Goal: Communication & Community: Answer question/provide support

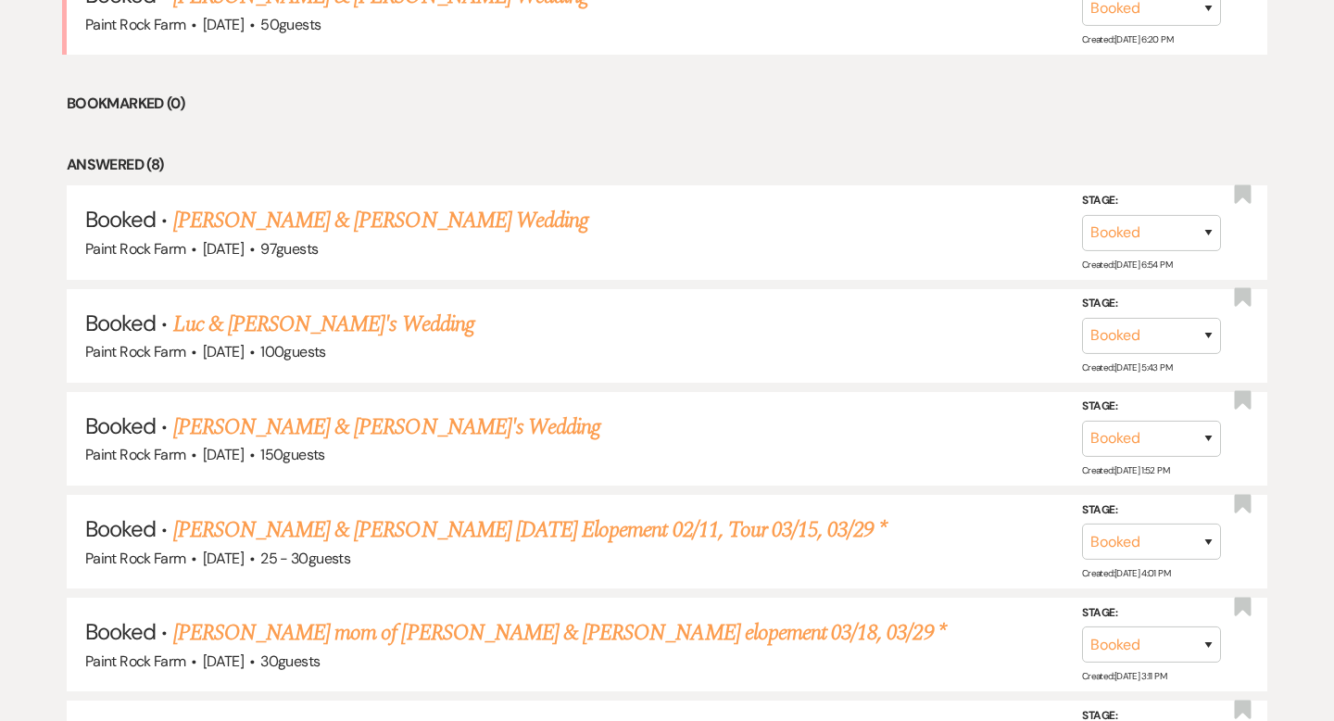
scroll to position [860, 0]
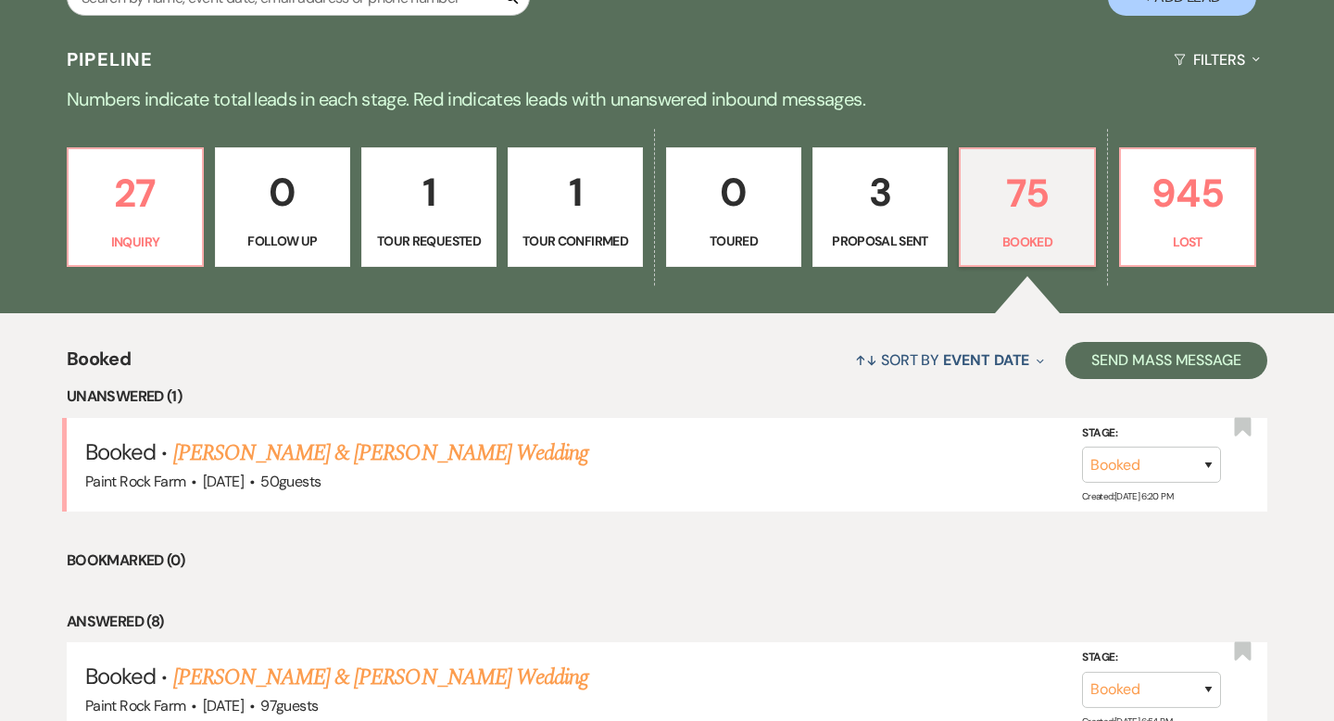
click at [594, 200] on p "1" at bounding box center [575, 192] width 111 height 62
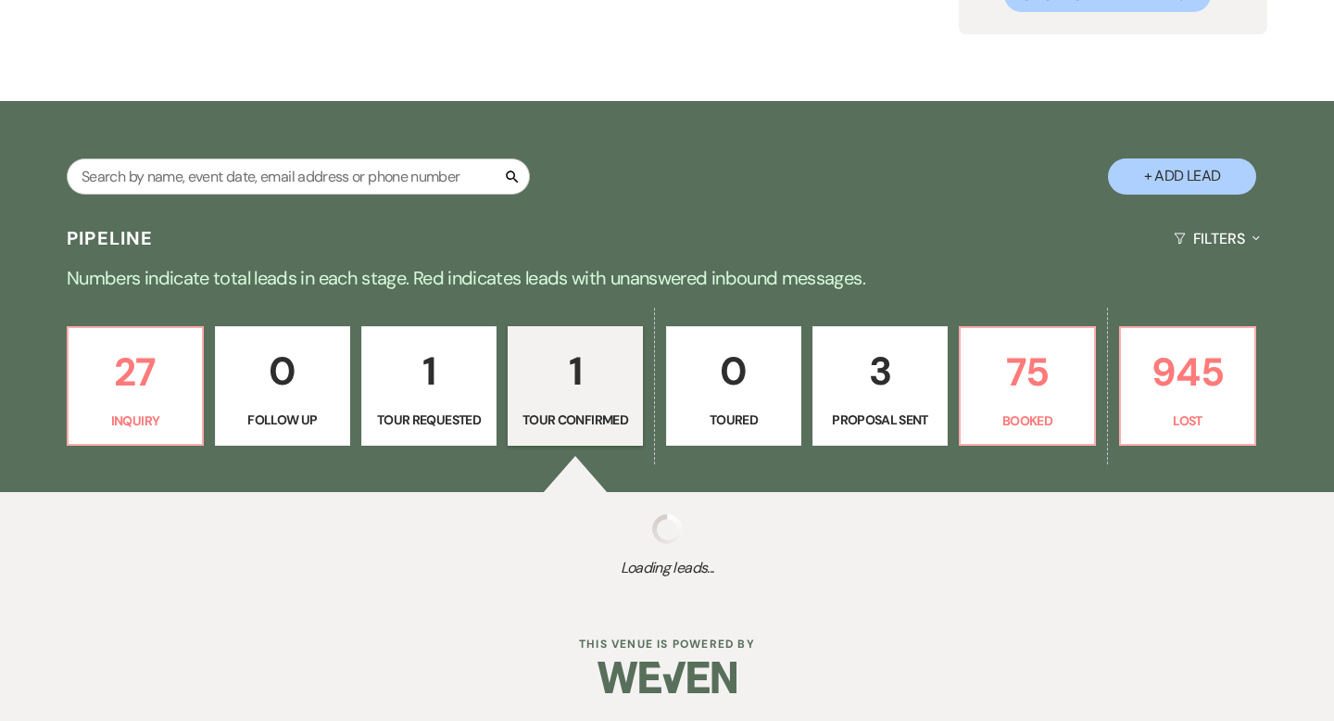
scroll to position [402, 0]
select select "4"
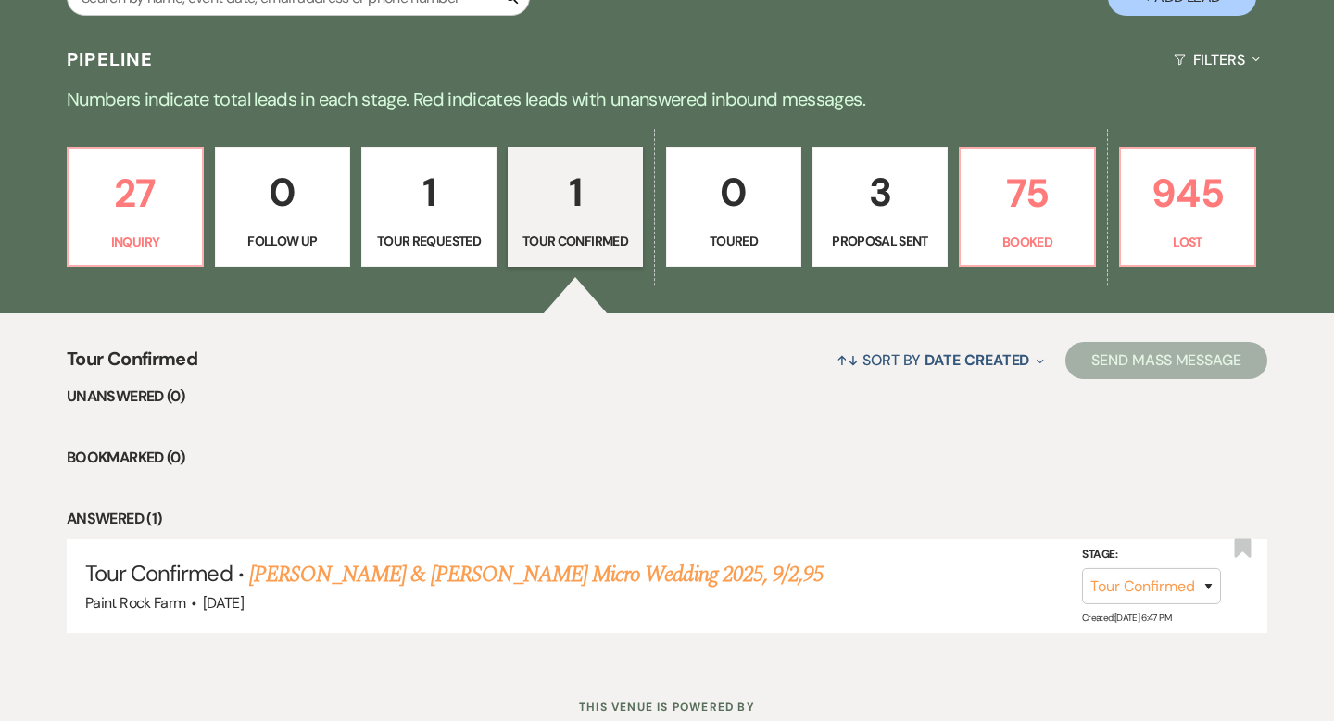
click at [461, 221] on p "1" at bounding box center [428, 192] width 111 height 62
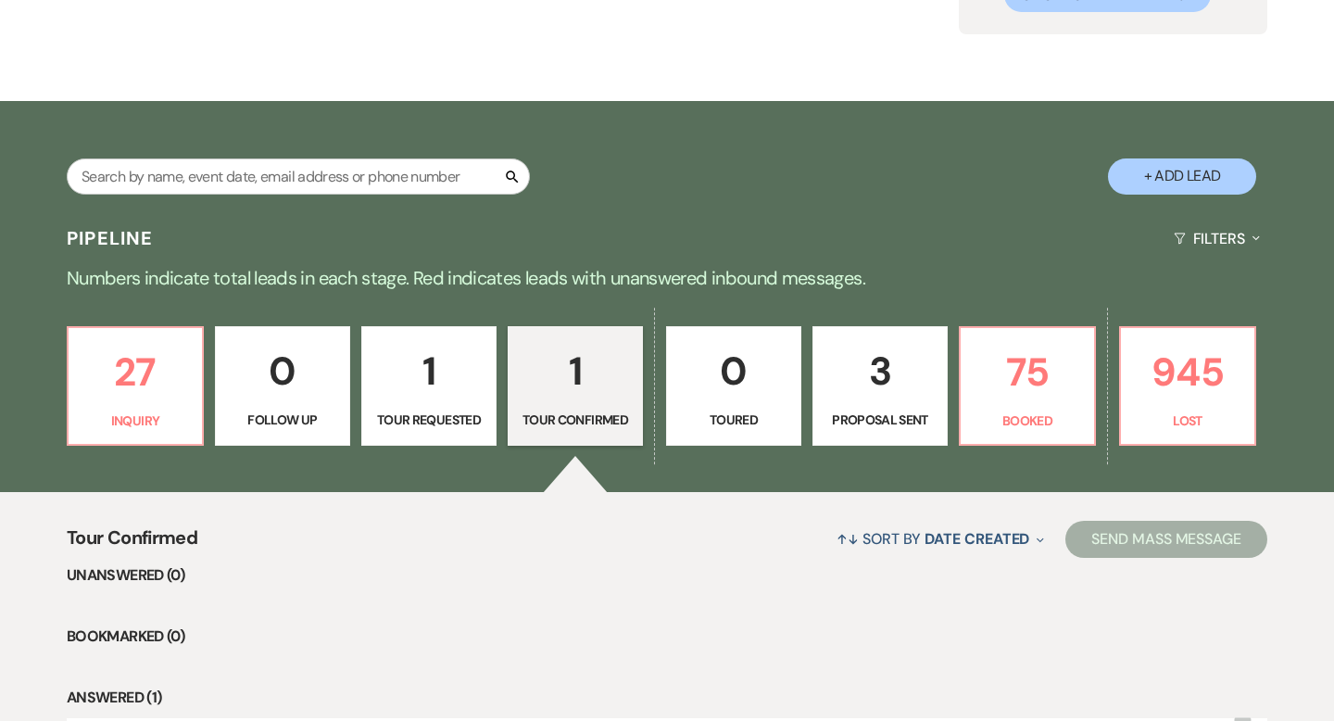
select select "2"
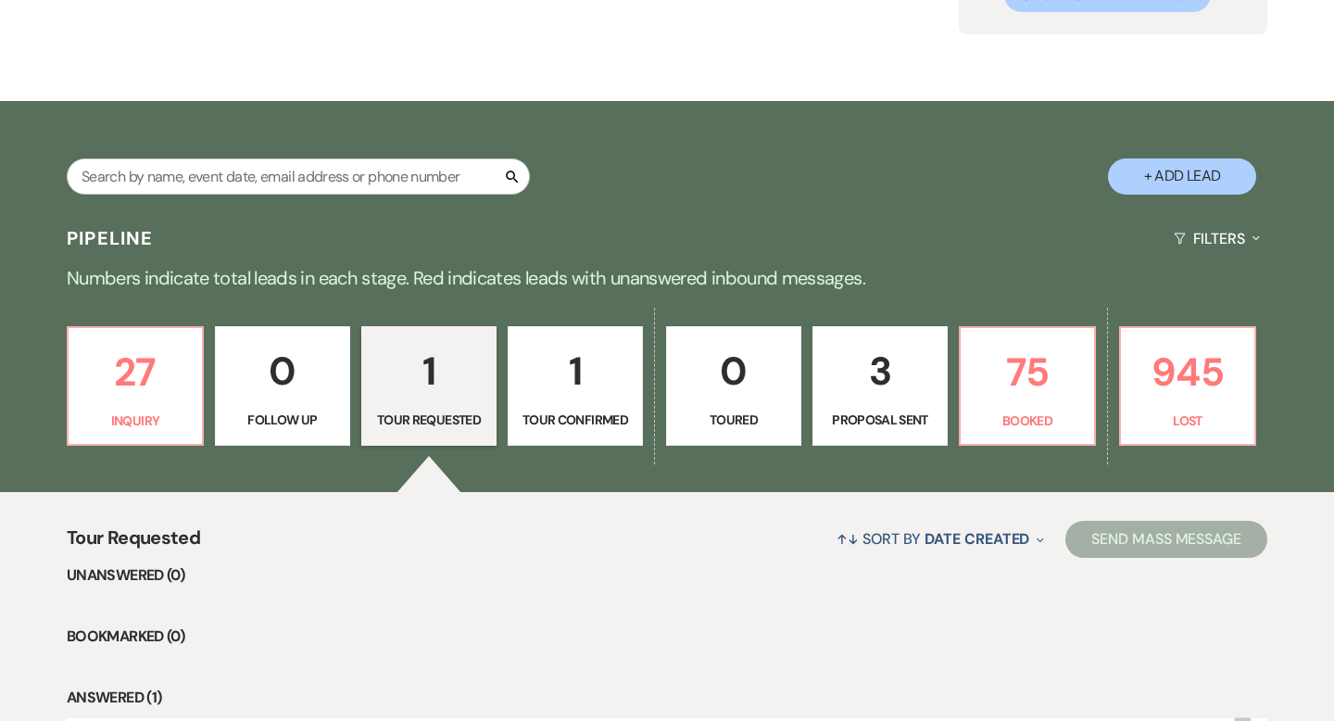
scroll to position [402, 0]
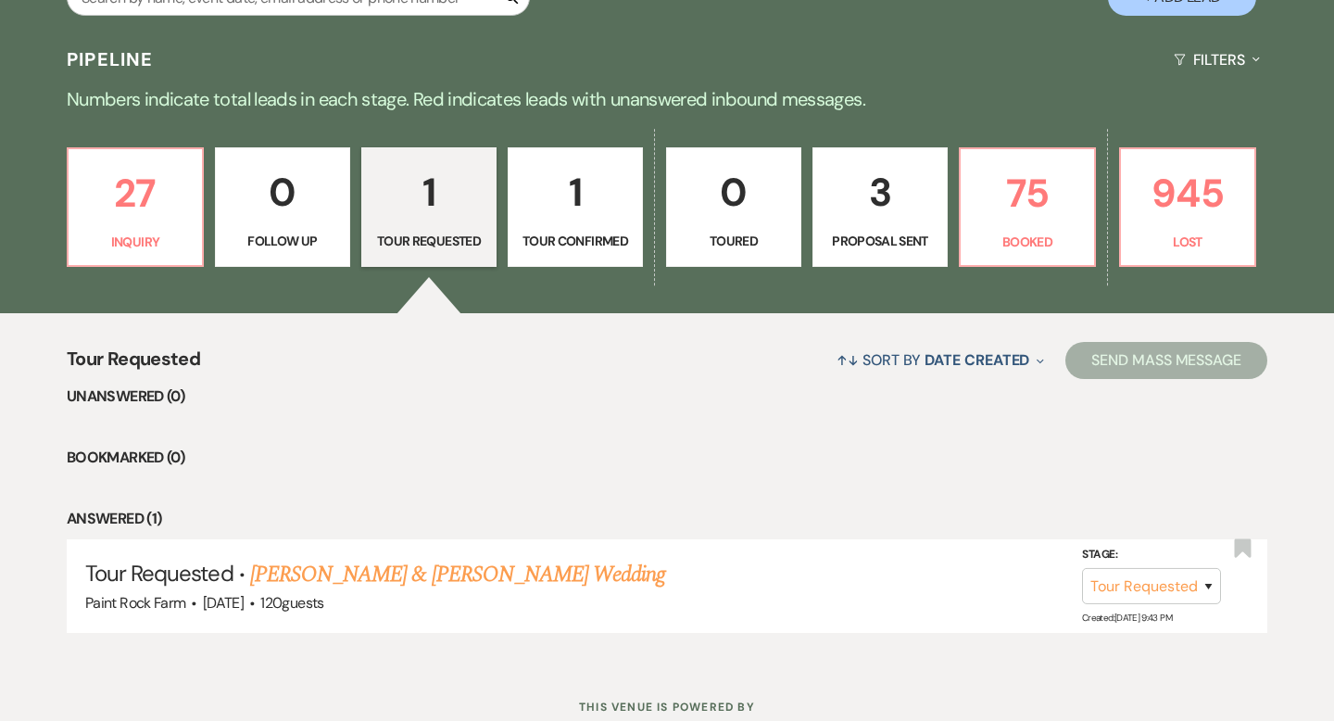
click at [587, 200] on p "1" at bounding box center [575, 192] width 111 height 62
select select "4"
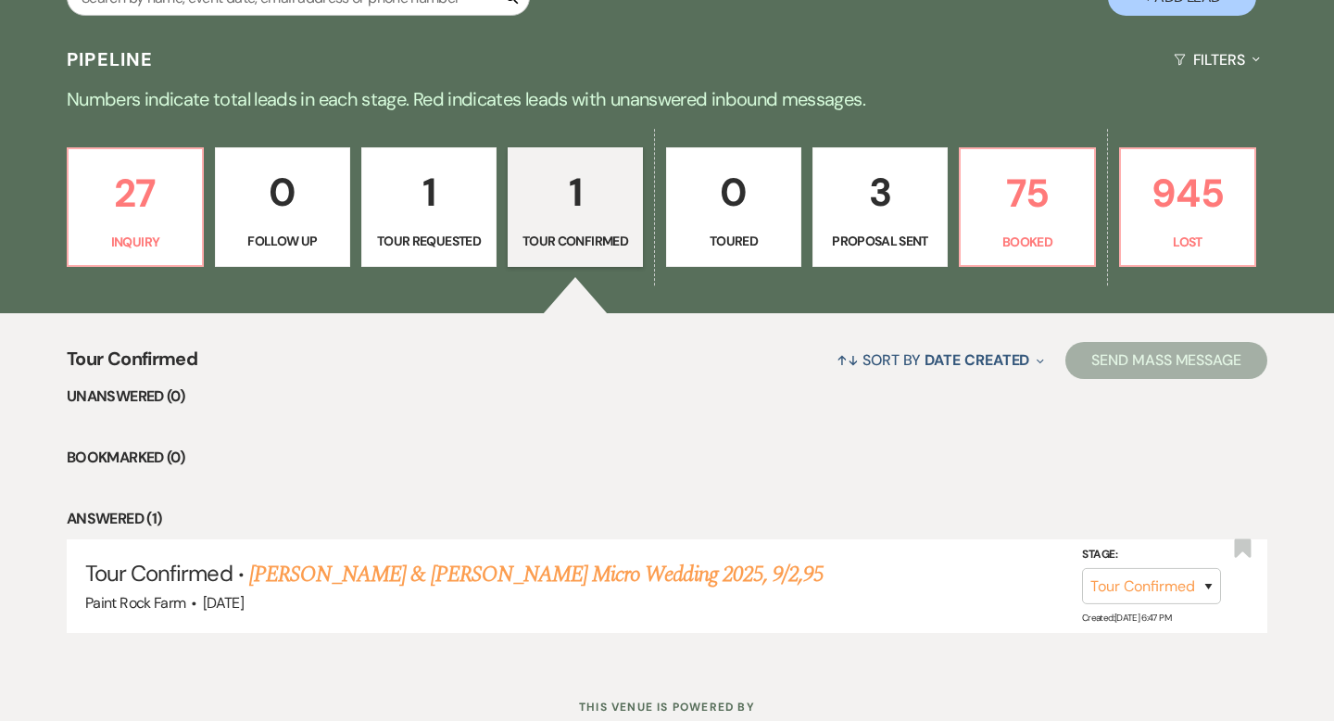
click at [876, 221] on p "3" at bounding box center [880, 192] width 111 height 62
select select "6"
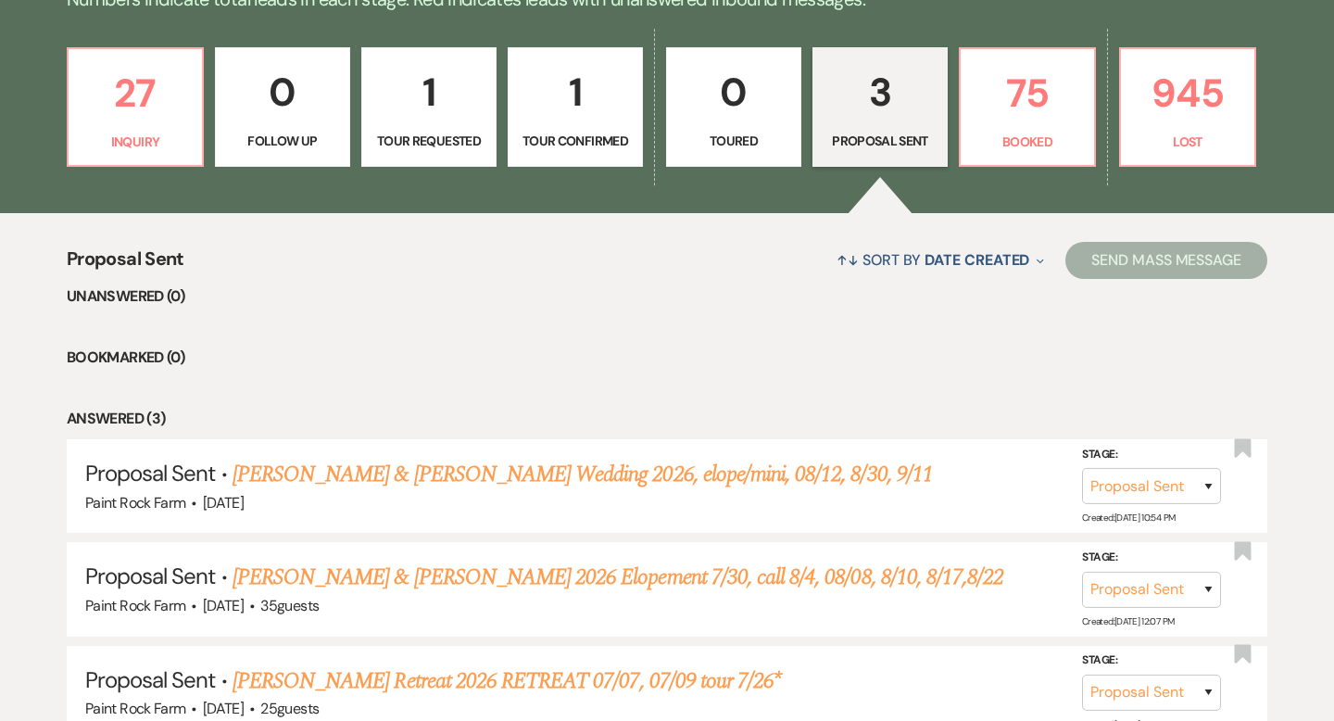
scroll to position [510, 0]
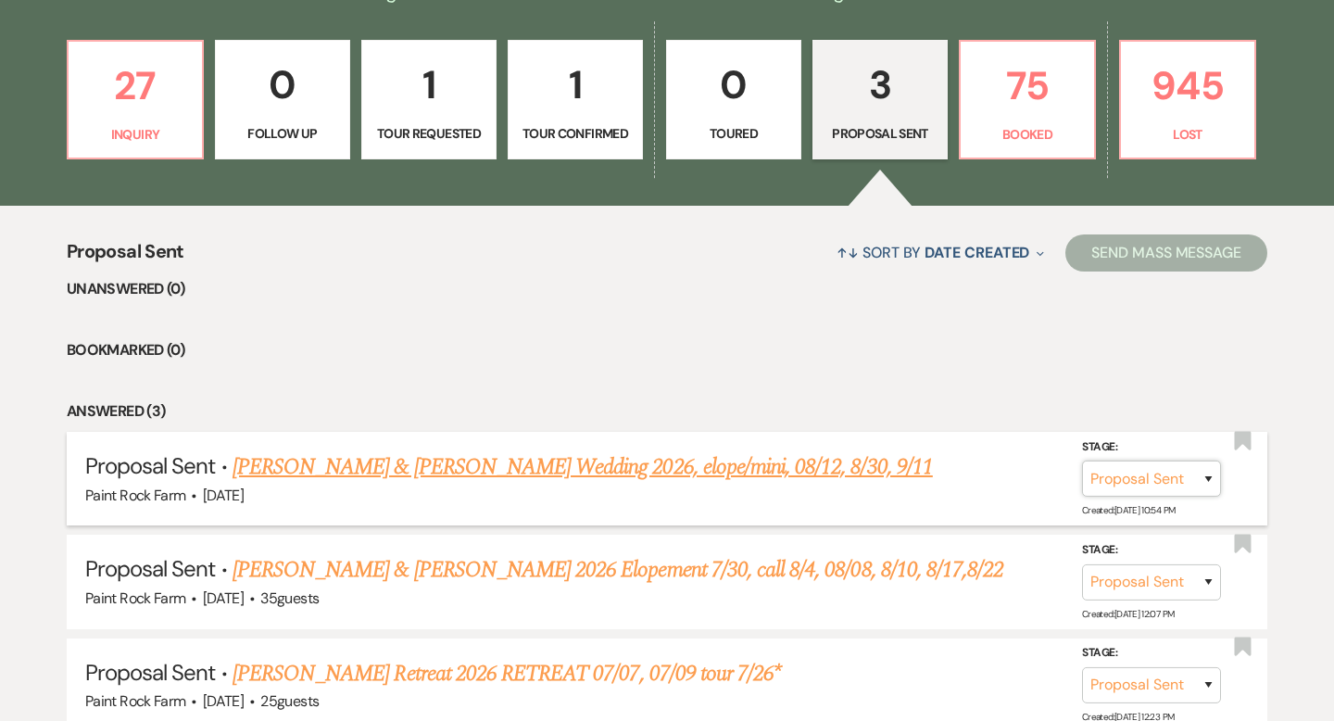
click at [1209, 476] on select "Inquiry Follow Up Tour Requested Tour Confirmed Toured Proposal Sent Booked Lost" at bounding box center [1151, 479] width 139 height 36
select select "7"
click at [1082, 461] on select "Inquiry Follow Up Tour Requested Tour Confirmed Toured Proposal Sent Booked Lost" at bounding box center [1151, 479] width 139 height 36
click at [1175, 482] on button "Save" at bounding box center [1184, 478] width 93 height 37
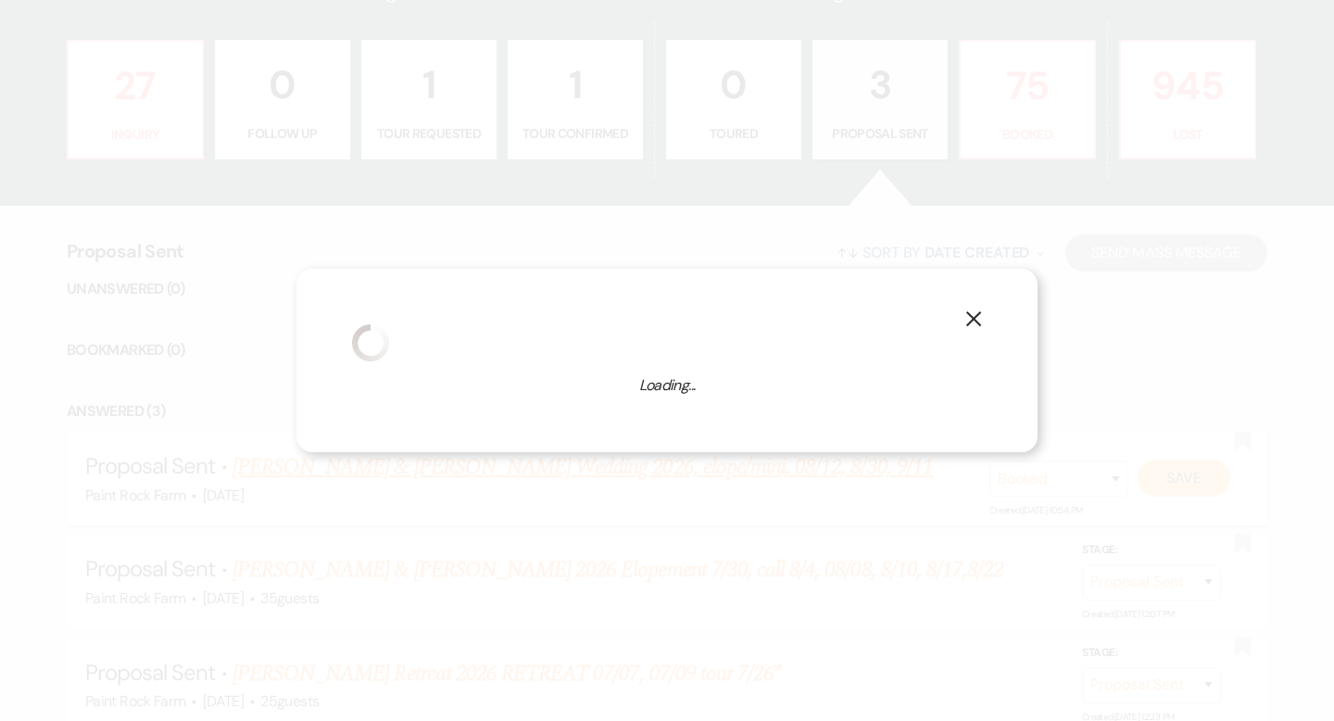
select select "1"
select select "632"
select select "false"
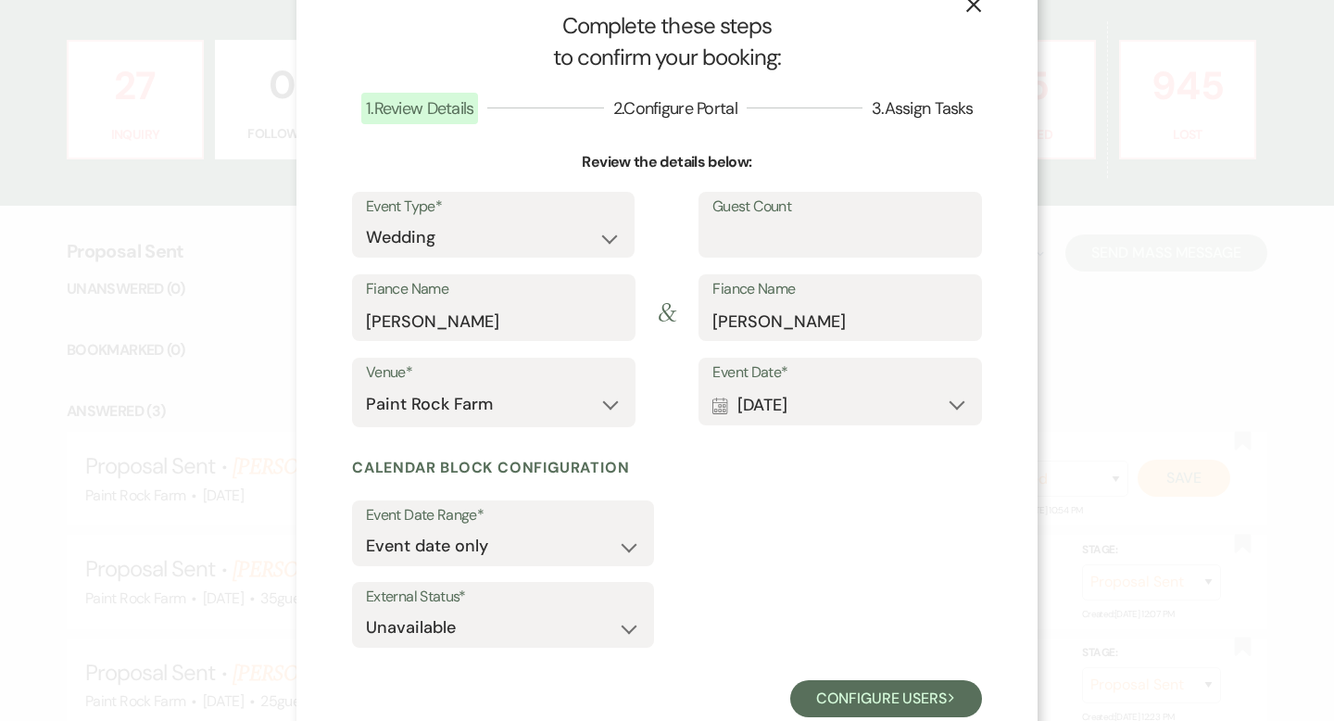
scroll to position [0, 0]
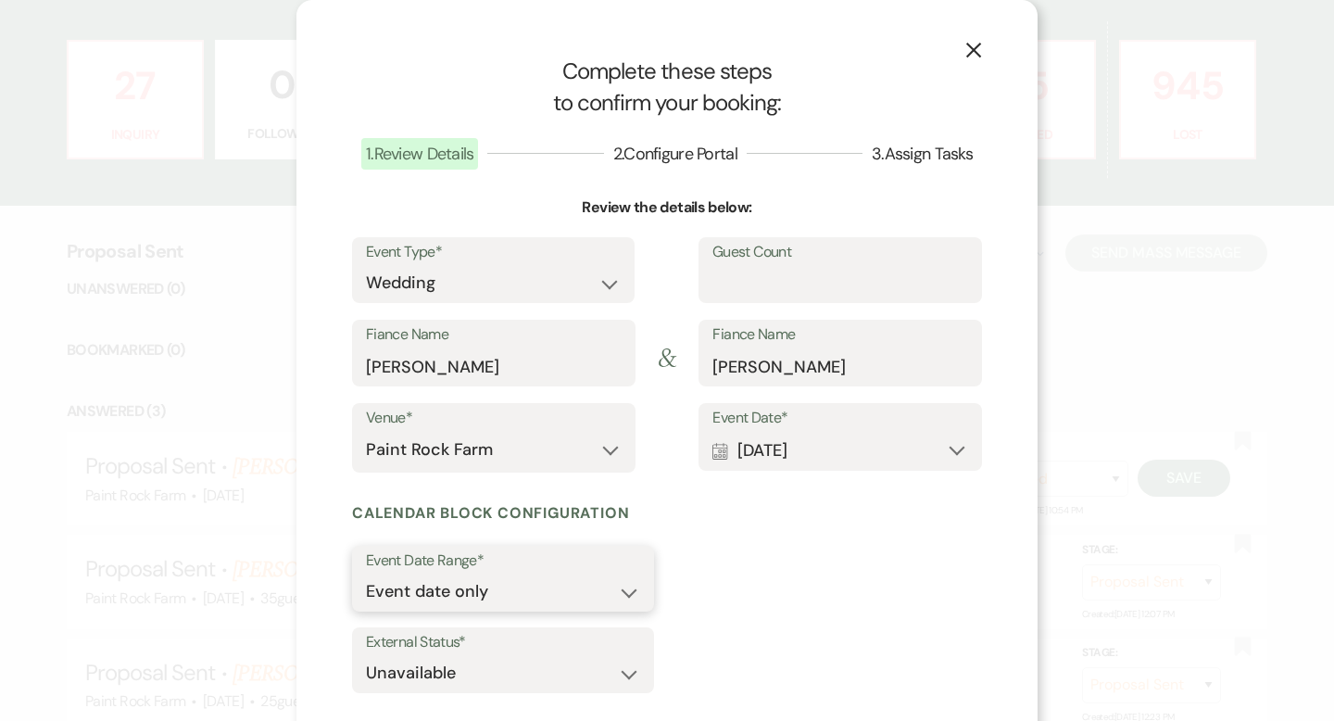
click at [625, 593] on select "Event date only Event date and" at bounding box center [503, 592] width 274 height 36
select select "eventDateAnd"
click at [366, 574] on select "Event date only Event date and" at bounding box center [503, 592] width 274 height 36
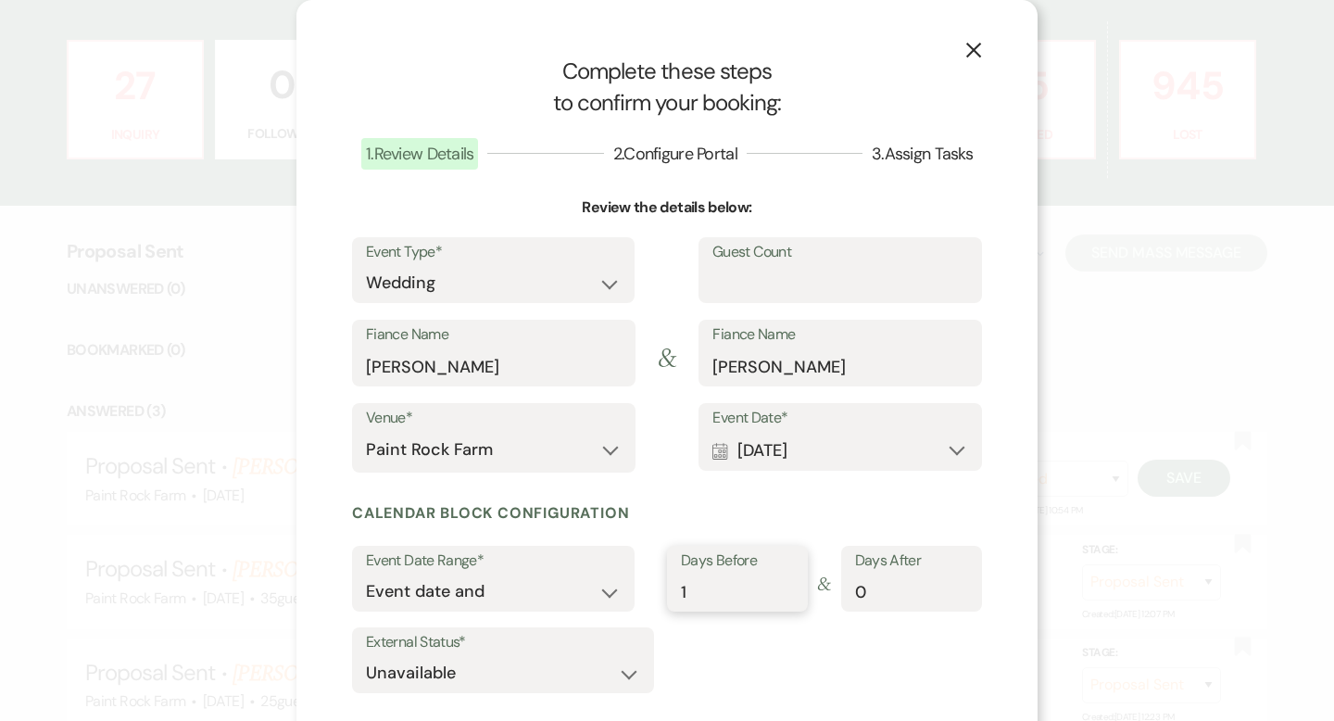
type input "1"
click at [787, 585] on input "1" at bounding box center [737, 592] width 113 height 36
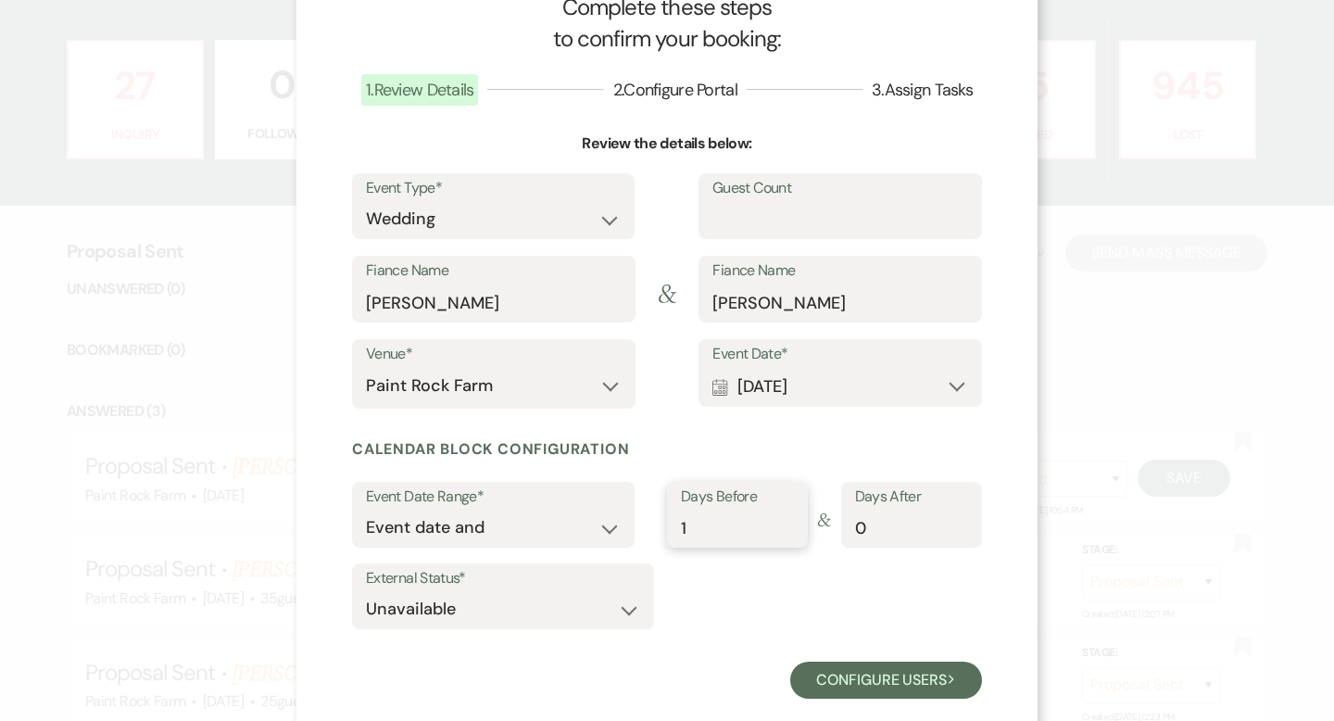
scroll to position [96, 0]
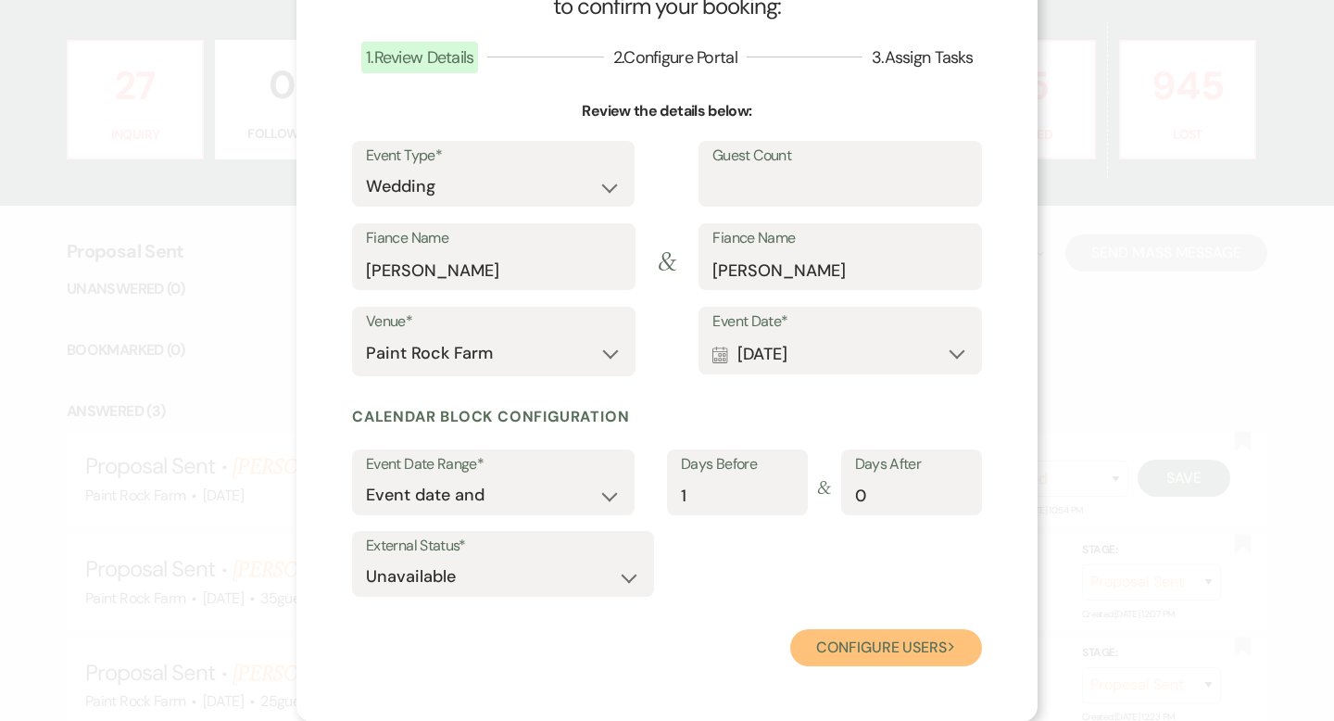
click at [850, 643] on button "Configure users Next" at bounding box center [886, 647] width 192 height 37
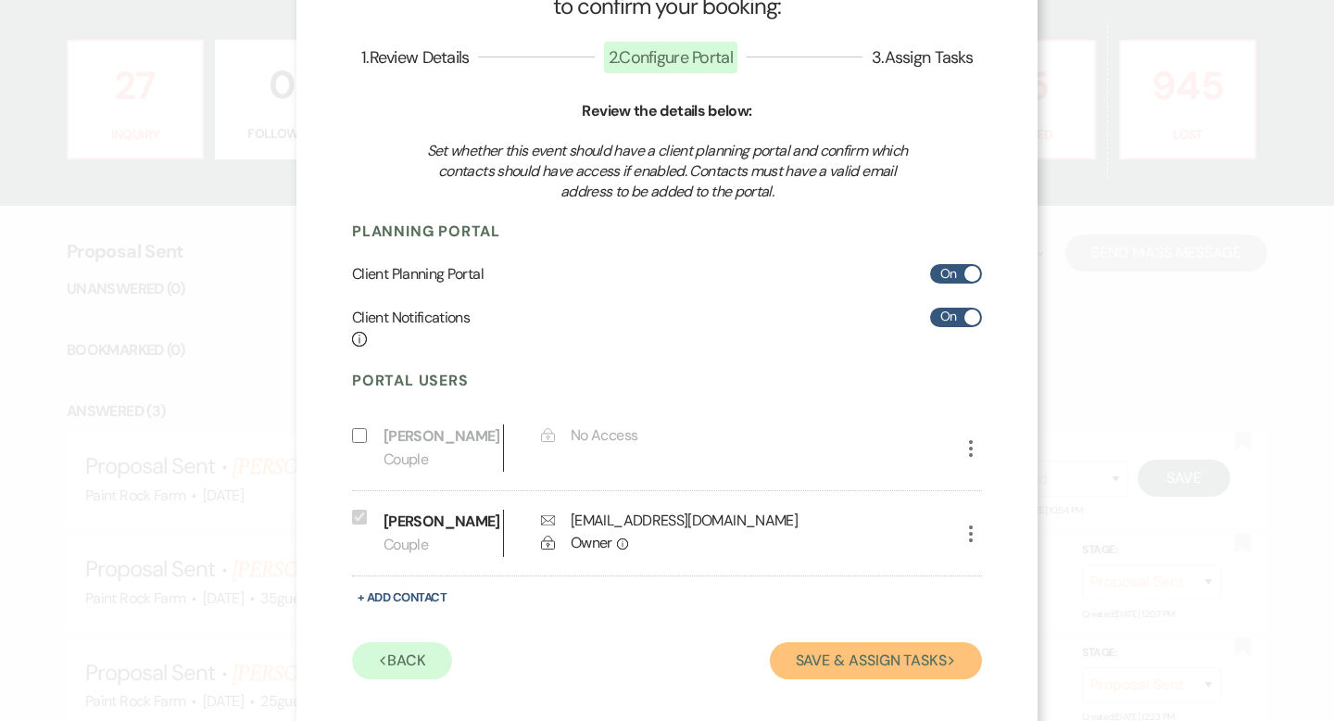
click at [841, 662] on button "Save & Assign Tasks Next" at bounding box center [876, 660] width 212 height 37
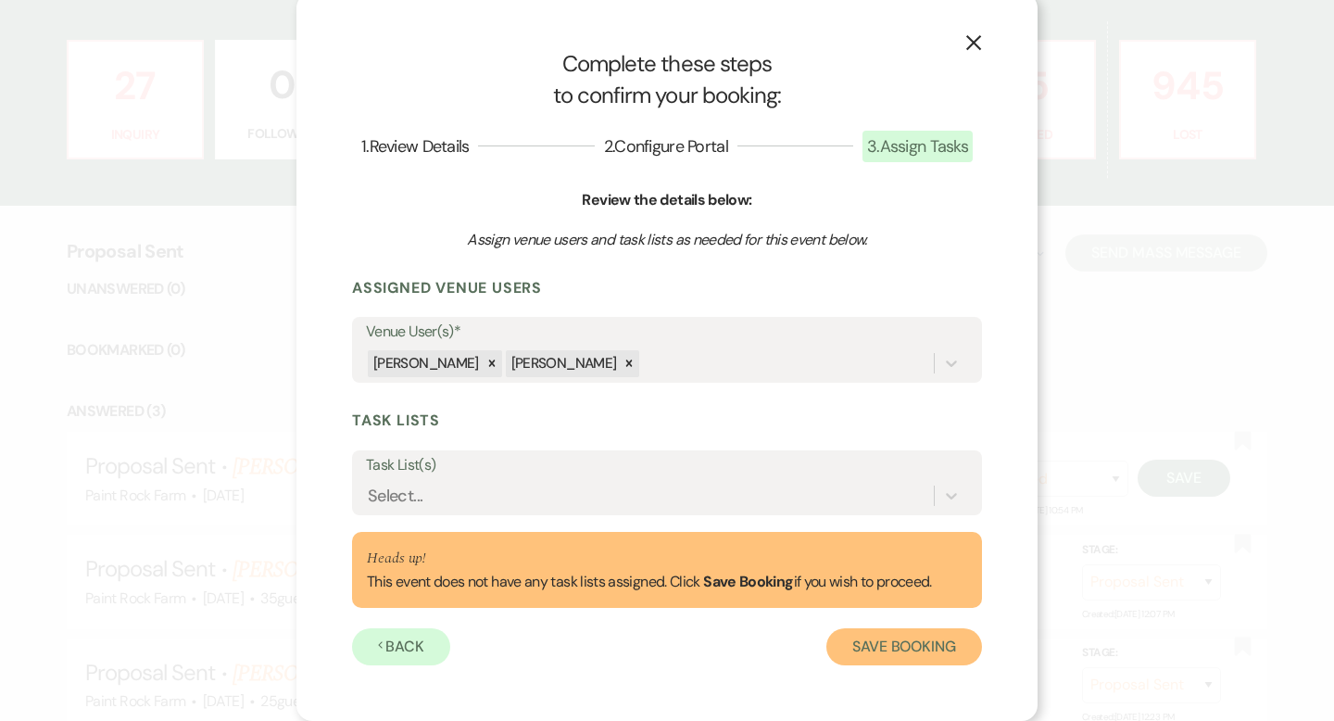
click at [854, 644] on button "Save Booking" at bounding box center [905, 646] width 156 height 37
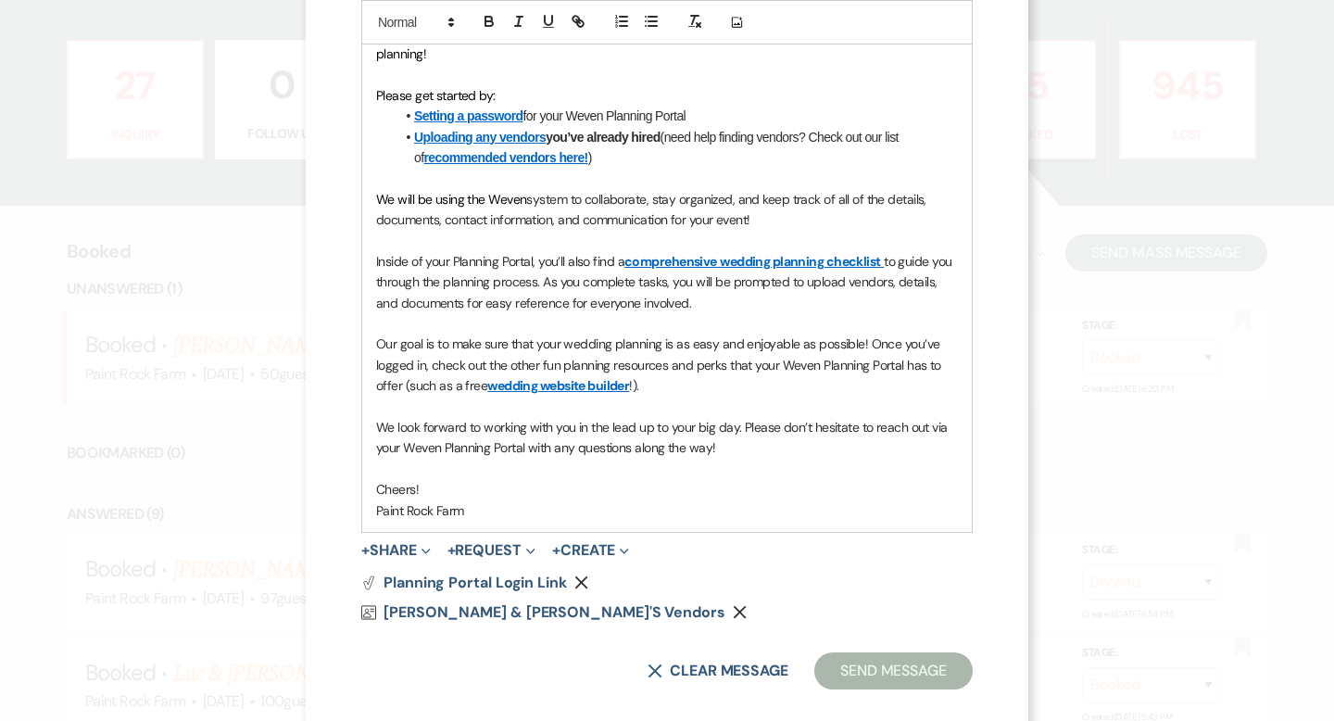
scroll to position [574, 0]
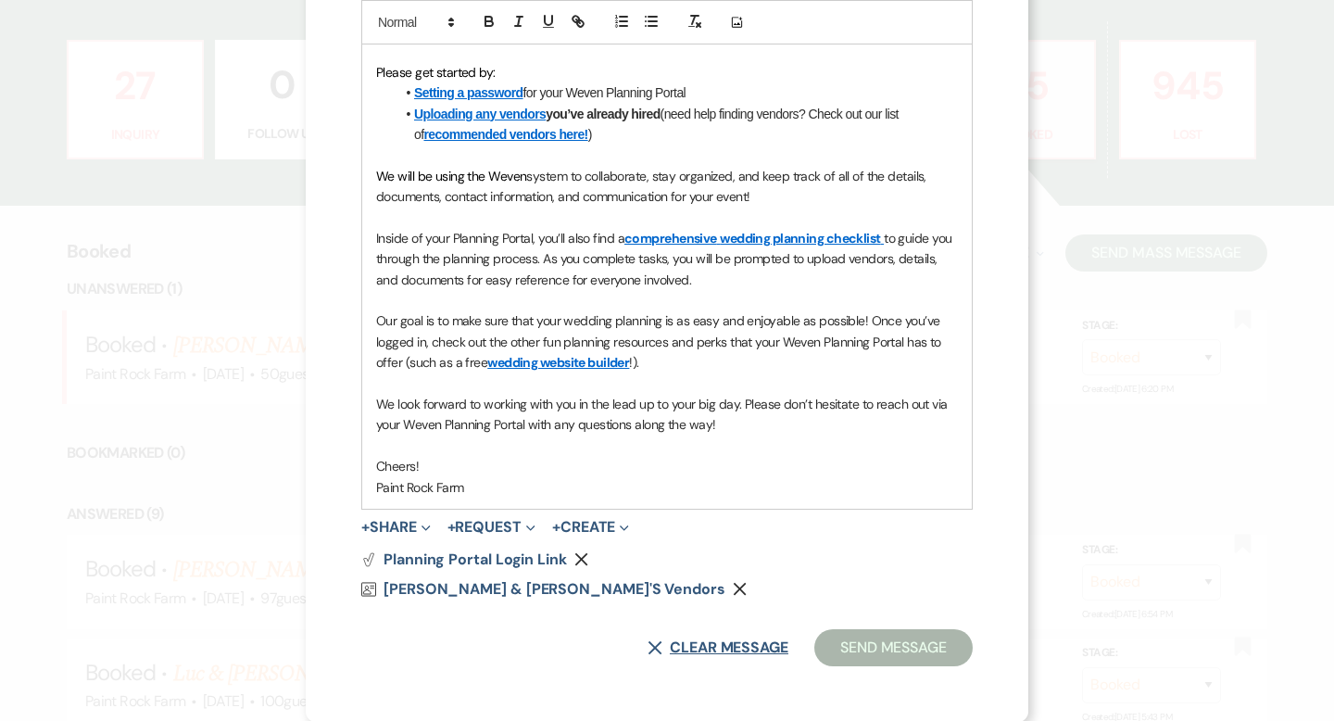
click at [764, 642] on button "X Clear message" at bounding box center [718, 647] width 141 height 15
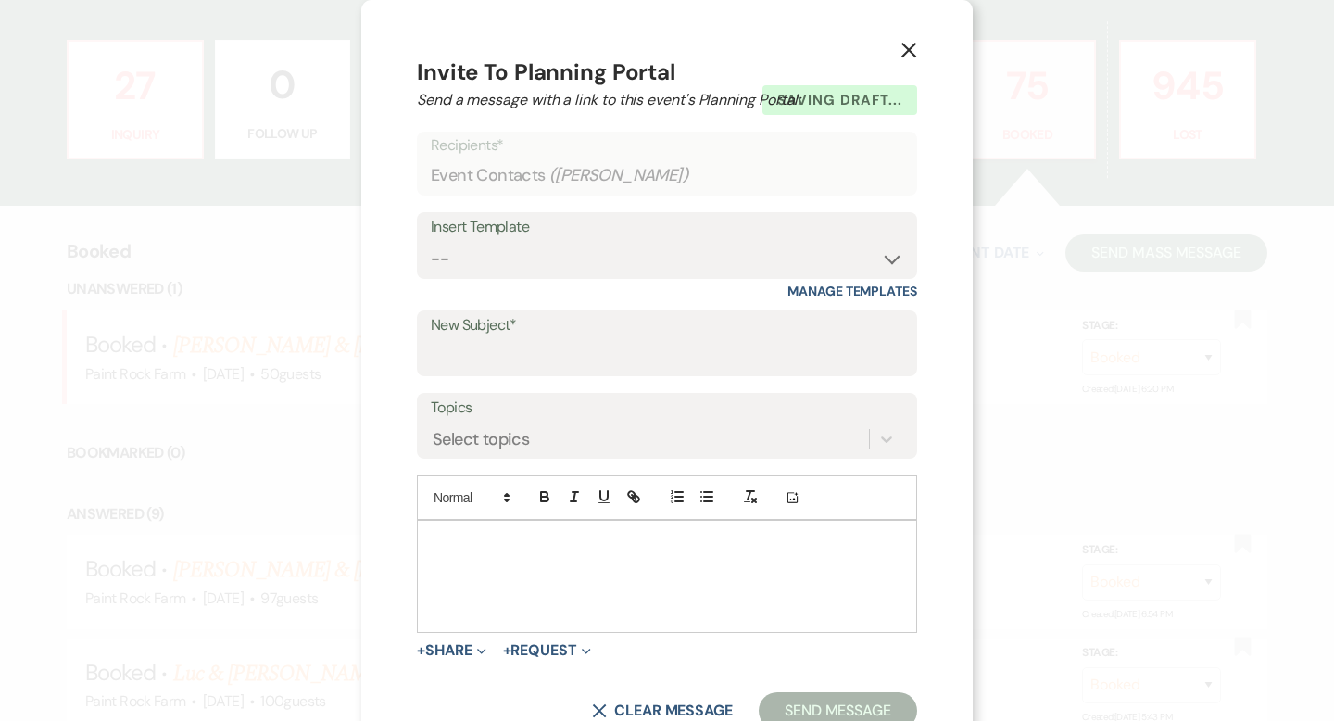
scroll to position [9, 0]
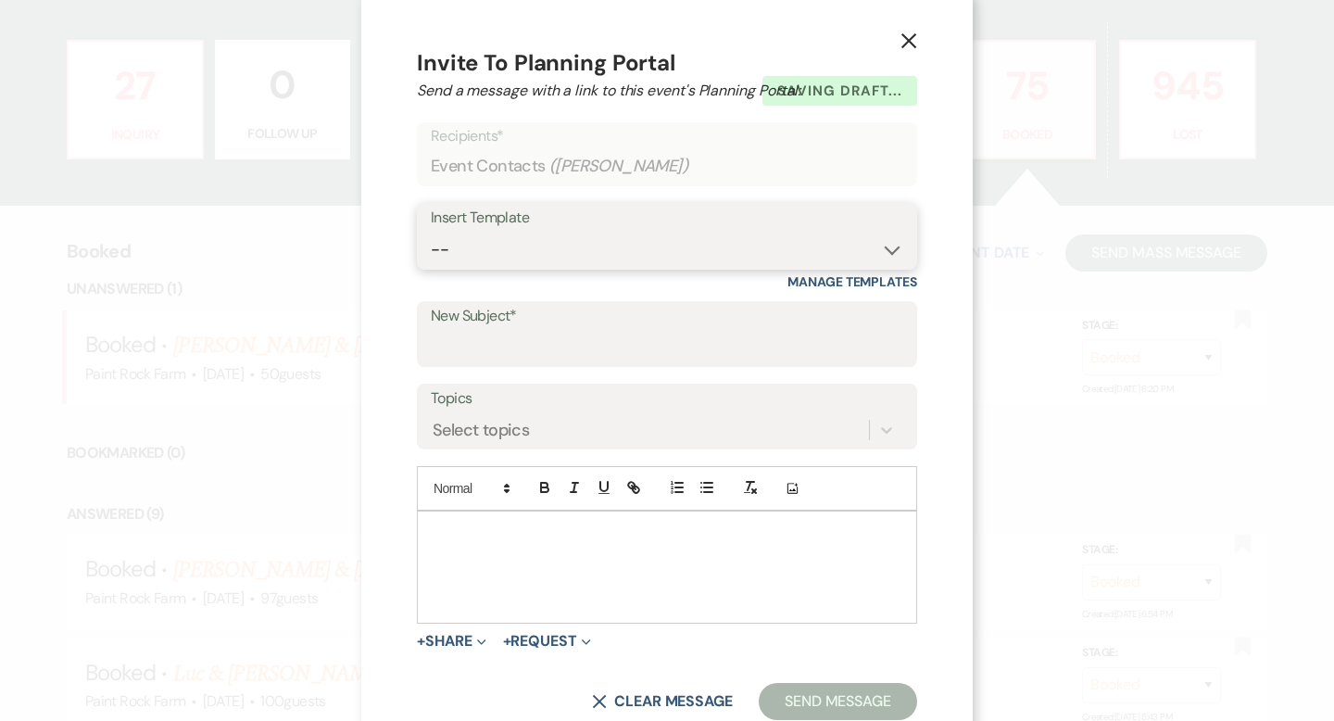
click at [891, 248] on select "-- Tour Request Response Contract (Pre-Booked Leads) Inquiry Follow Up Thank yo…" at bounding box center [667, 250] width 473 height 36
select select "1577"
click at [431, 232] on select "-- Tour Request Response Contract (Pre-Booked Leads) Inquiry Follow Up Thank yo…" at bounding box center [667, 250] width 473 height 36
type input "Start your planning with Paint Rock Farm!"
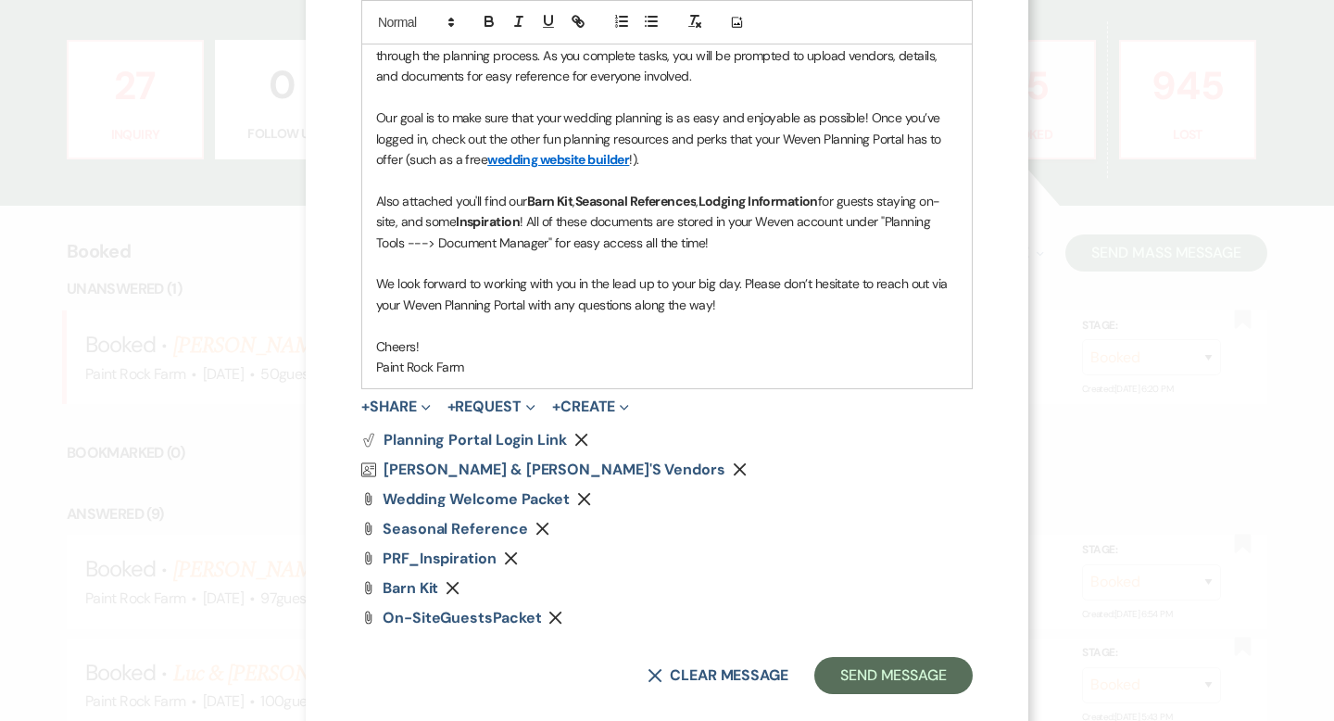
scroll to position [836, 0]
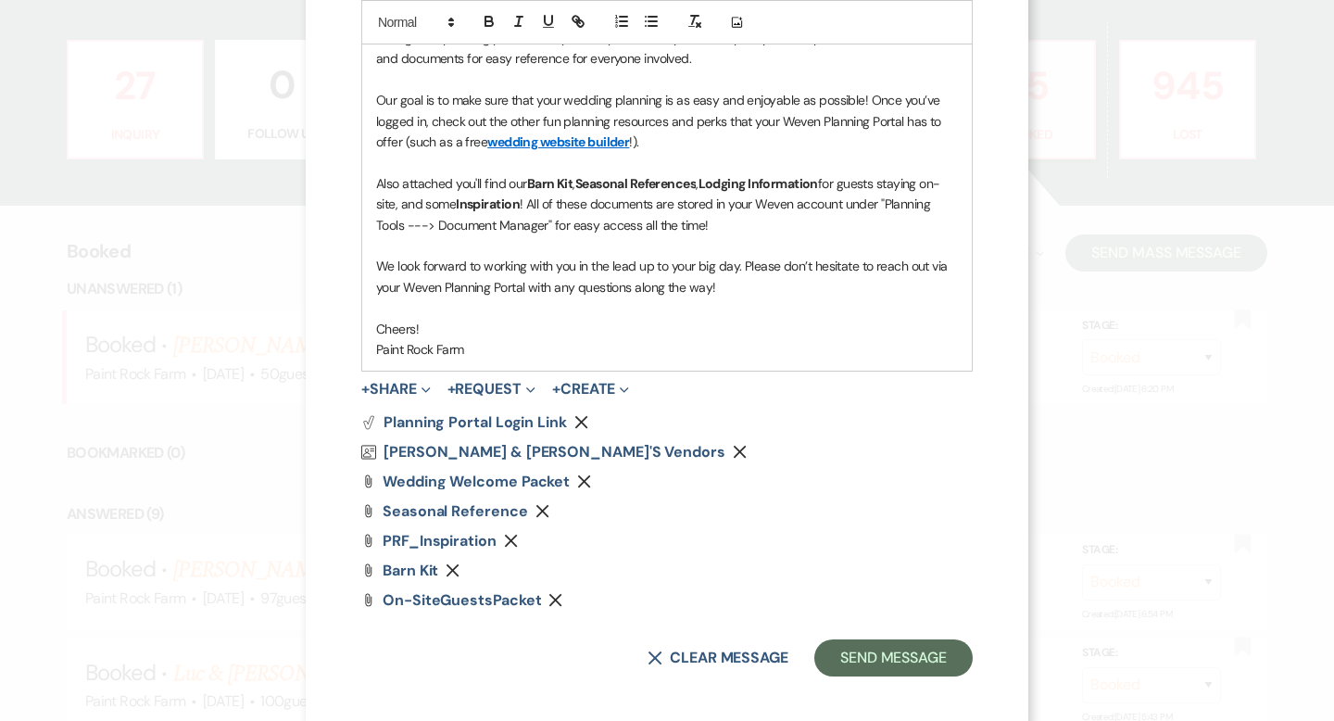
click at [455, 568] on use "button" at bounding box center [453, 569] width 13 height 13
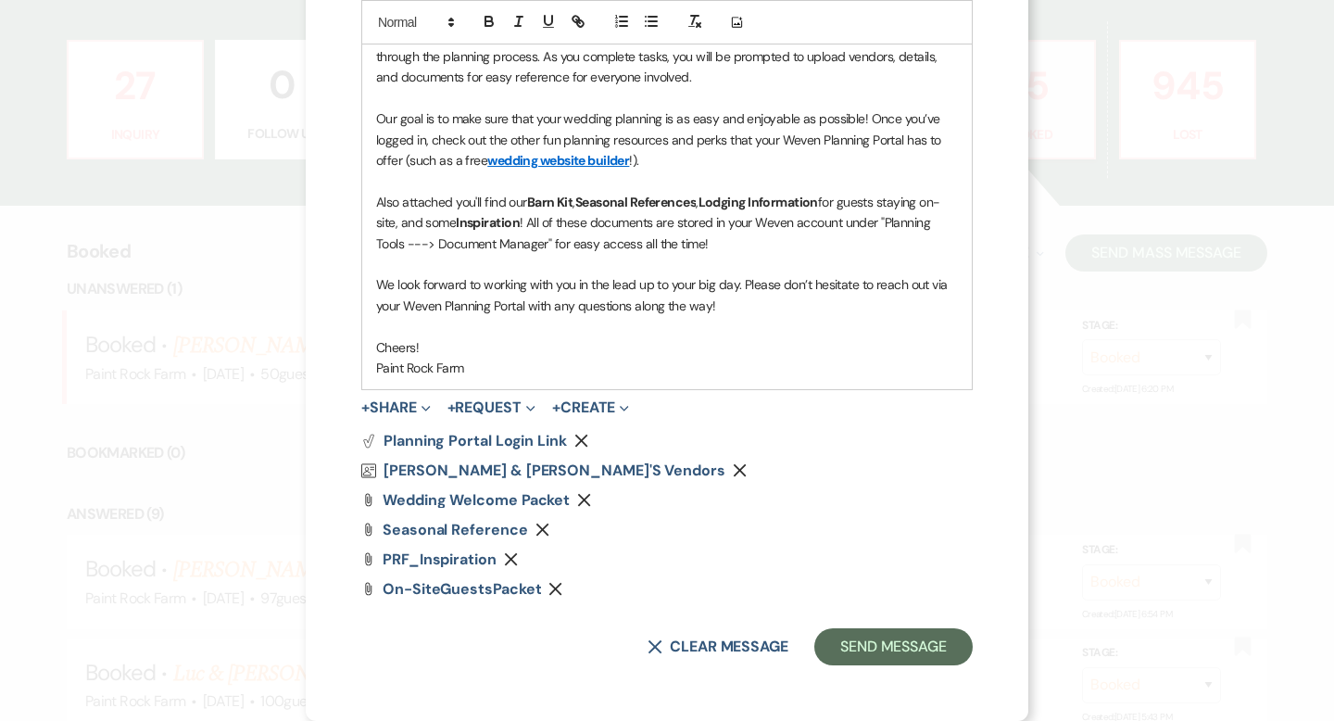
click at [554, 583] on icon "Remove" at bounding box center [556, 589] width 14 height 14
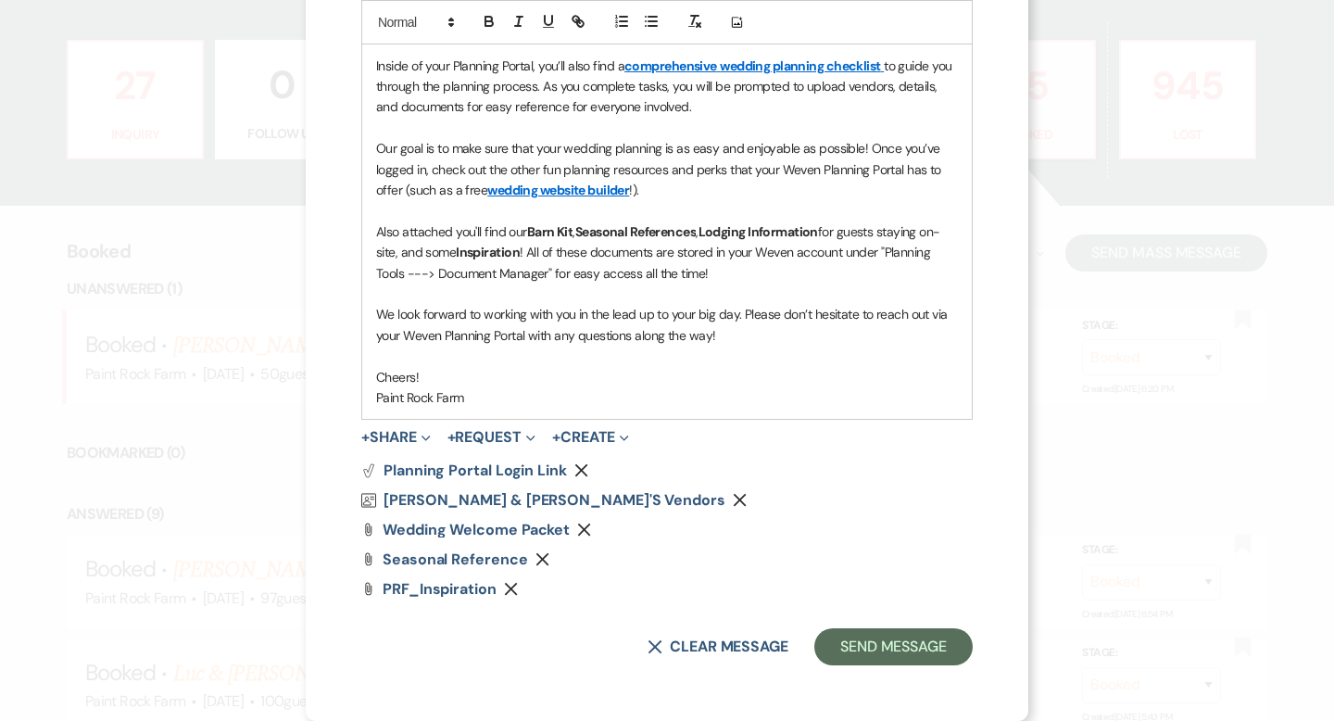
scroll to position [788, 0]
click at [415, 436] on button "+ Share Expand" at bounding box center [395, 437] width 69 height 15
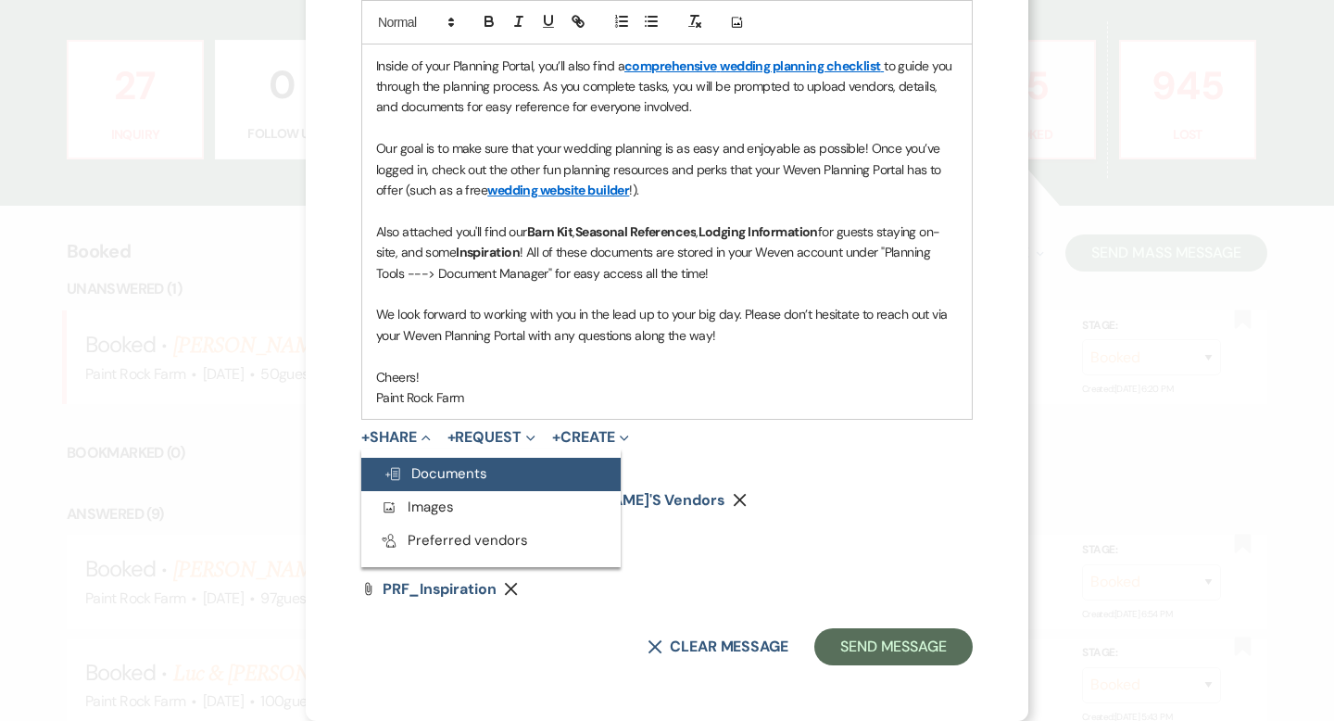
click at [425, 472] on span "Doc Upload Documents" at bounding box center [436, 473] width 104 height 19
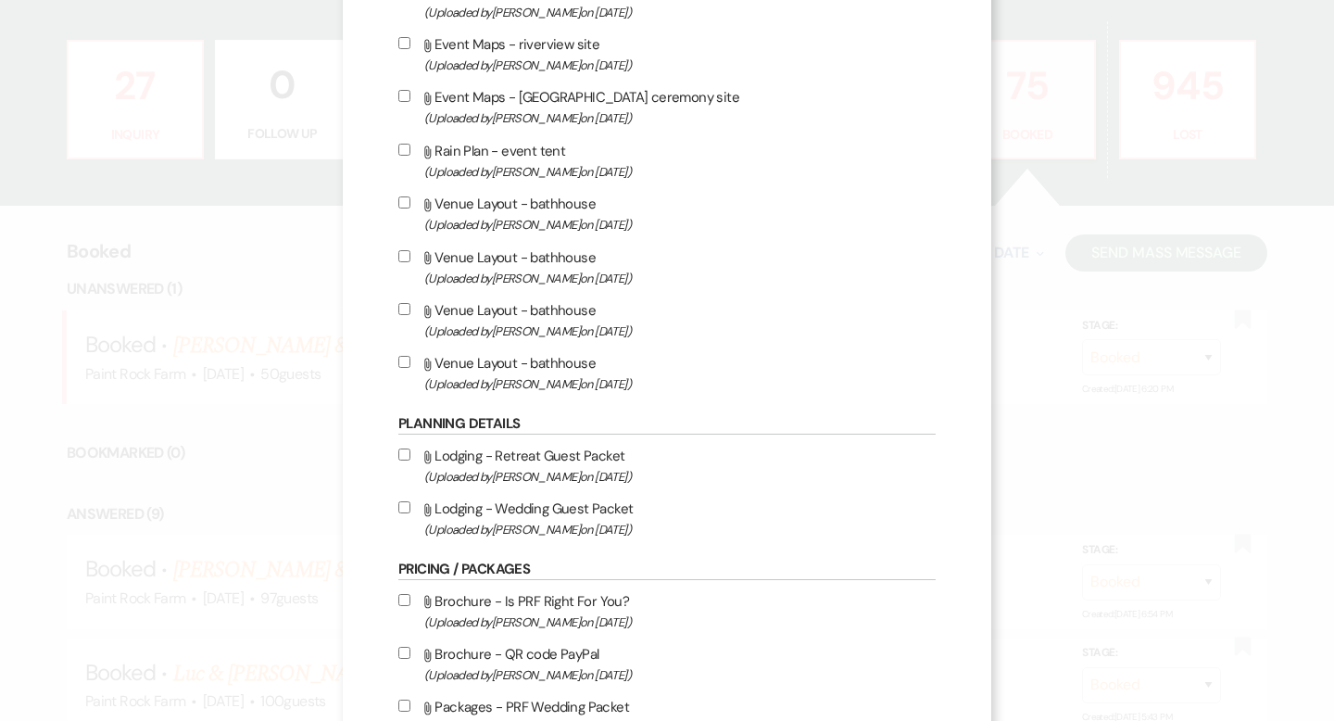
scroll to position [774, 0]
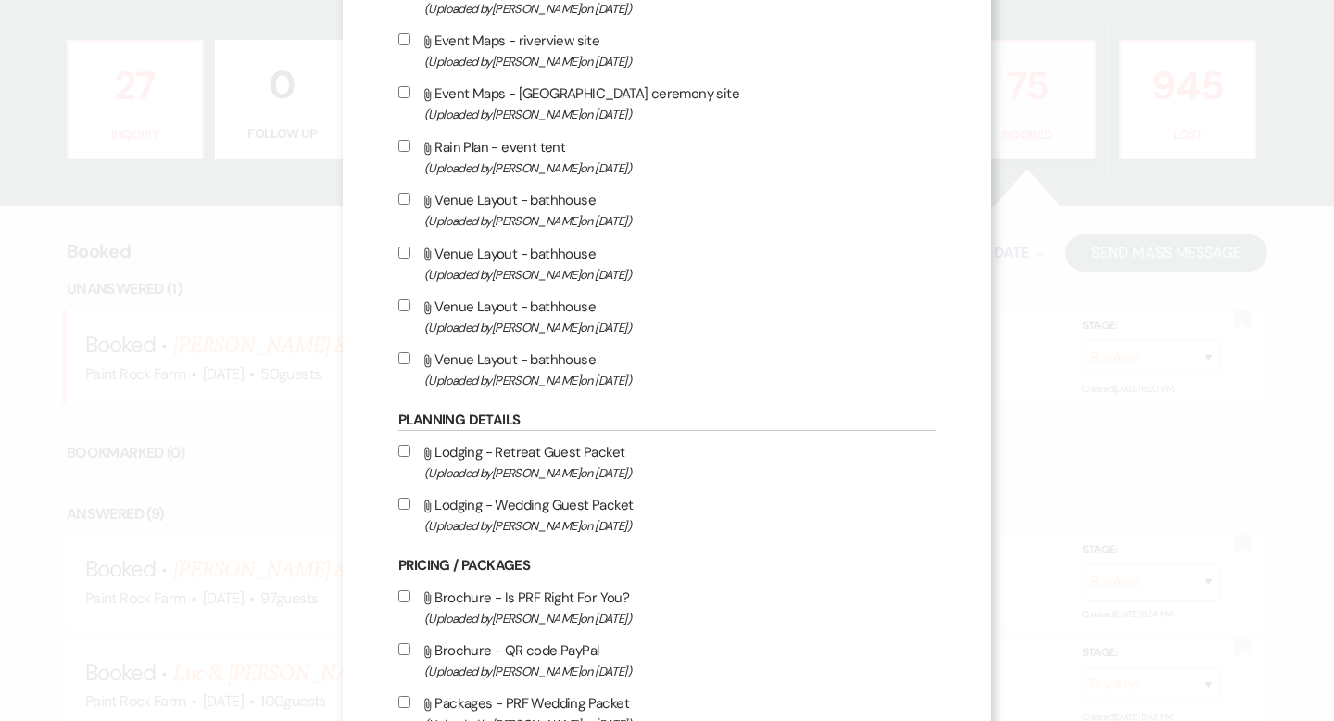
click at [405, 510] on input "Attach File Lodging - Wedding Guest Packet (Uploaded by [PERSON_NAME] on [DATE]…" at bounding box center [404, 504] width 12 height 12
checkbox input "true"
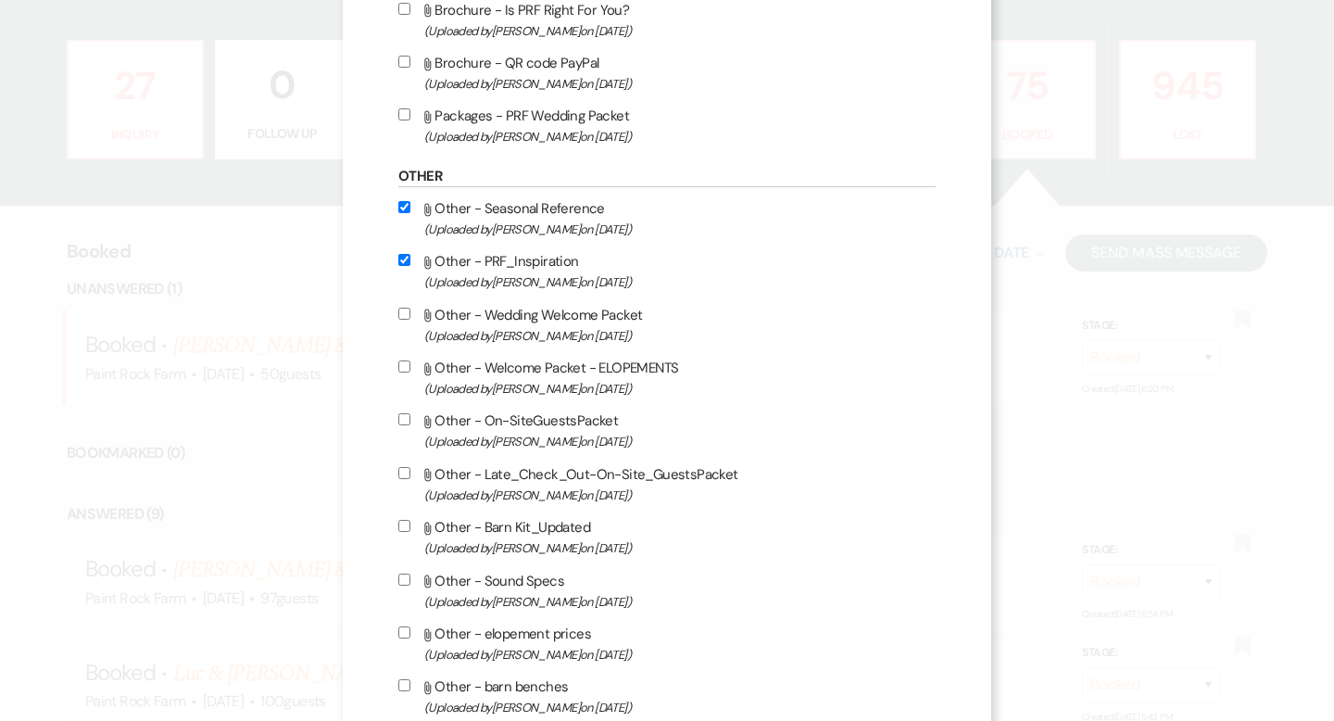
scroll to position [1358, 0]
click at [405, 535] on input "Attach File Other - Barn Kit_Updated (Uploaded by [PERSON_NAME] on [DATE] )" at bounding box center [404, 529] width 12 height 12
checkbox input "true"
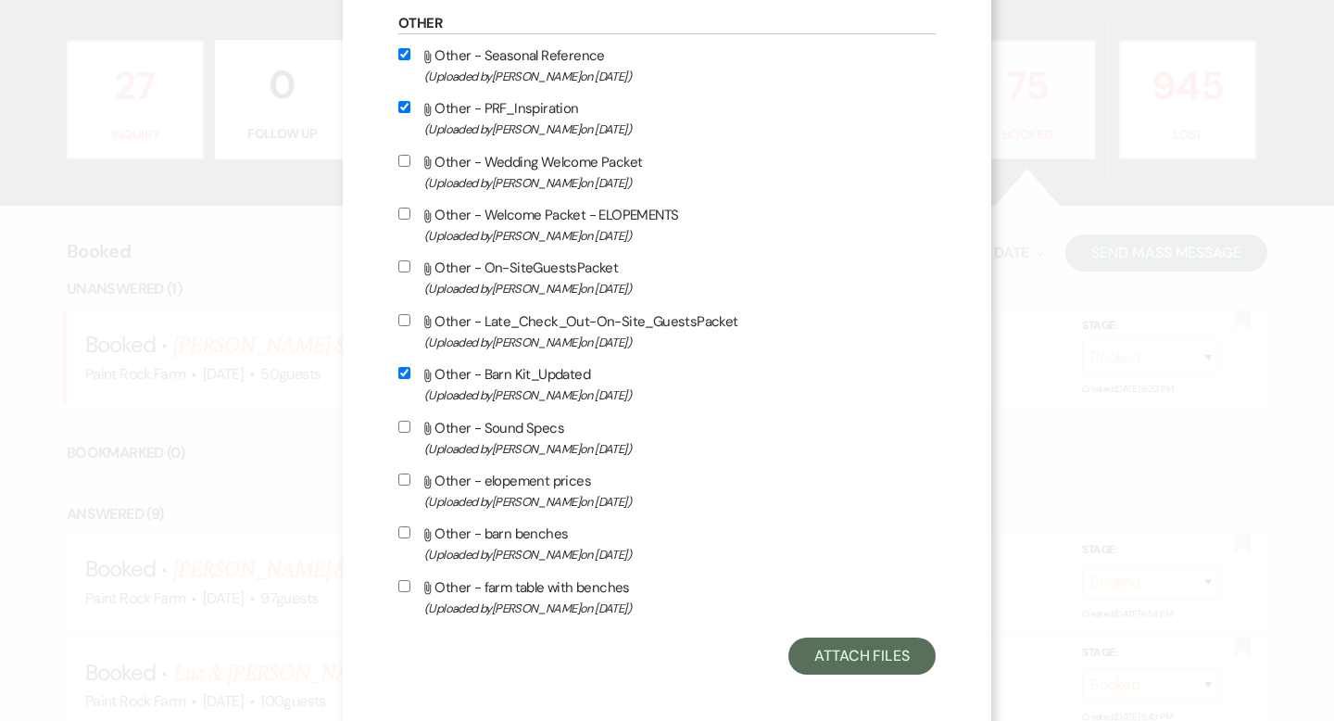
scroll to position [1539, 0]
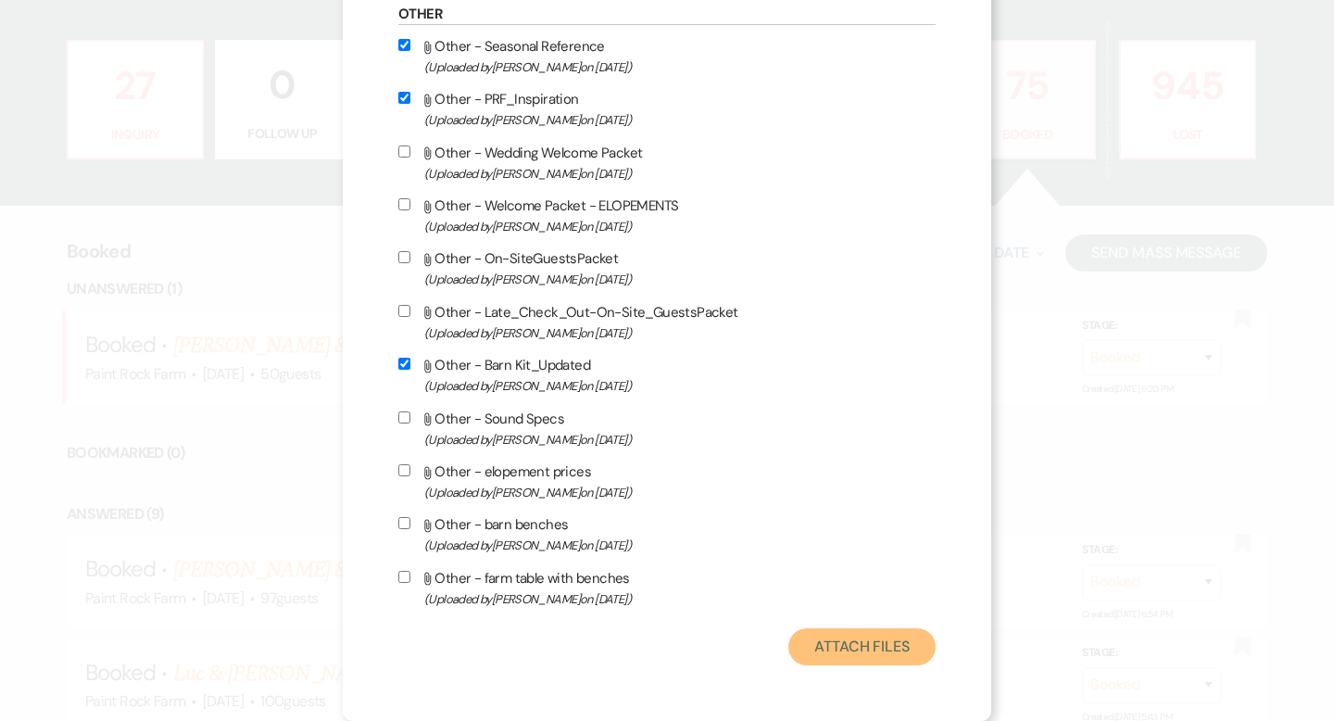
click at [844, 651] on button "Attach Files" at bounding box center [862, 646] width 147 height 37
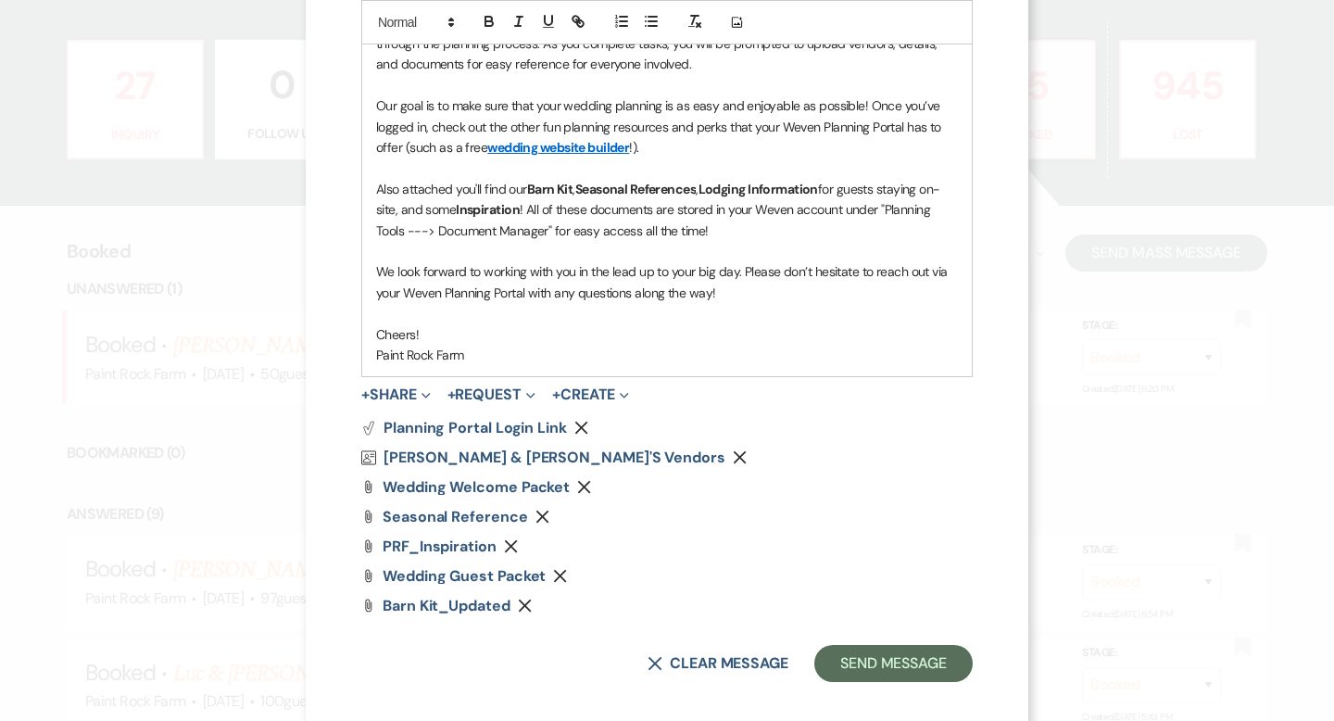
scroll to position [847, 0]
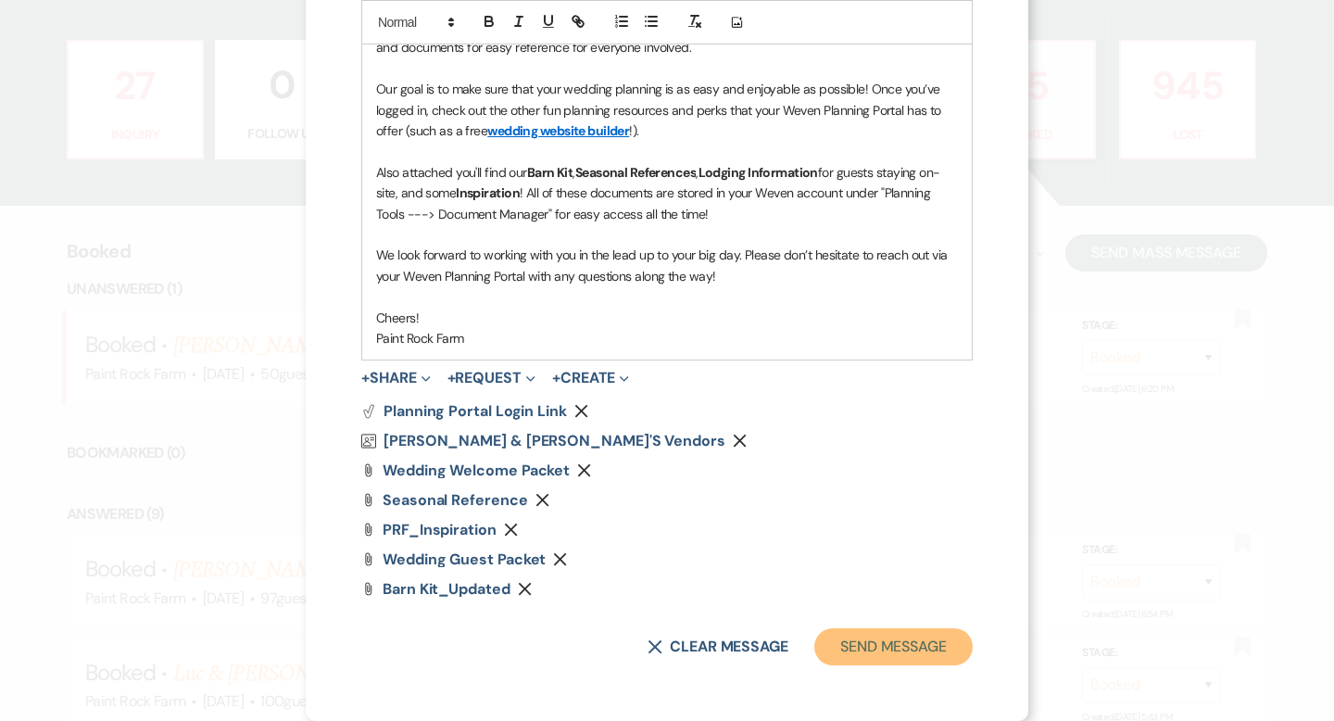
click at [879, 650] on button "Send Message" at bounding box center [893, 646] width 158 height 37
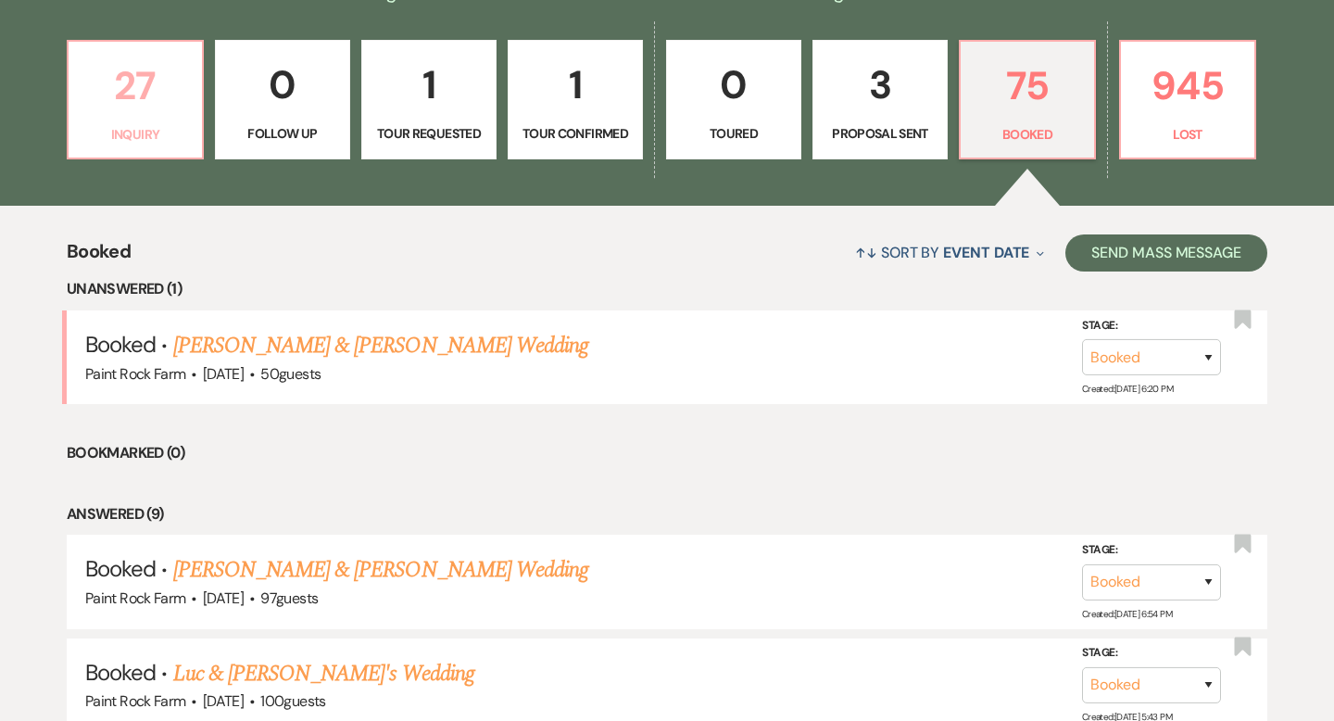
click at [127, 120] on link "27 Inquiry" at bounding box center [135, 100] width 137 height 120
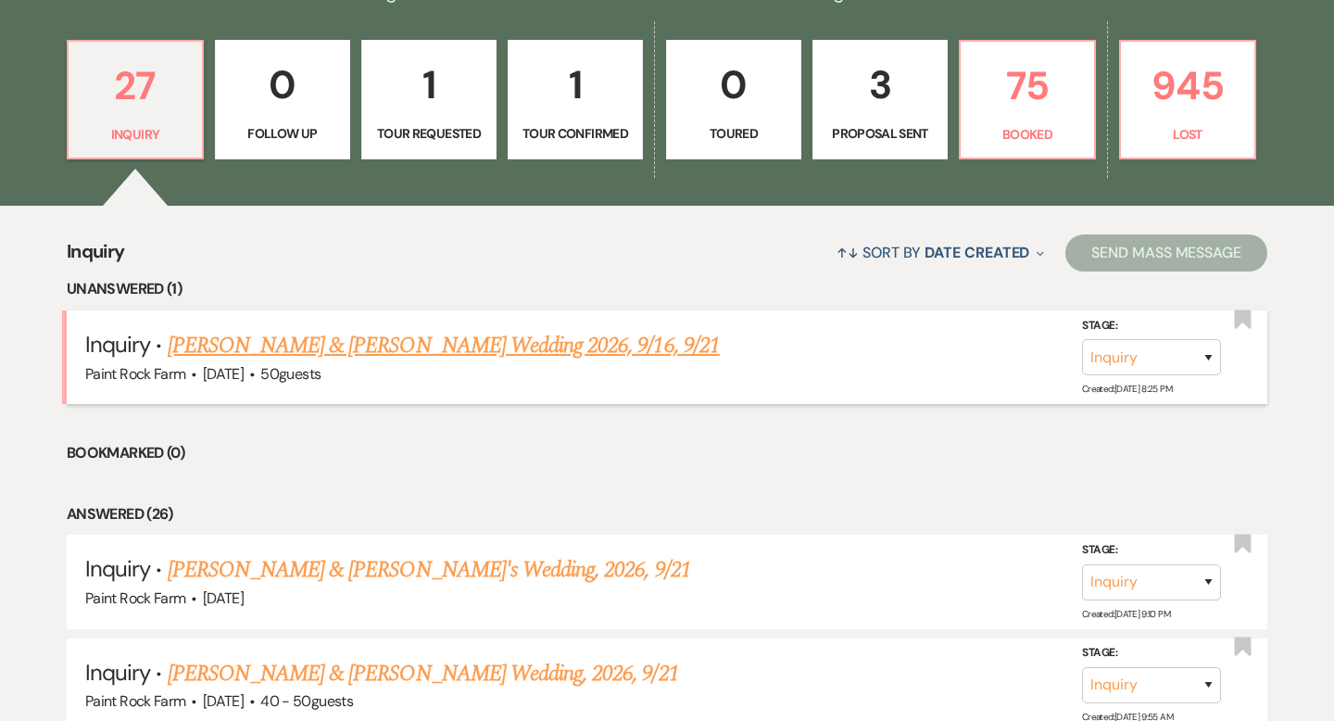
click at [349, 355] on link "[PERSON_NAME] & [PERSON_NAME] Wedding 2026, 9/16, 9/21" at bounding box center [444, 345] width 552 height 33
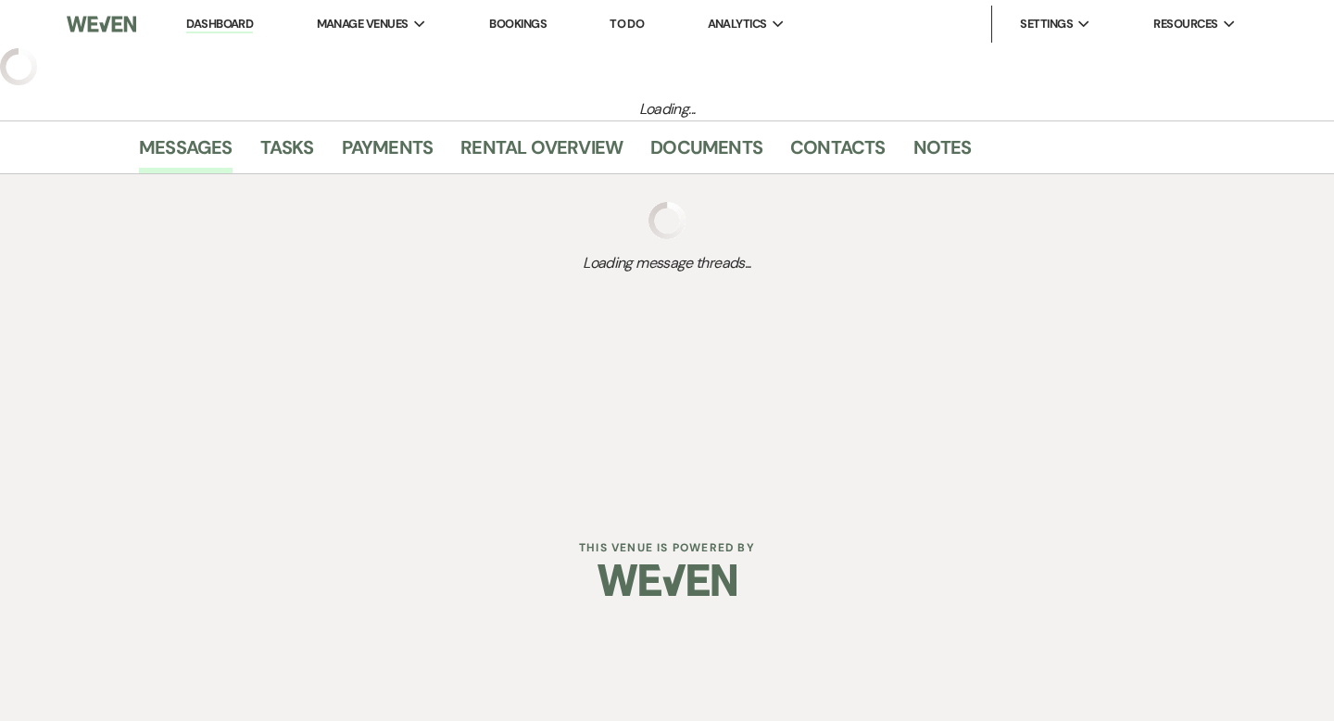
select select "5"
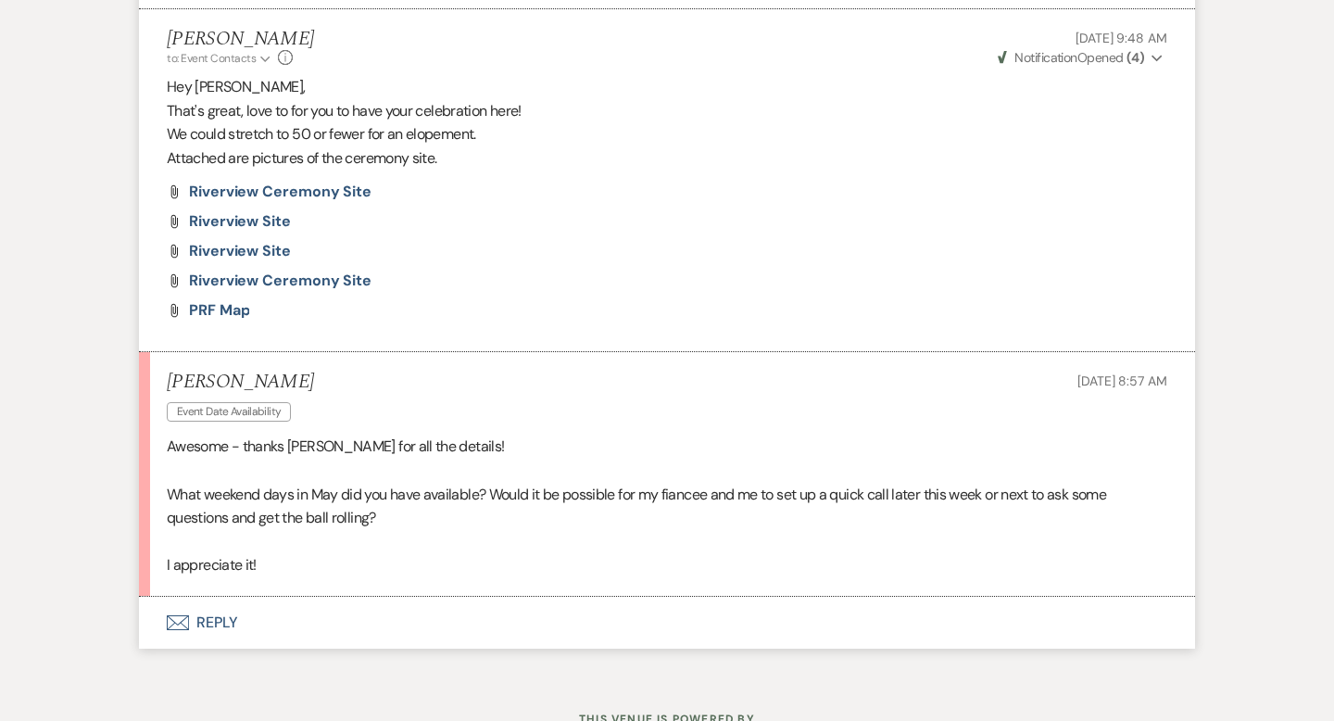
scroll to position [2238, 0]
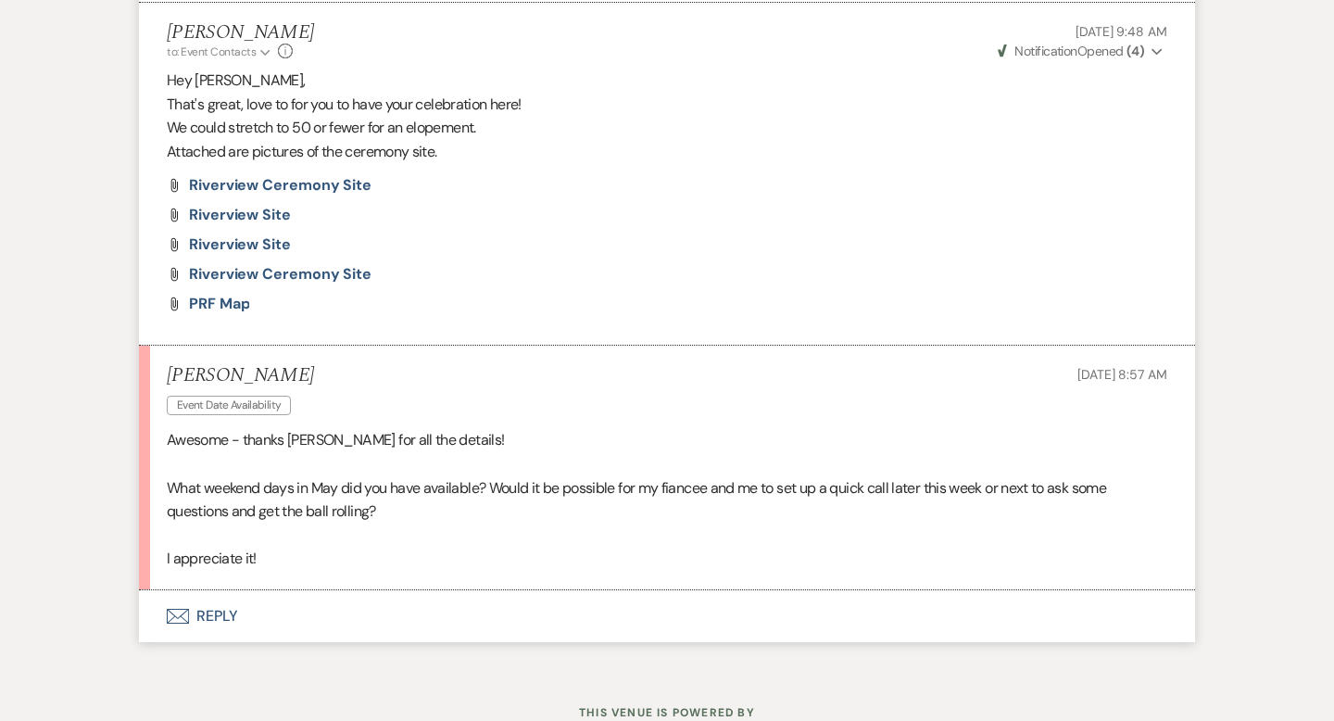
click at [212, 614] on button "Envelope Reply" at bounding box center [667, 616] width 1056 height 52
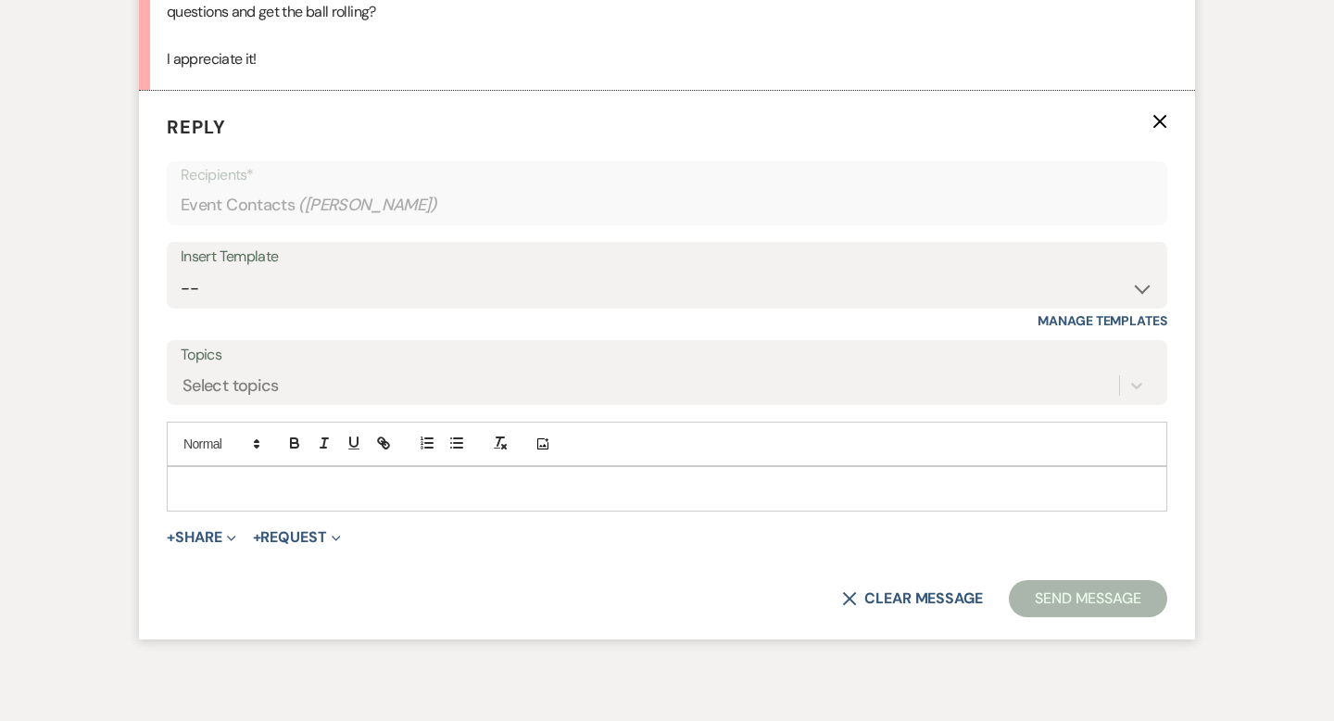
scroll to position [2742, 0]
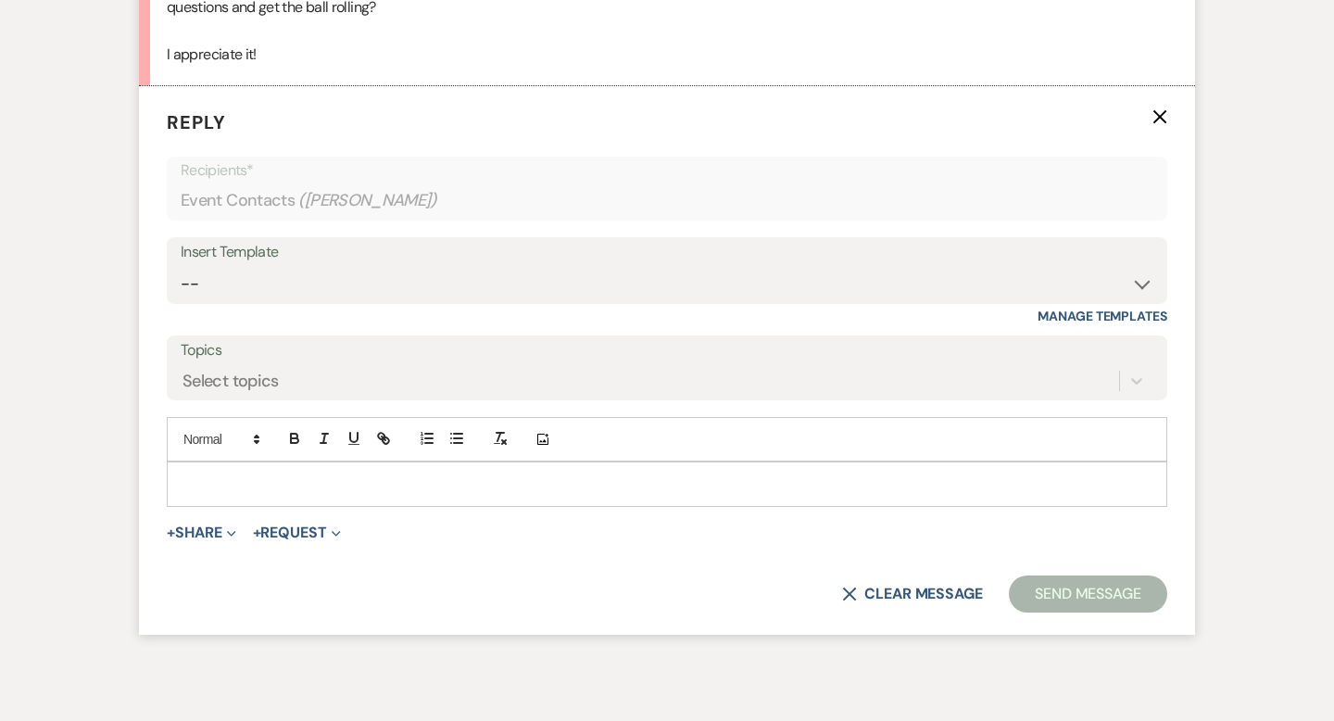
click at [185, 478] on p at bounding box center [667, 483] width 971 height 20
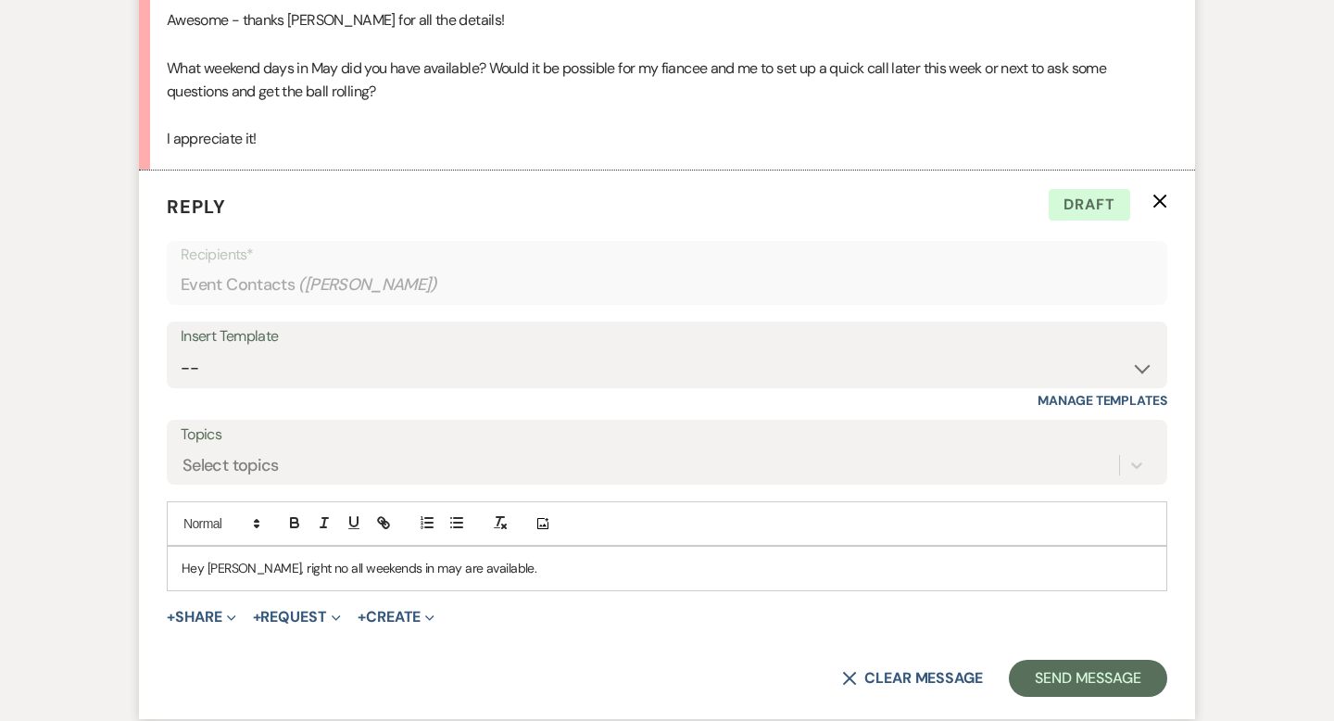
scroll to position [2663, 0]
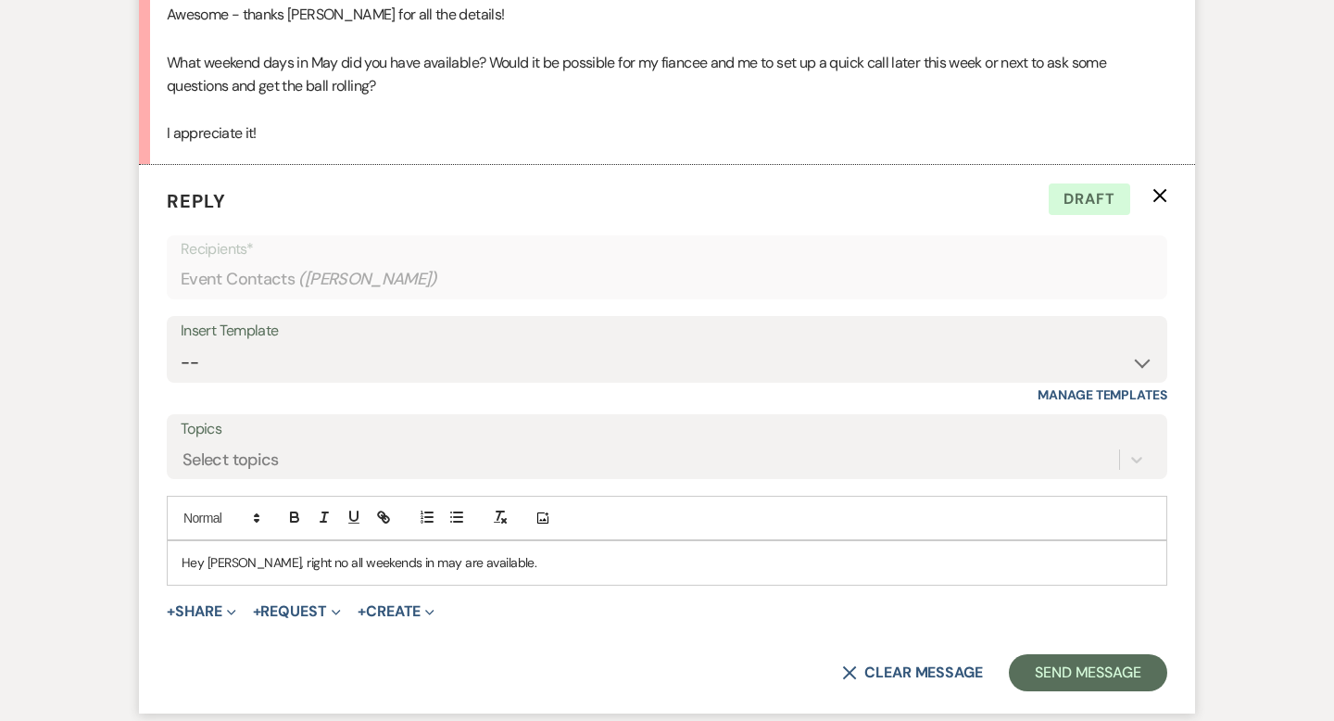
click at [274, 561] on p "Hey [PERSON_NAME], right no all weekends in may are available." at bounding box center [667, 562] width 971 height 20
click at [494, 562] on p "Hey [PERSON_NAME], right now all weekends in may are available." at bounding box center [667, 562] width 971 height 20
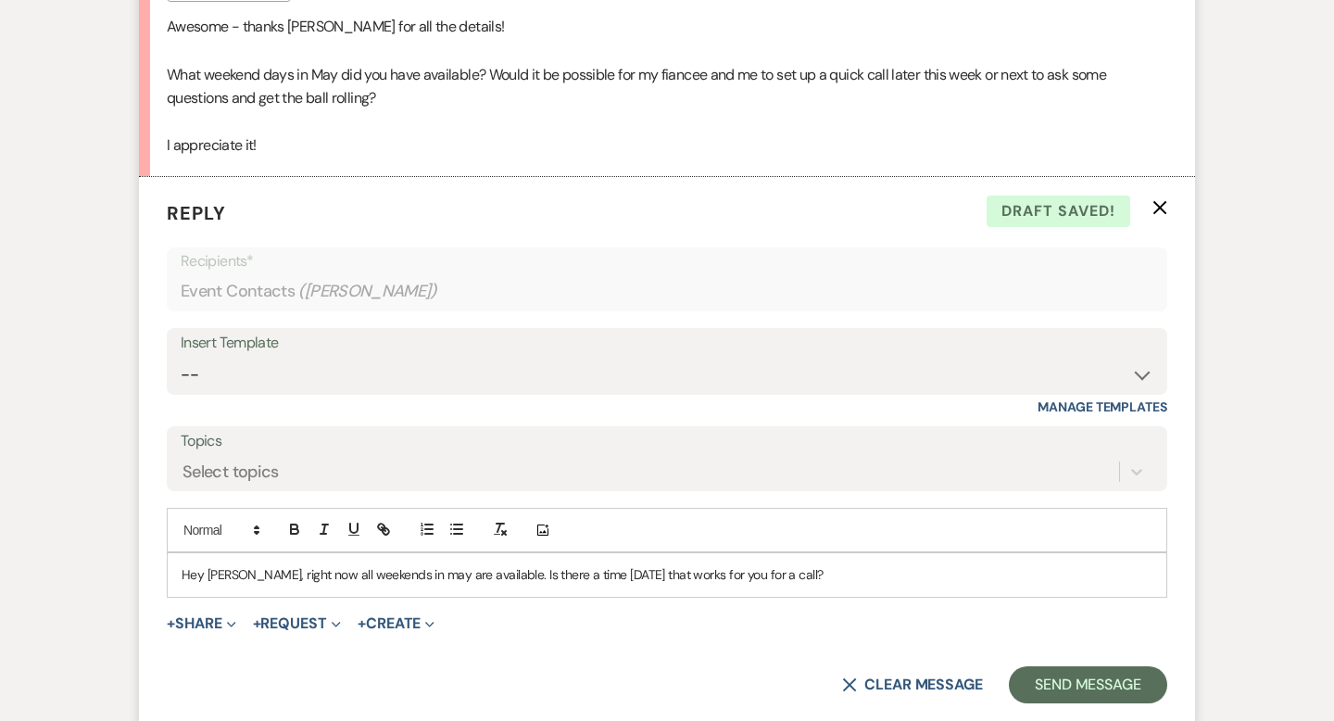
scroll to position [2664, 0]
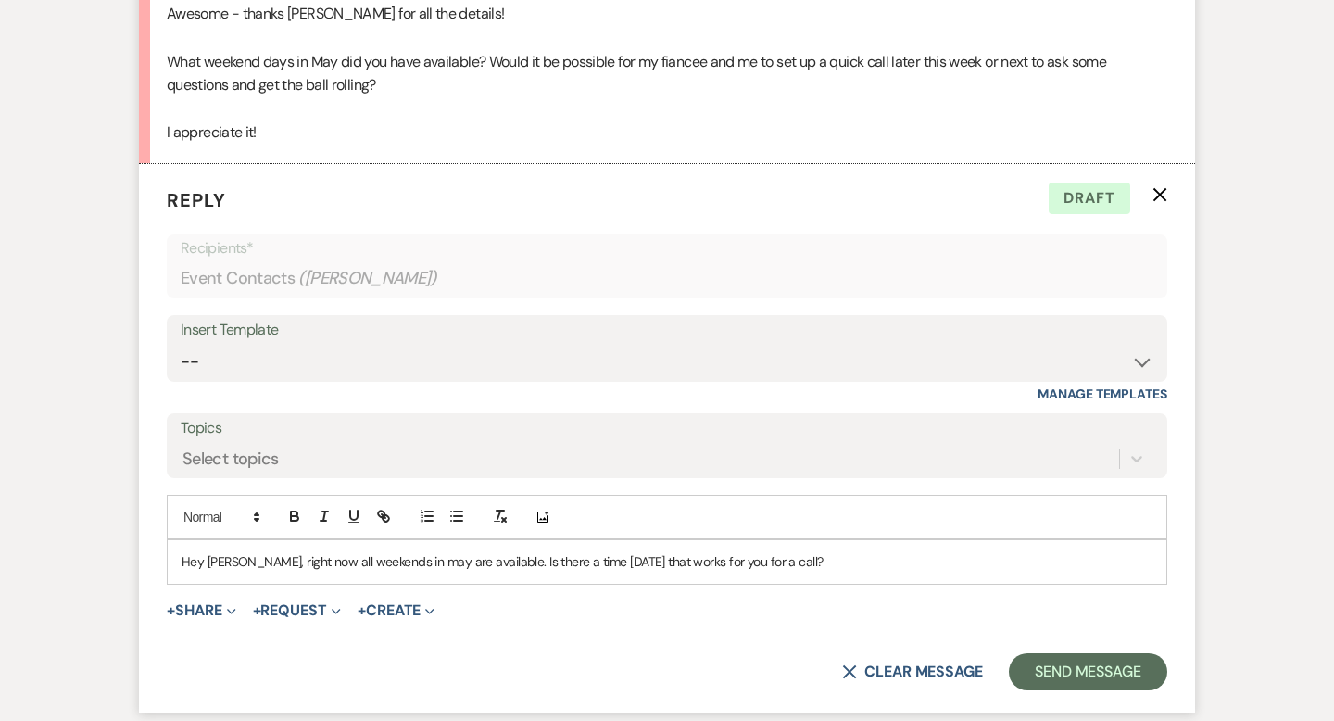
click at [573, 562] on p "Hey [PERSON_NAME], right now all weekends in may are available. Is there a time…" at bounding box center [667, 561] width 971 height 20
click at [644, 562] on p "Hey [PERSON_NAME], right now all weekends in may are available. Is there a time…" at bounding box center [667, 561] width 971 height 20
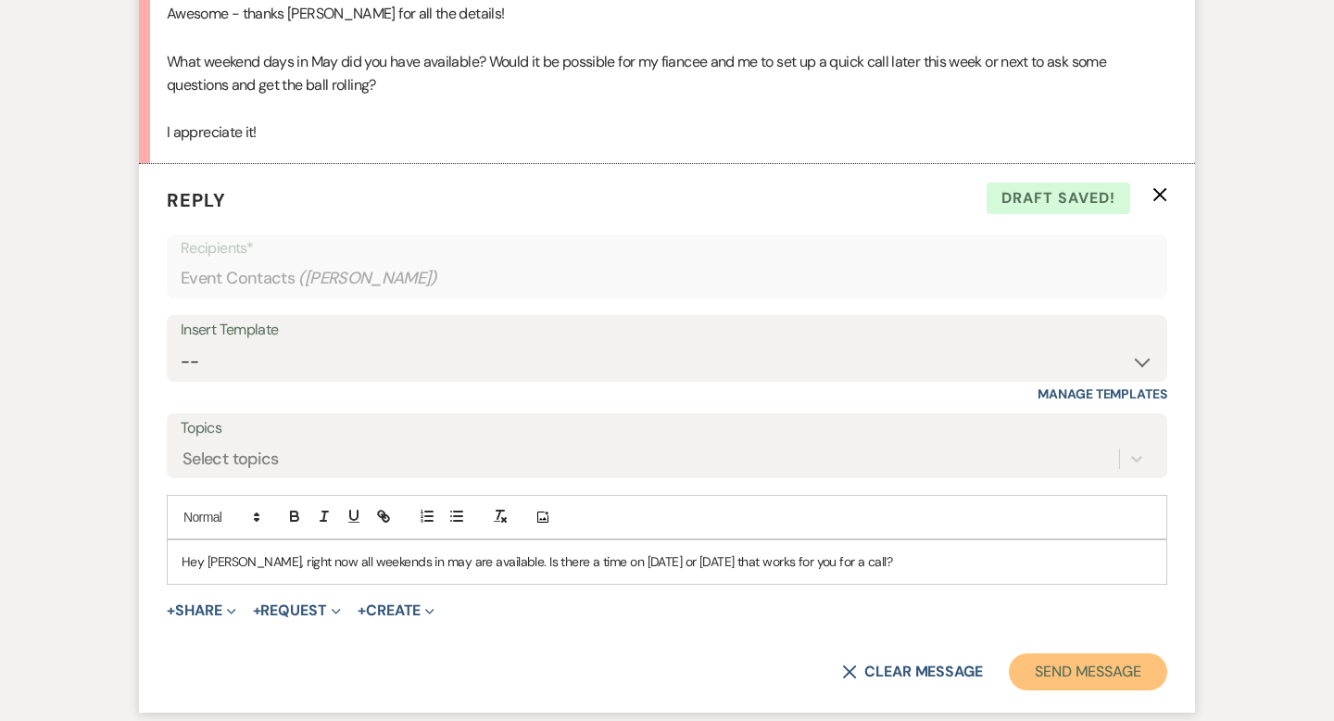
click at [1056, 674] on button "Send Message" at bounding box center [1088, 671] width 158 height 37
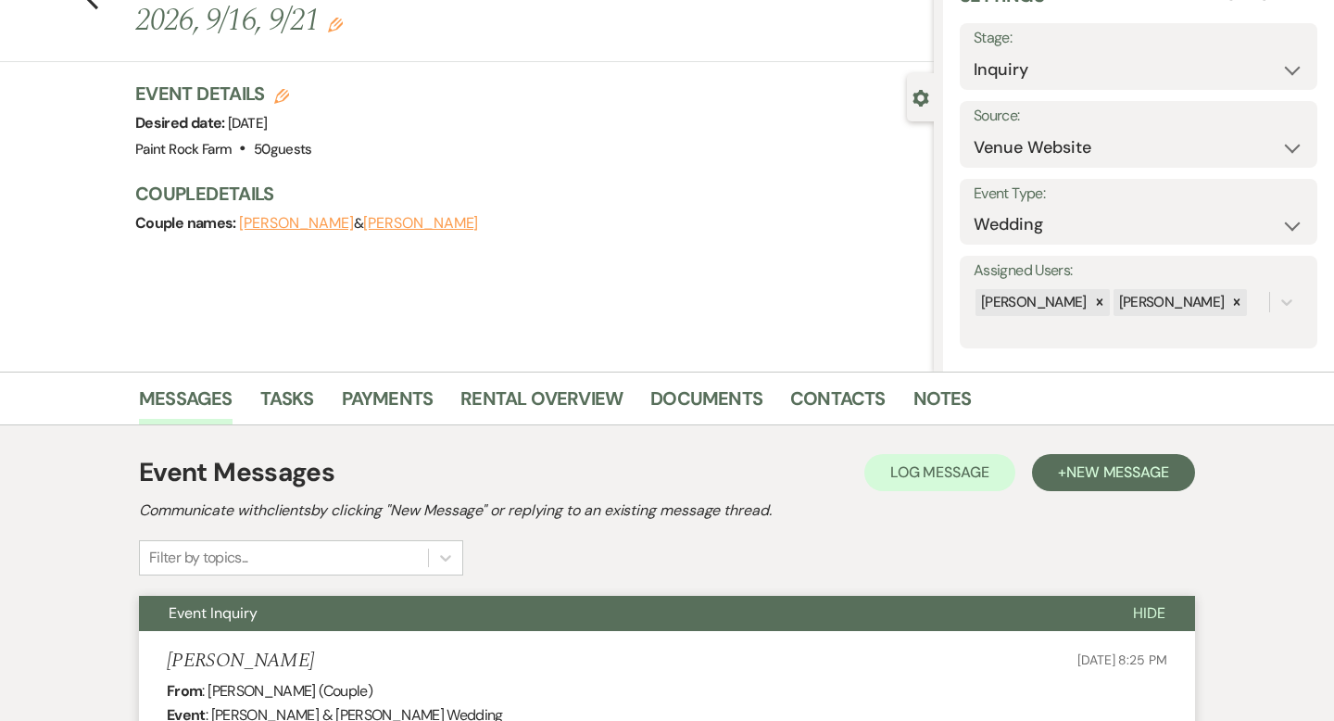
scroll to position [0, 0]
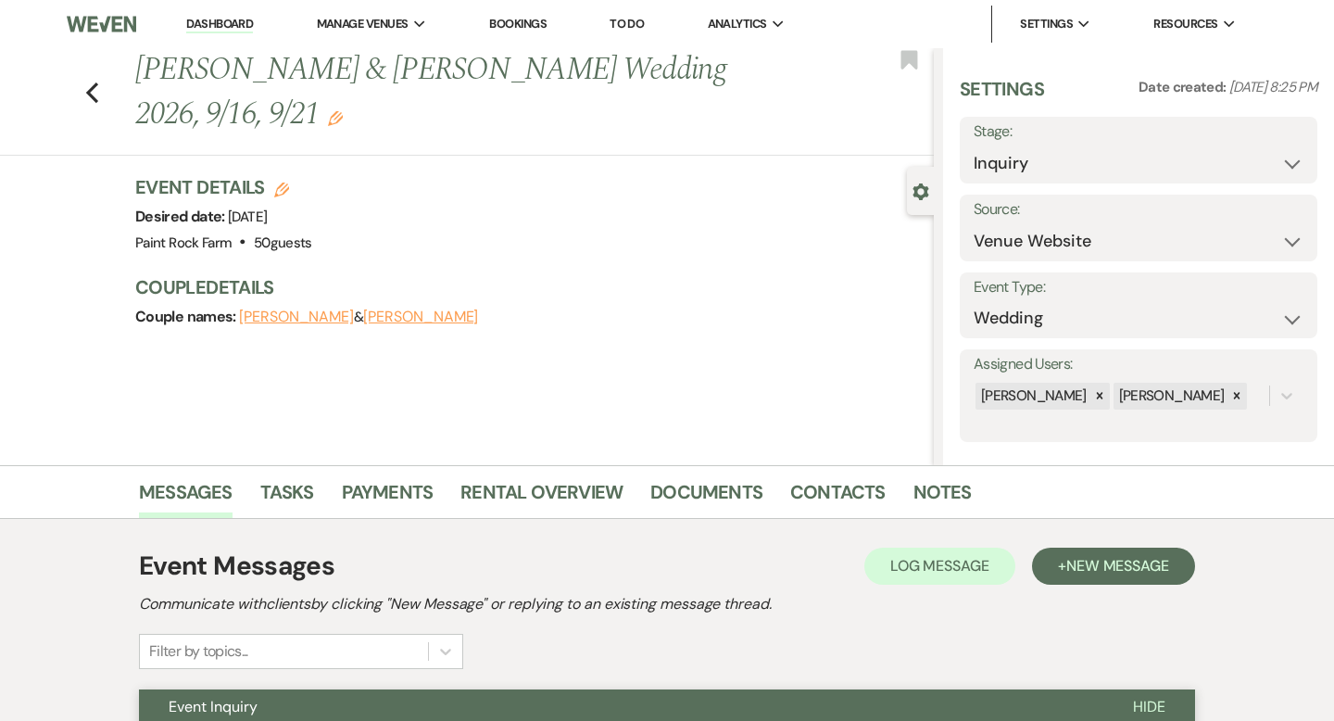
click at [328, 121] on use "button" at bounding box center [335, 118] width 15 height 15
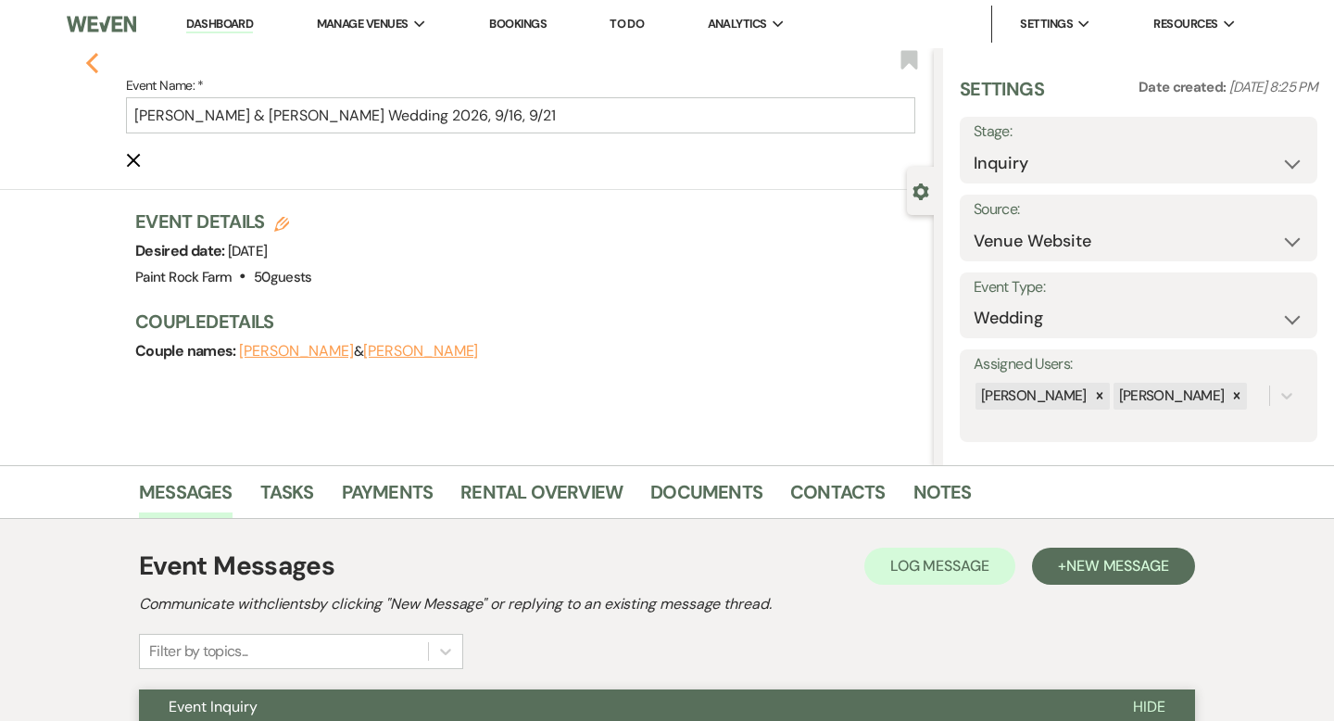
click at [92, 66] on use "button" at bounding box center [92, 63] width 12 height 20
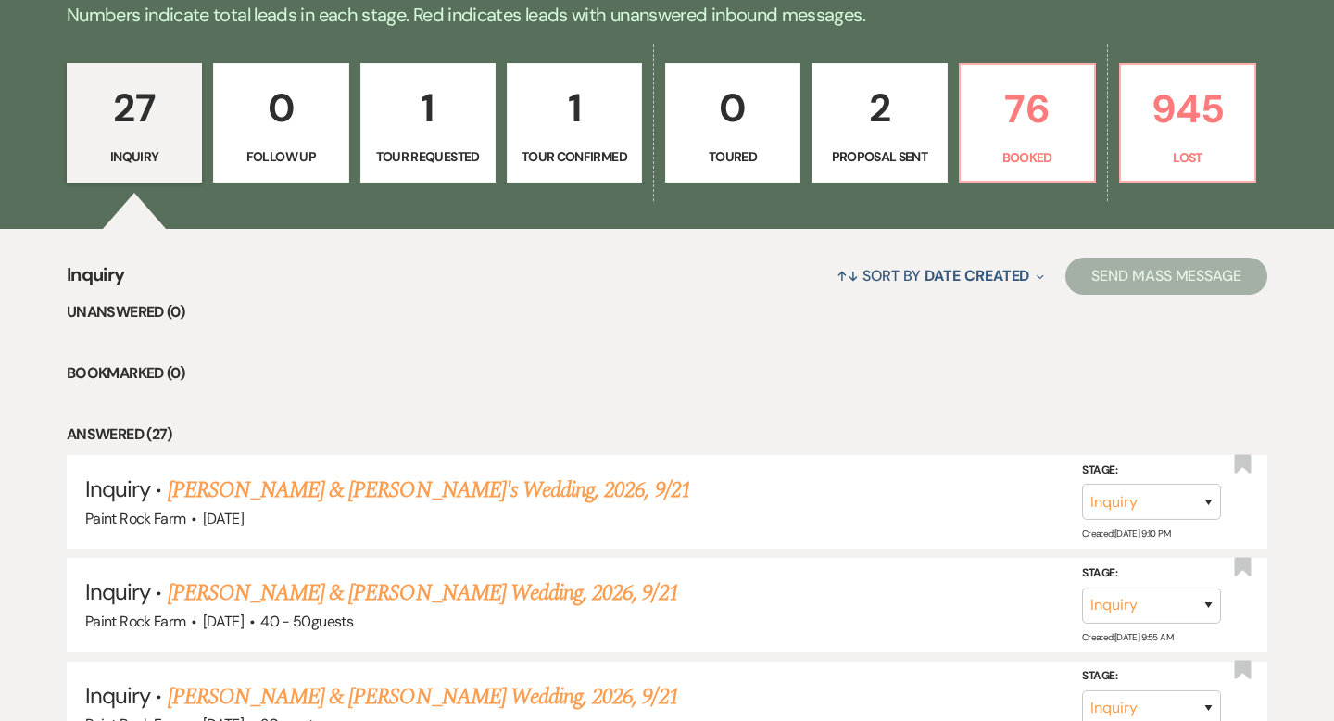
scroll to position [486, 0]
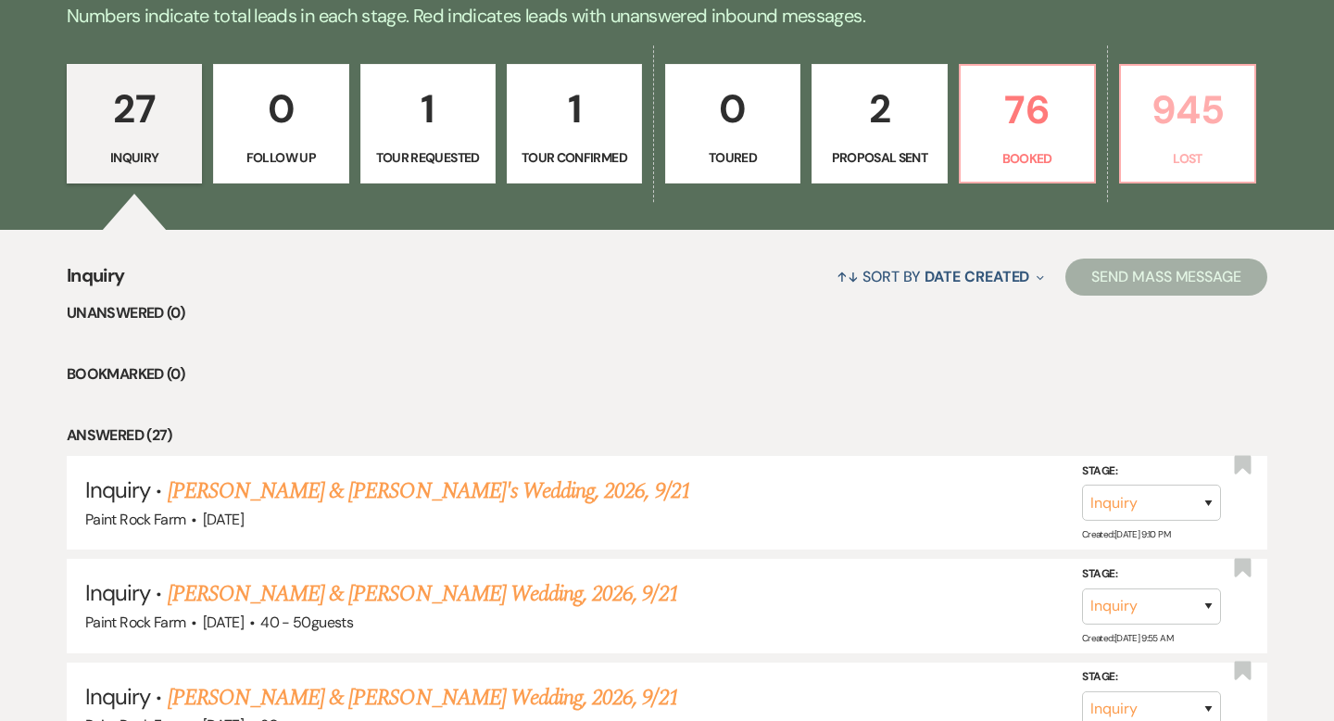
click at [1151, 125] on p "945" at bounding box center [1187, 110] width 111 height 62
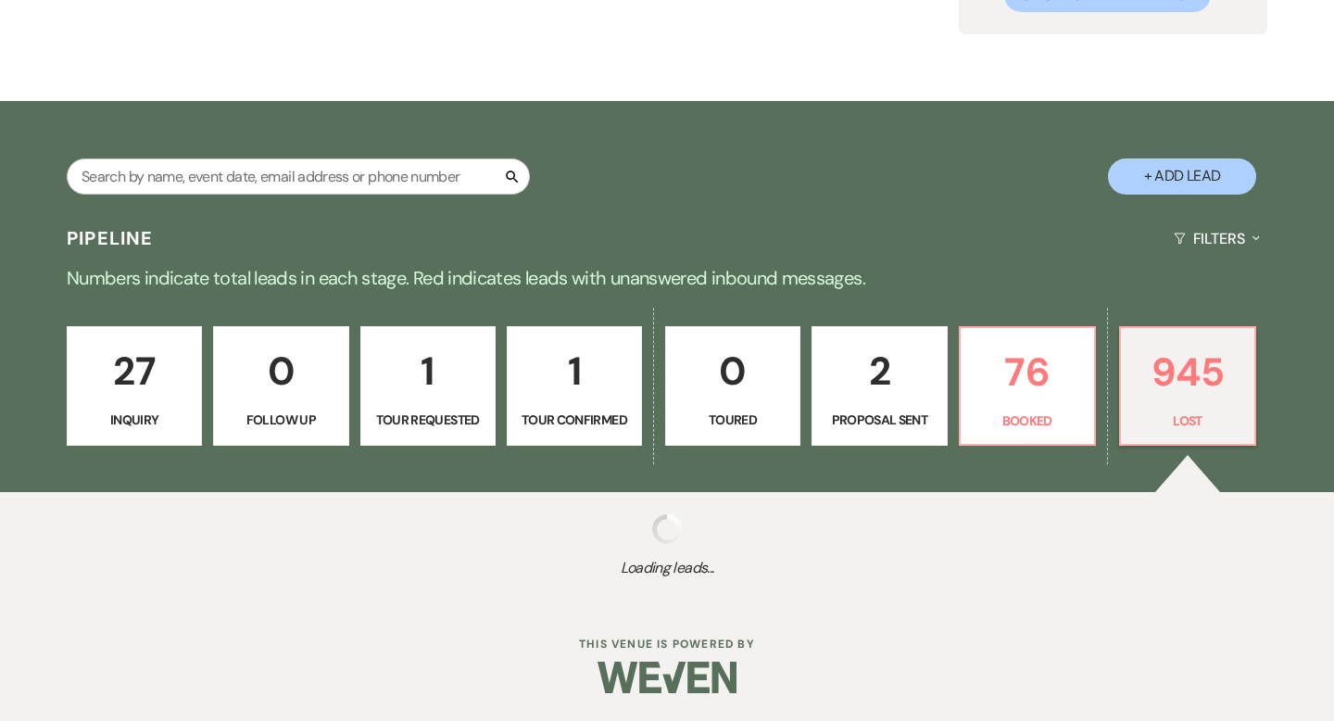
select select "8"
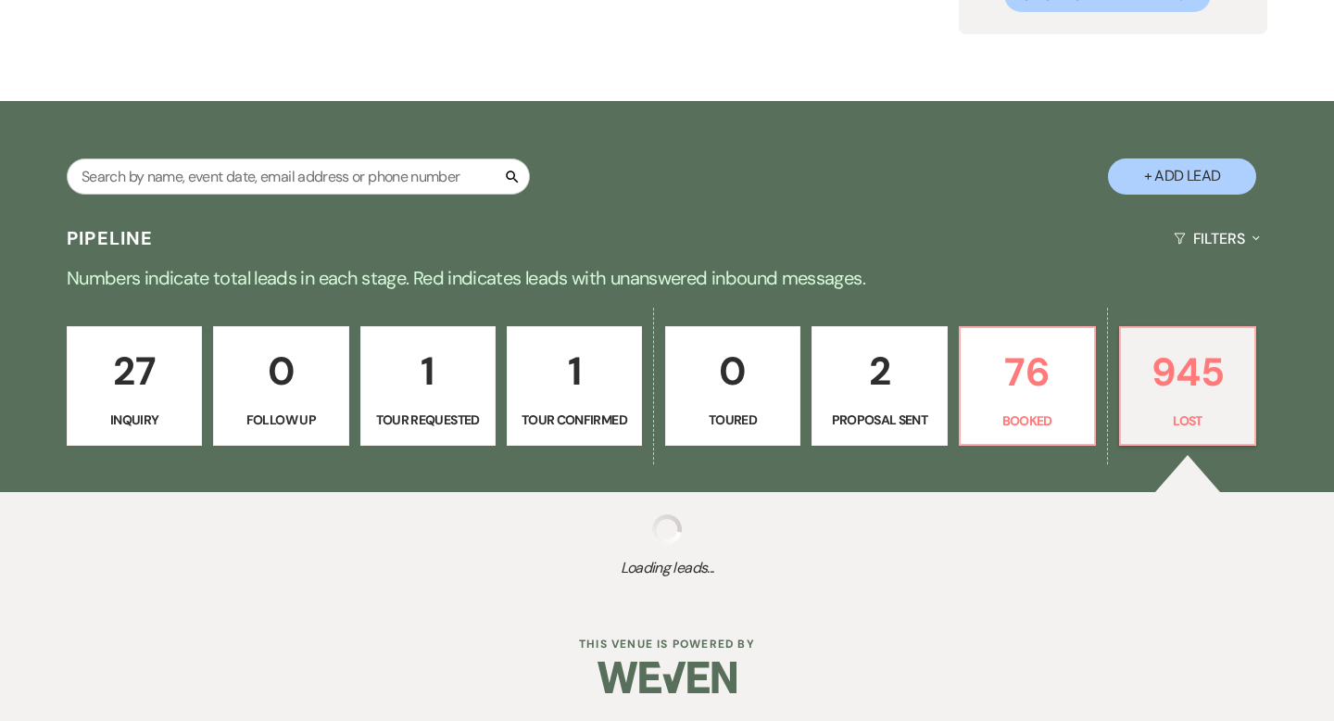
select select "8"
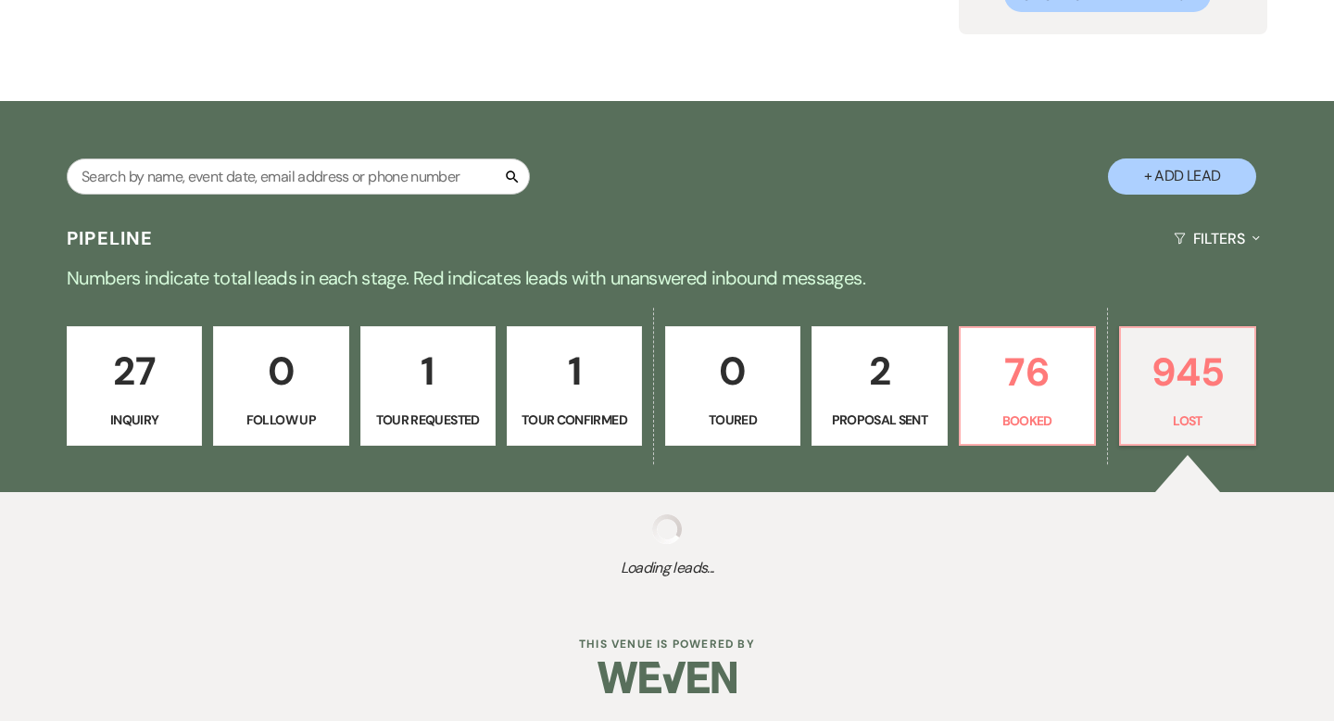
select select "8"
select select "1"
select select "8"
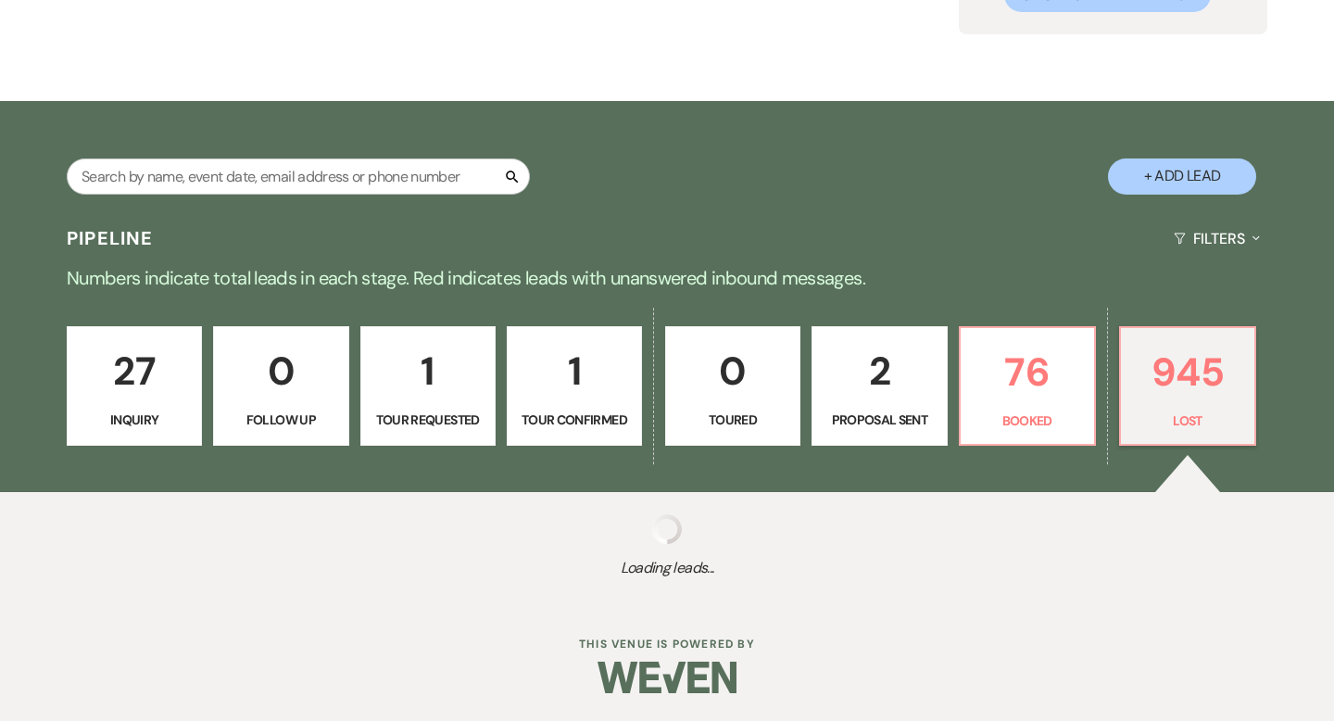
select select "8"
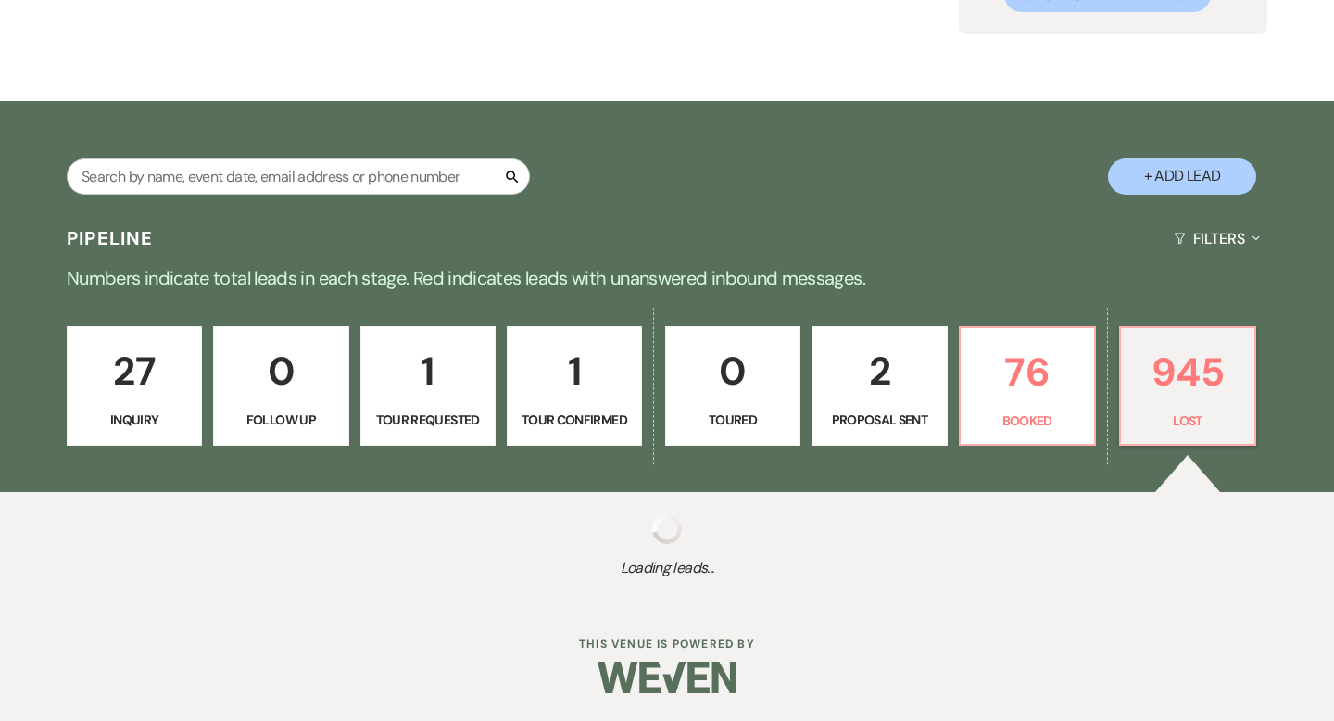
select select "8"
select select "9"
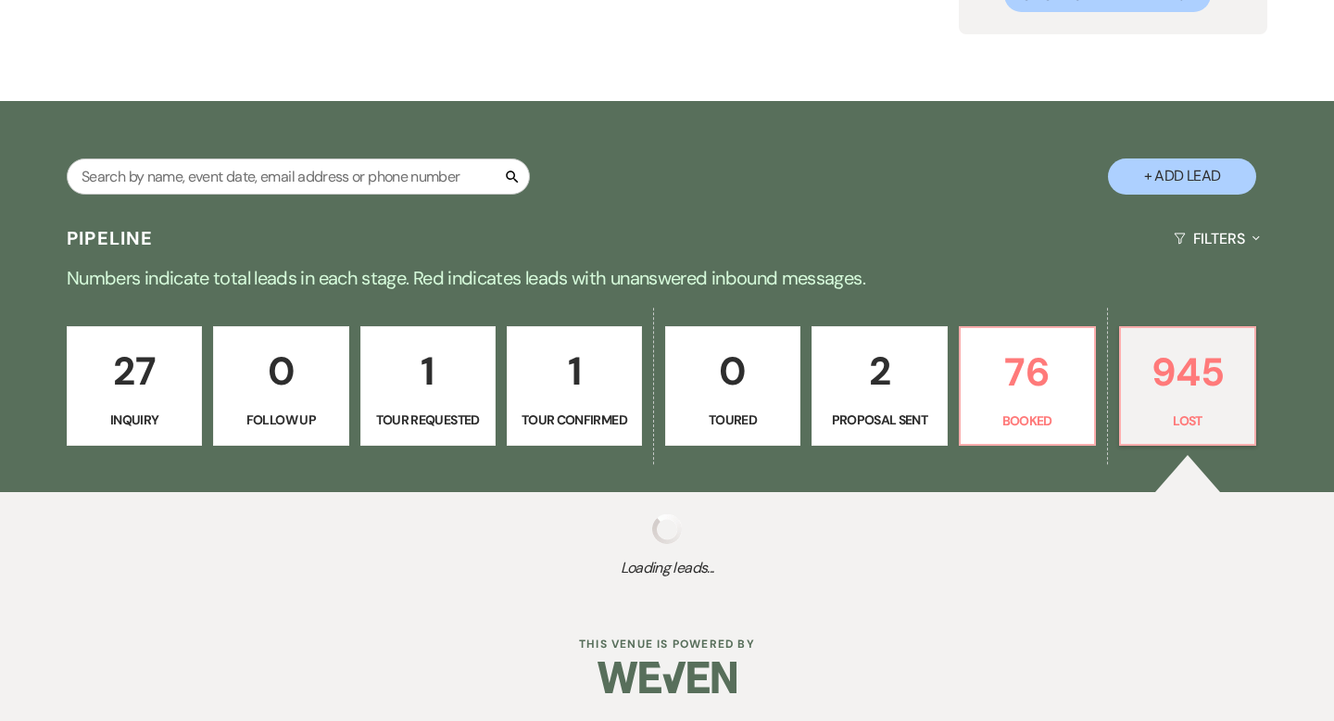
select select "8"
select select "9"
select select "8"
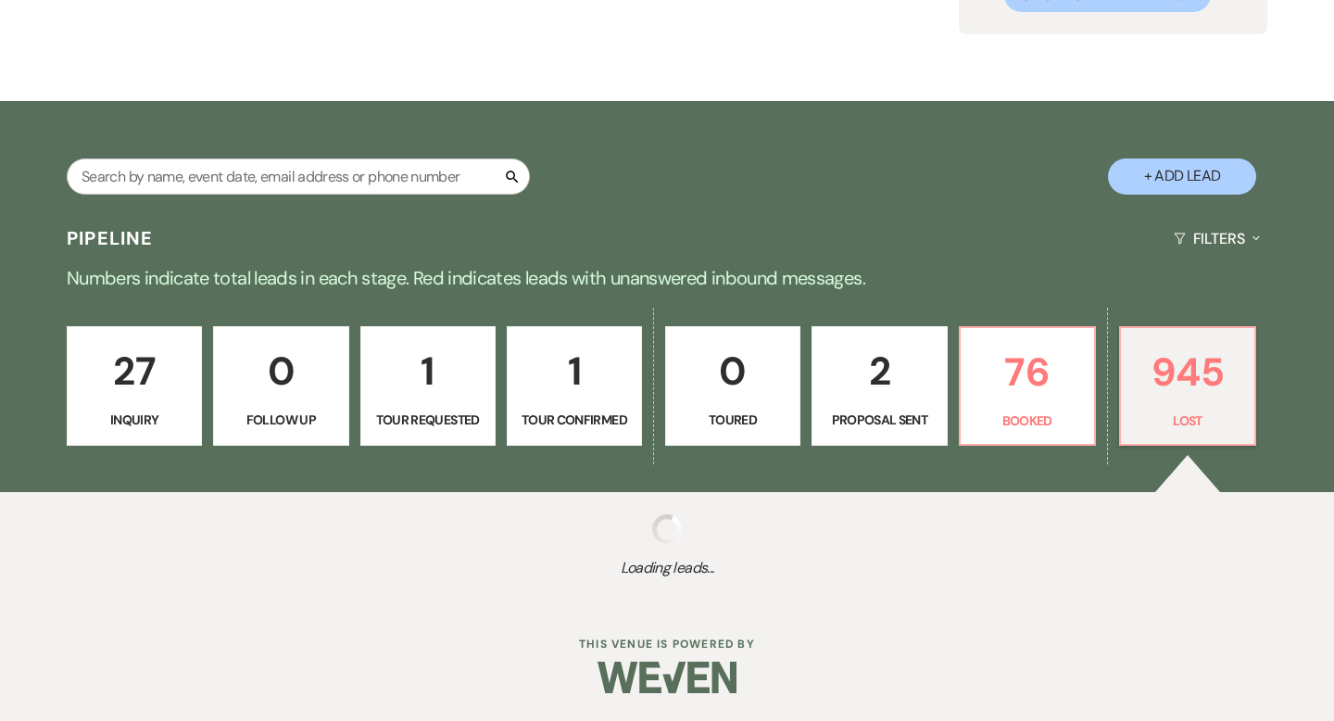
select select "8"
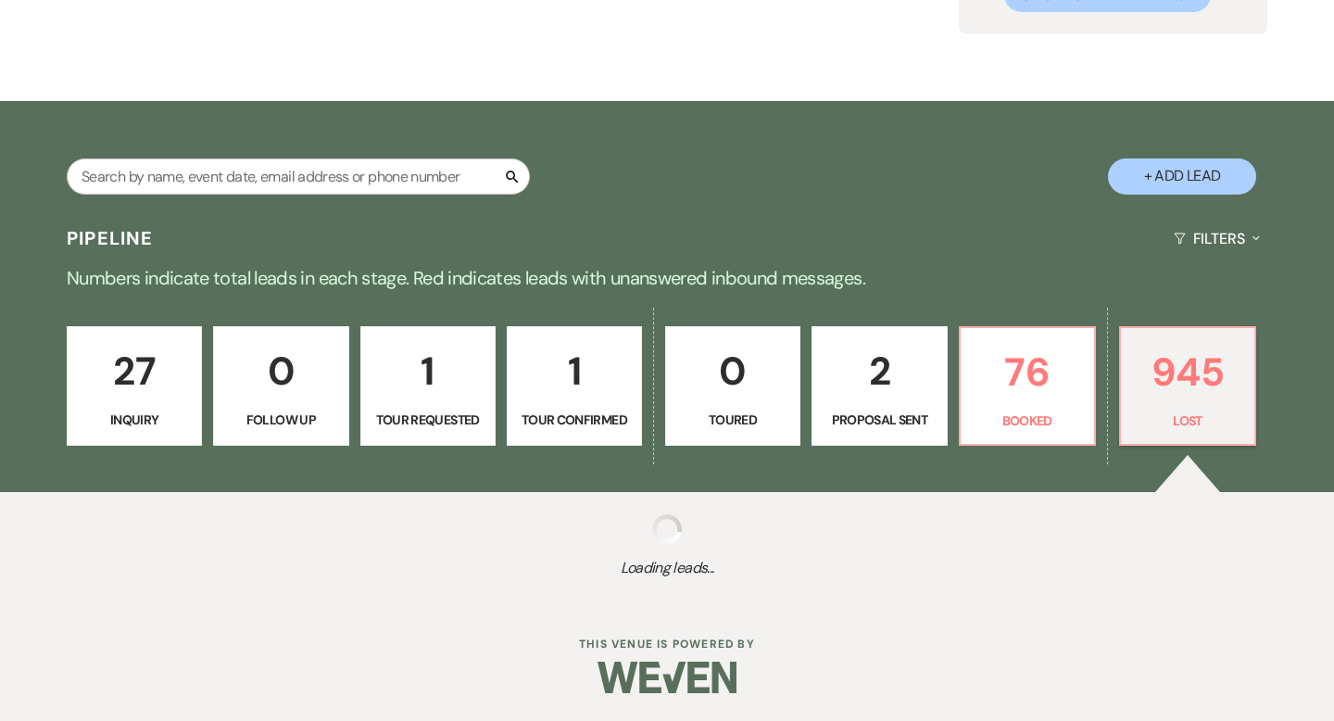
select select "8"
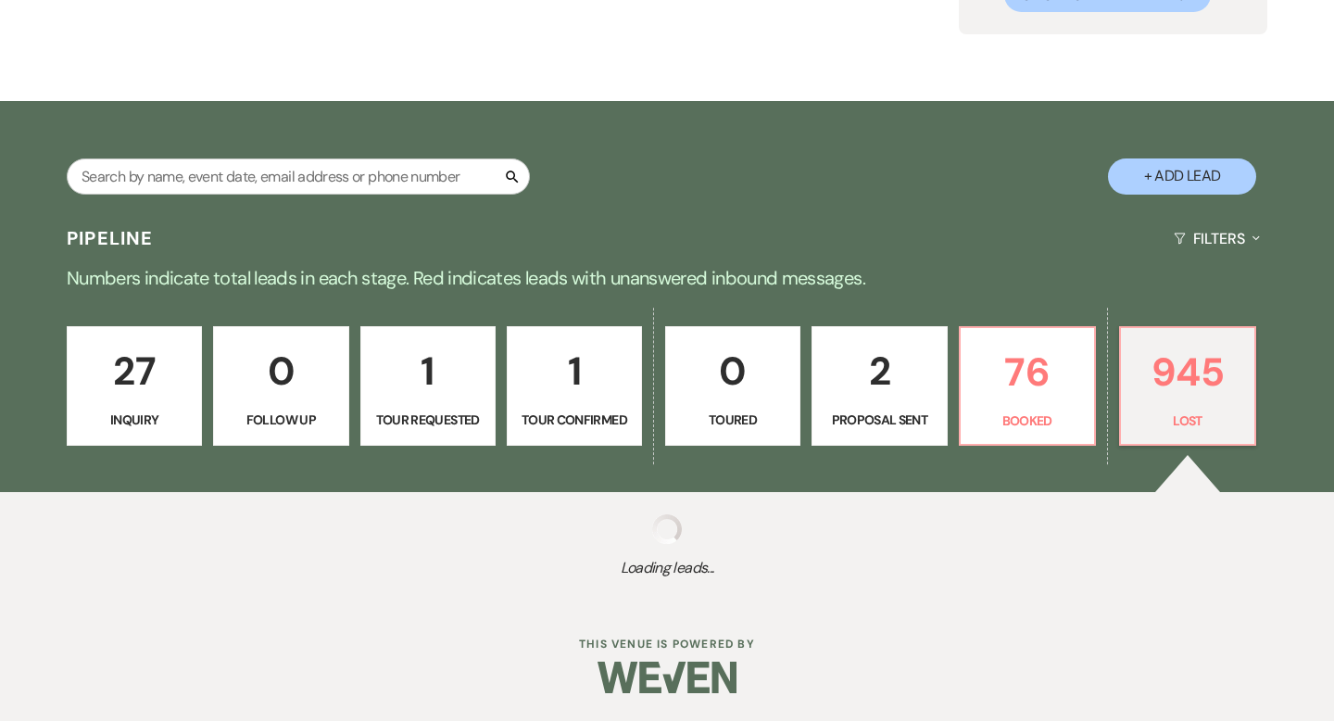
select select "8"
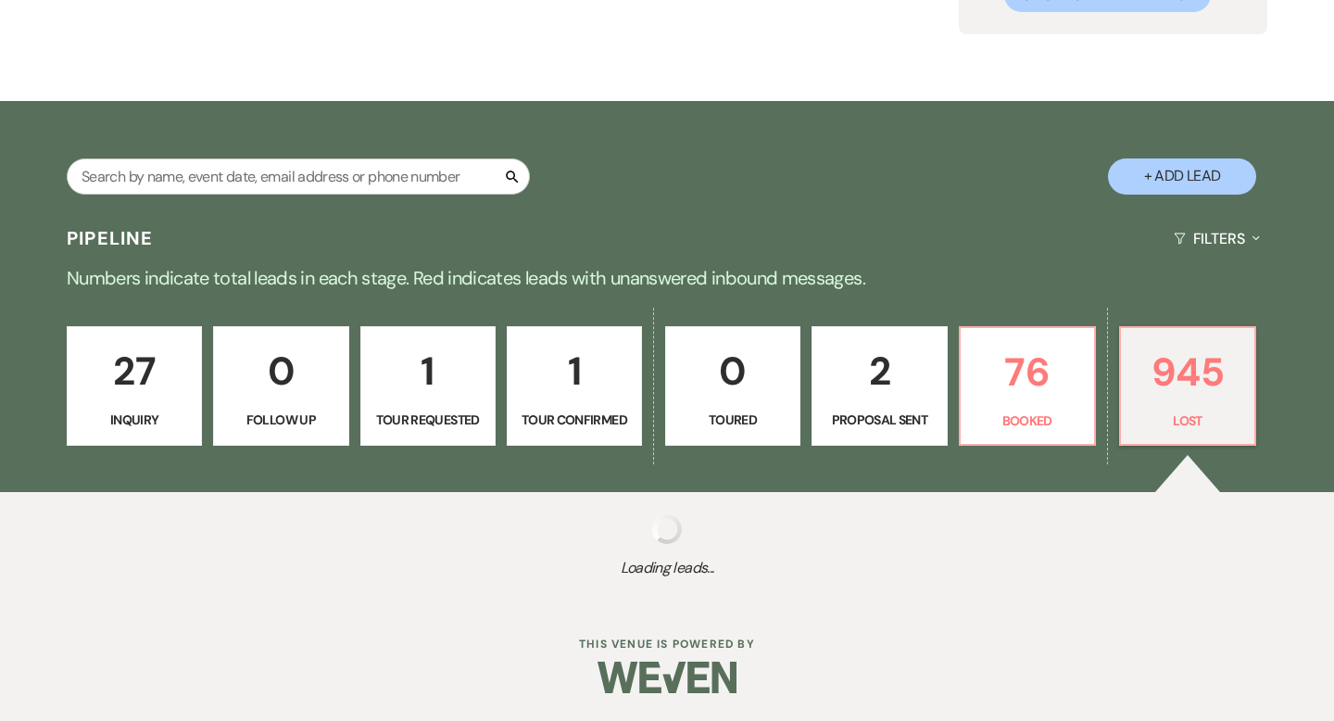
select select "8"
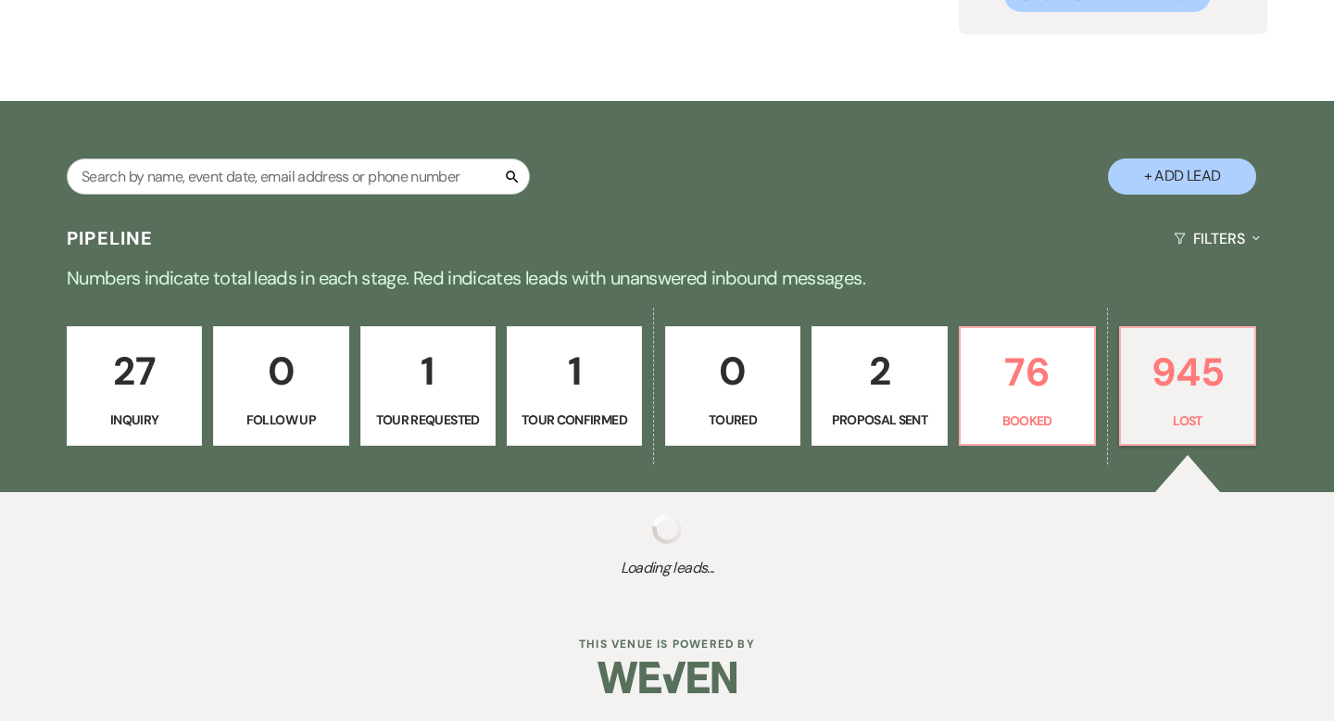
select select "8"
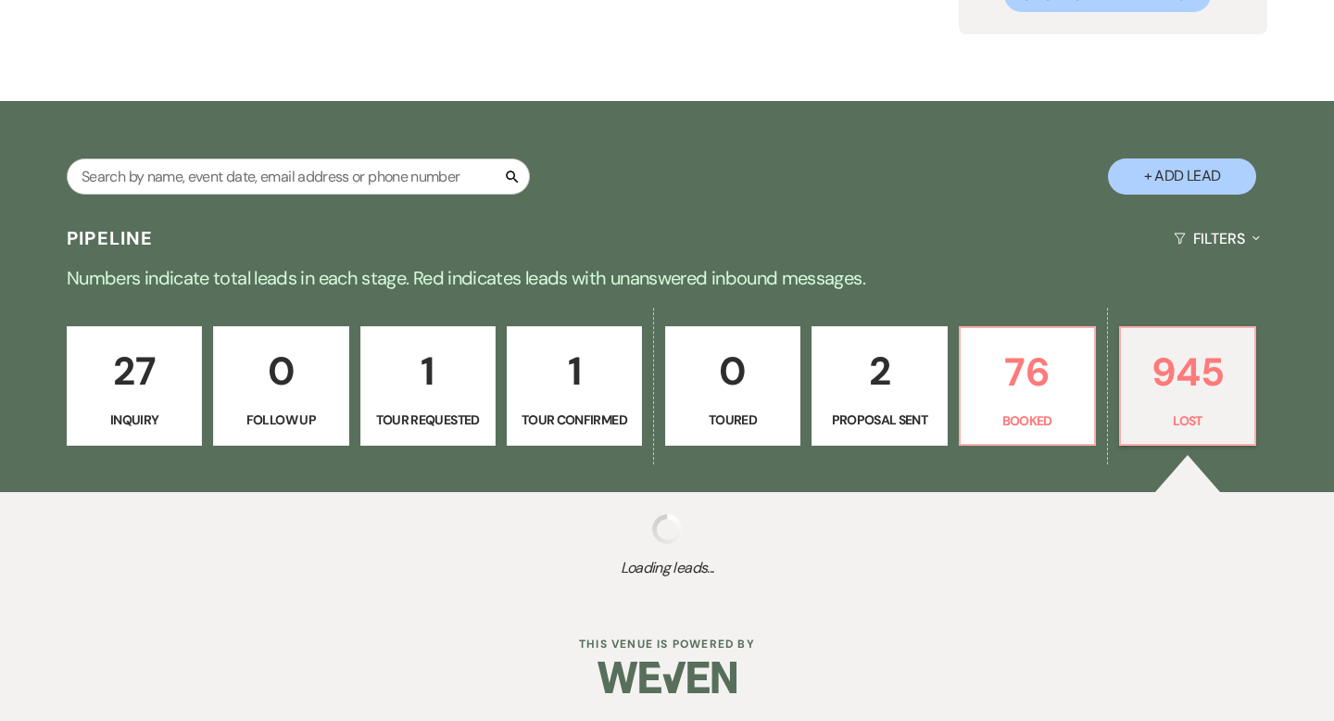
select select "8"
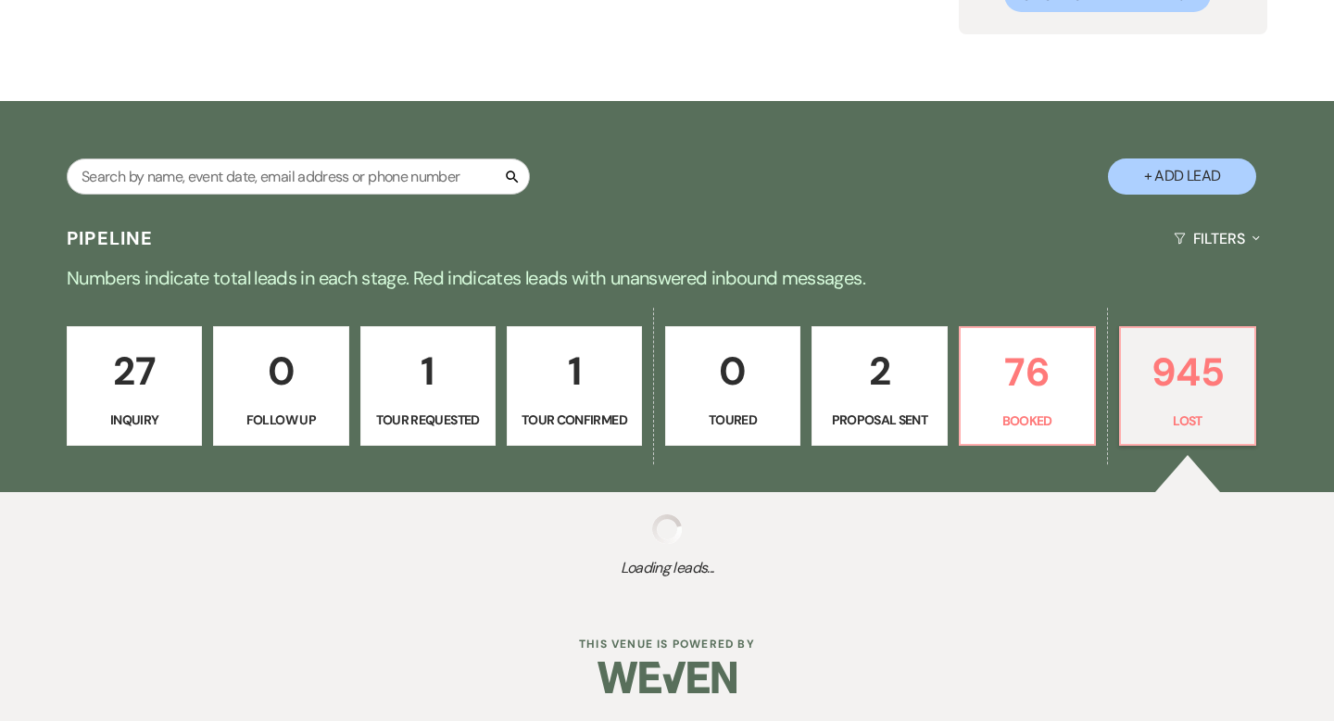
select select "8"
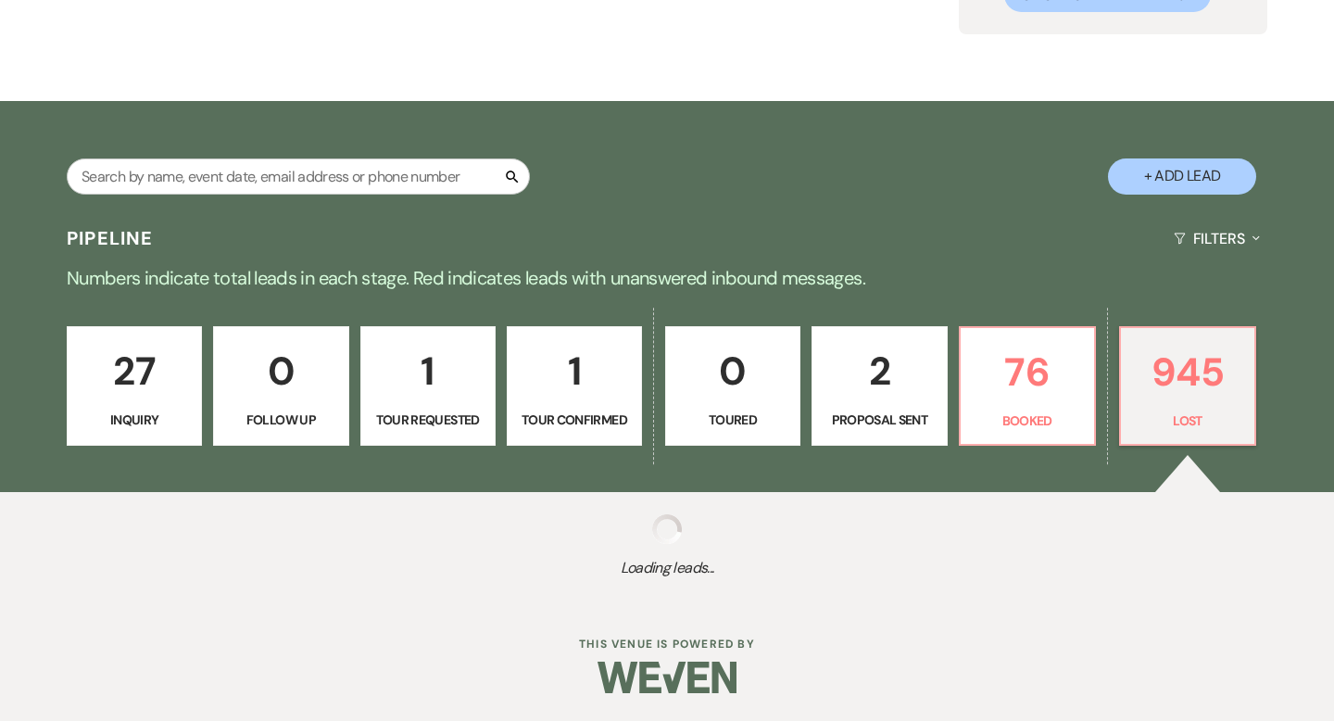
select select "8"
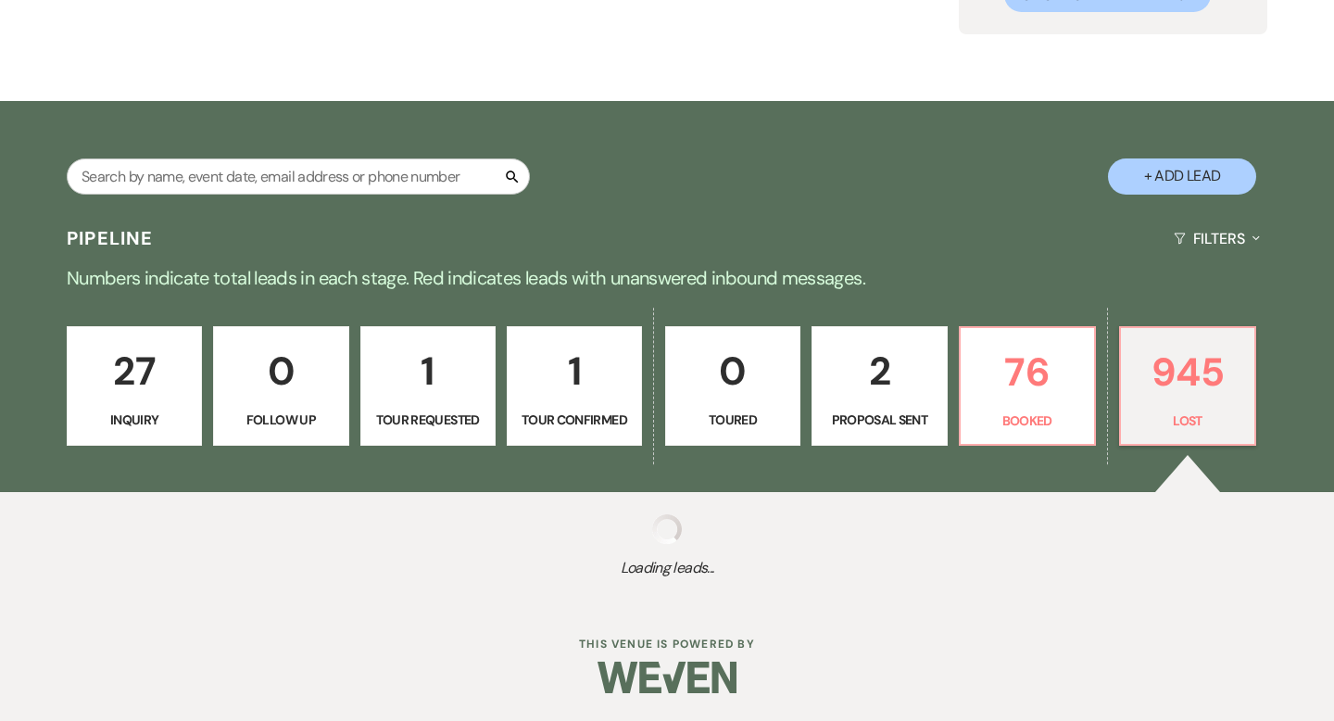
select select "8"
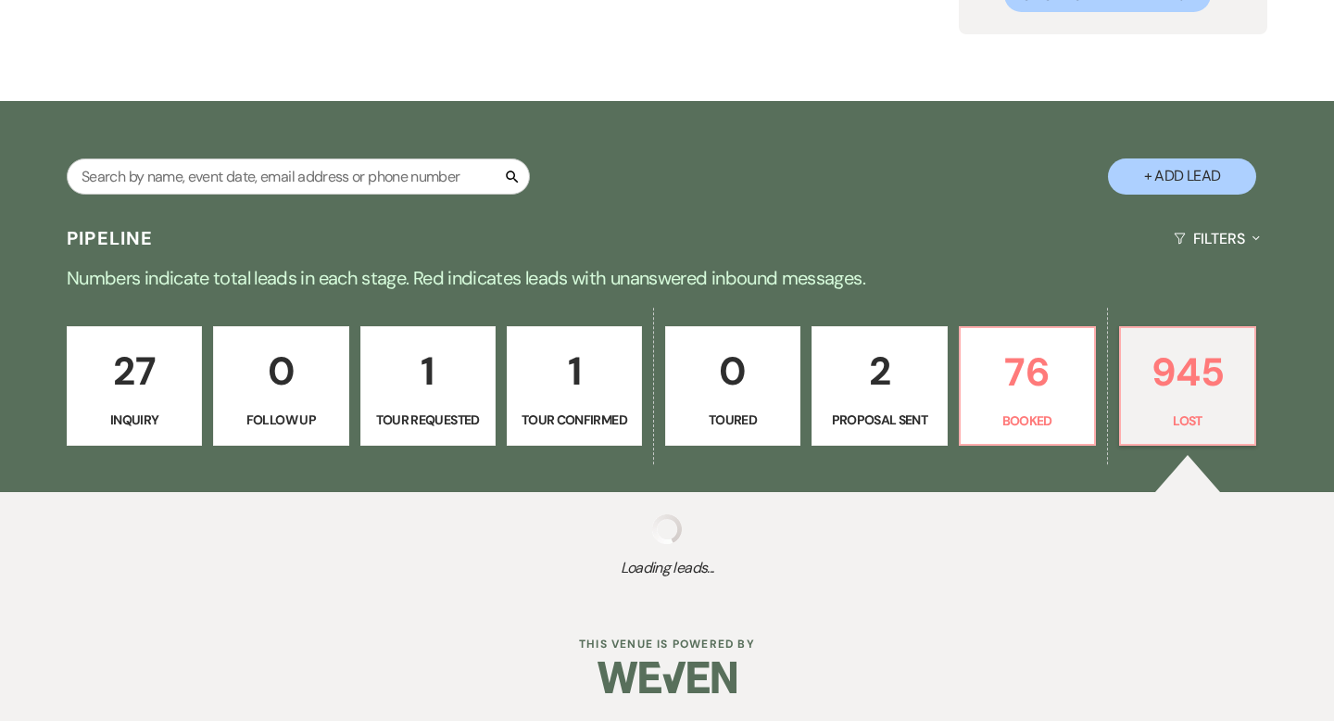
select select "8"
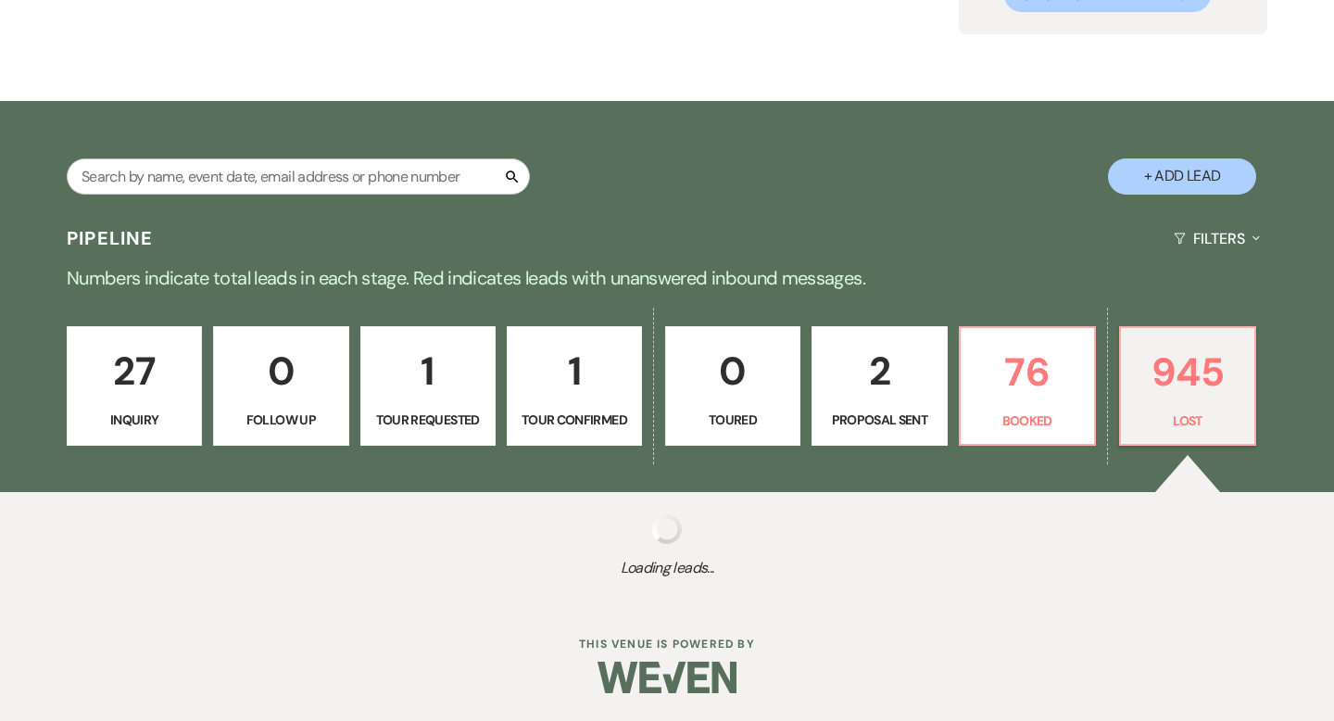
select select "8"
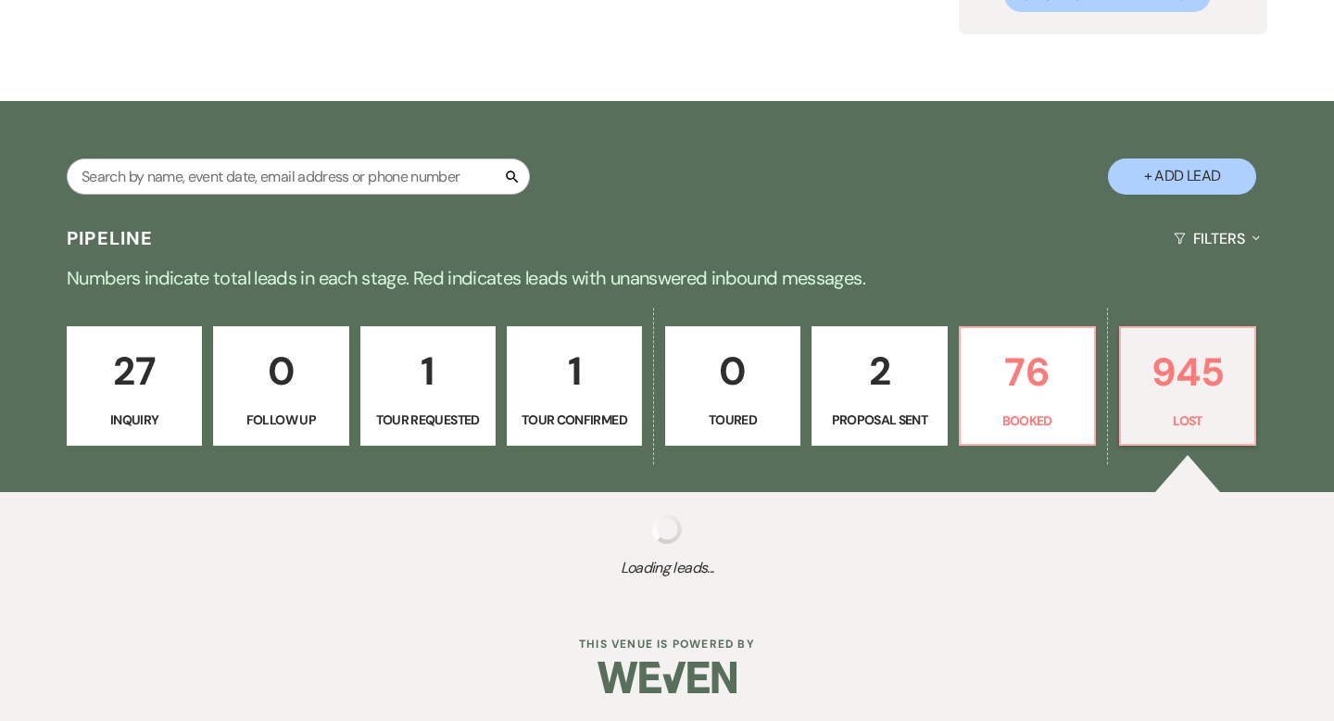
select select "8"
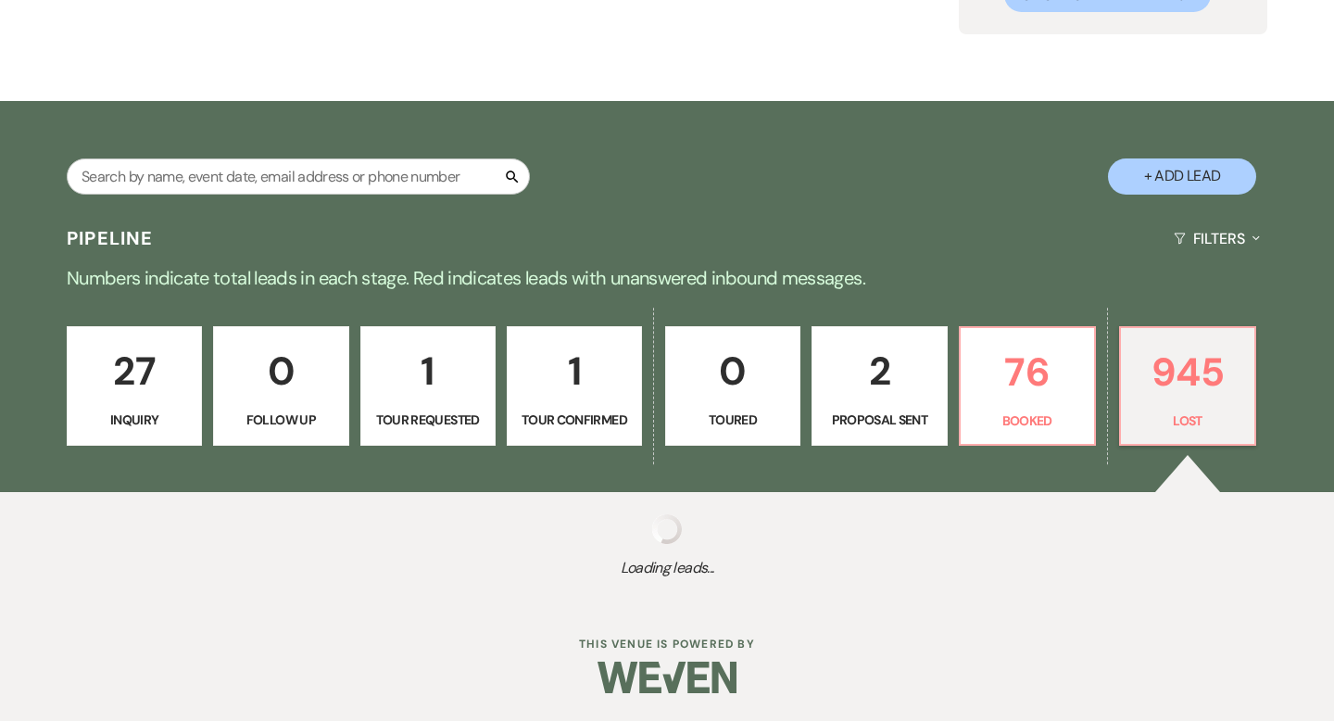
select select "8"
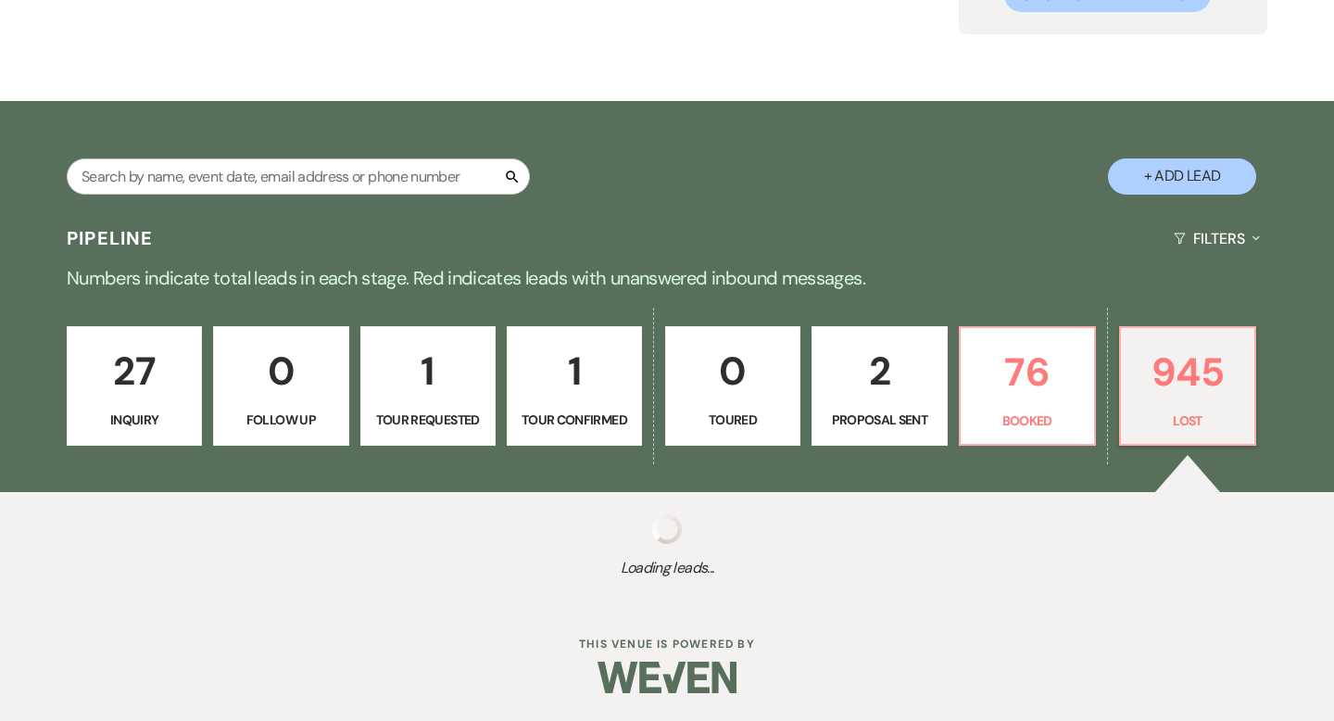
select select "8"
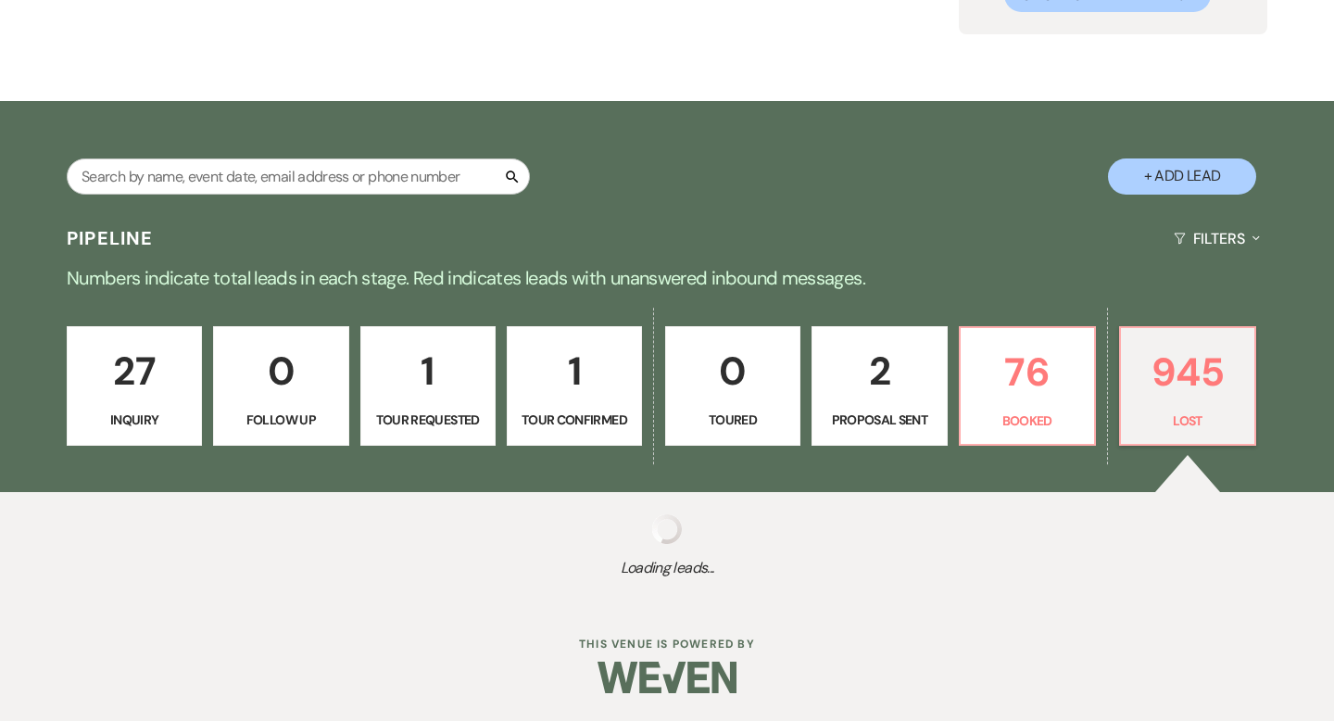
select select "8"
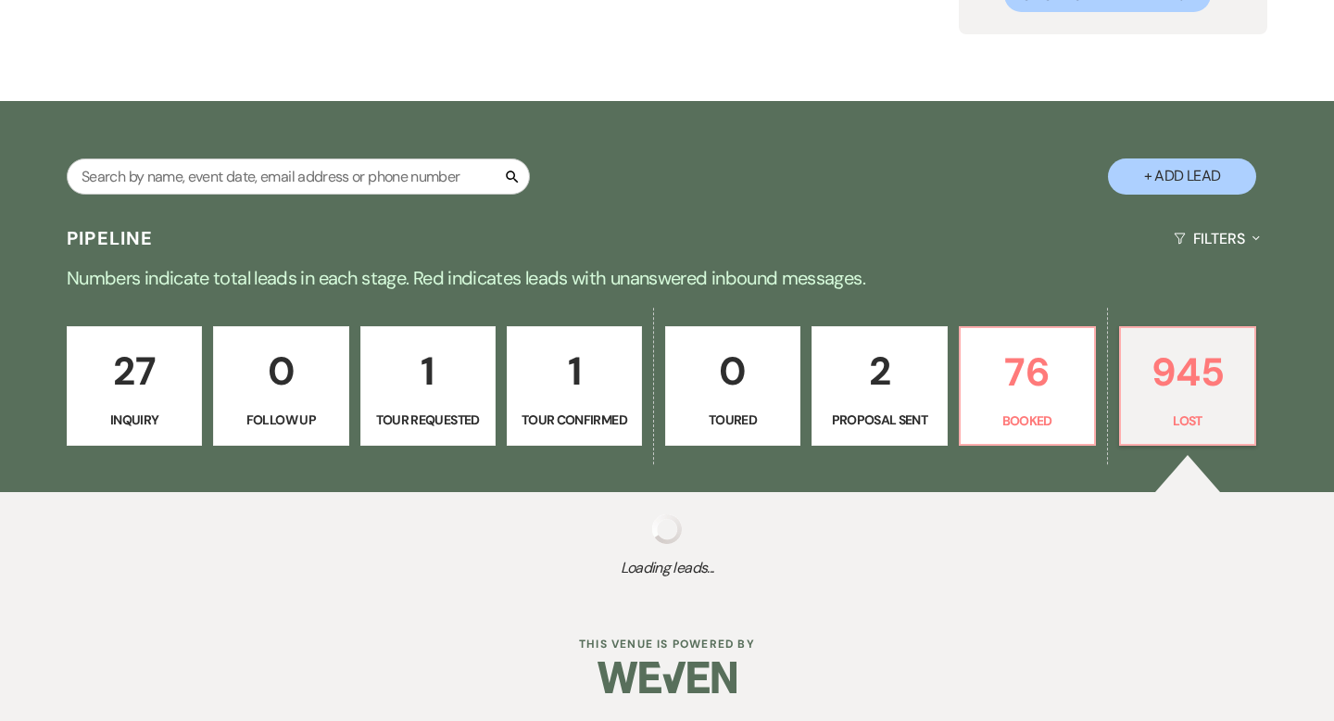
select select "8"
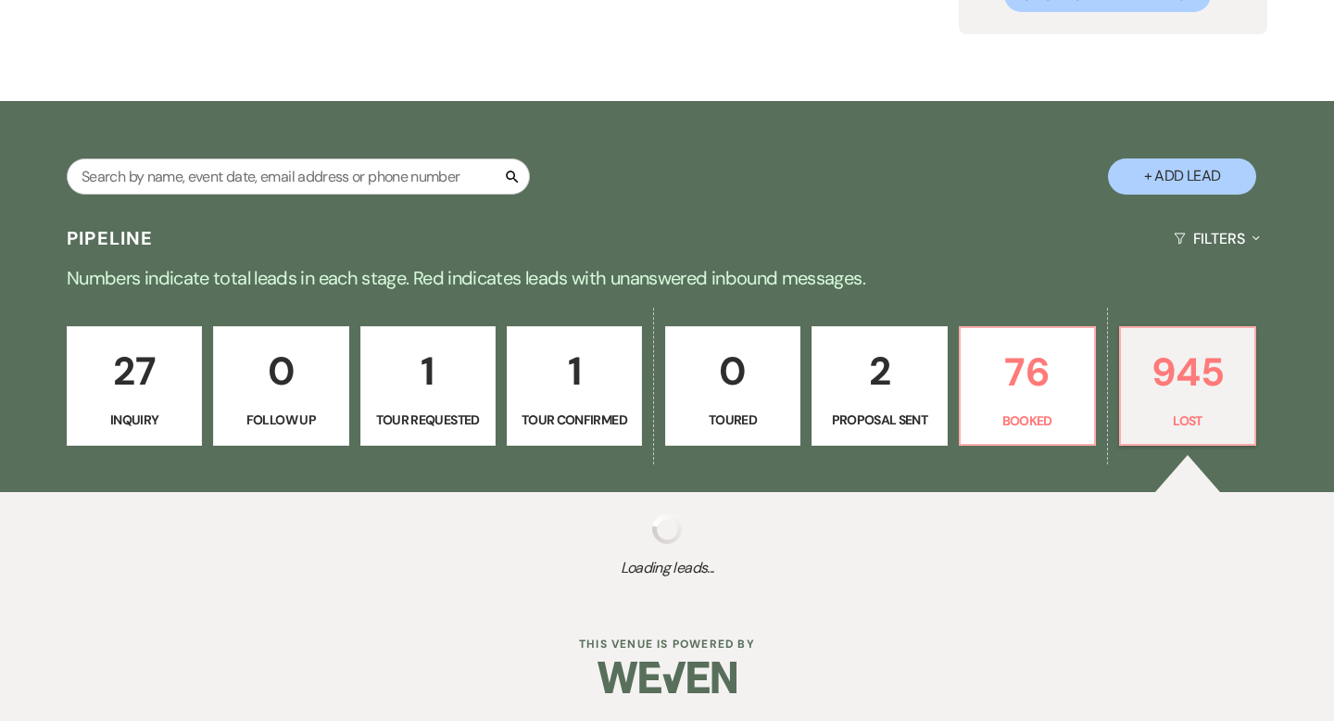
select select "8"
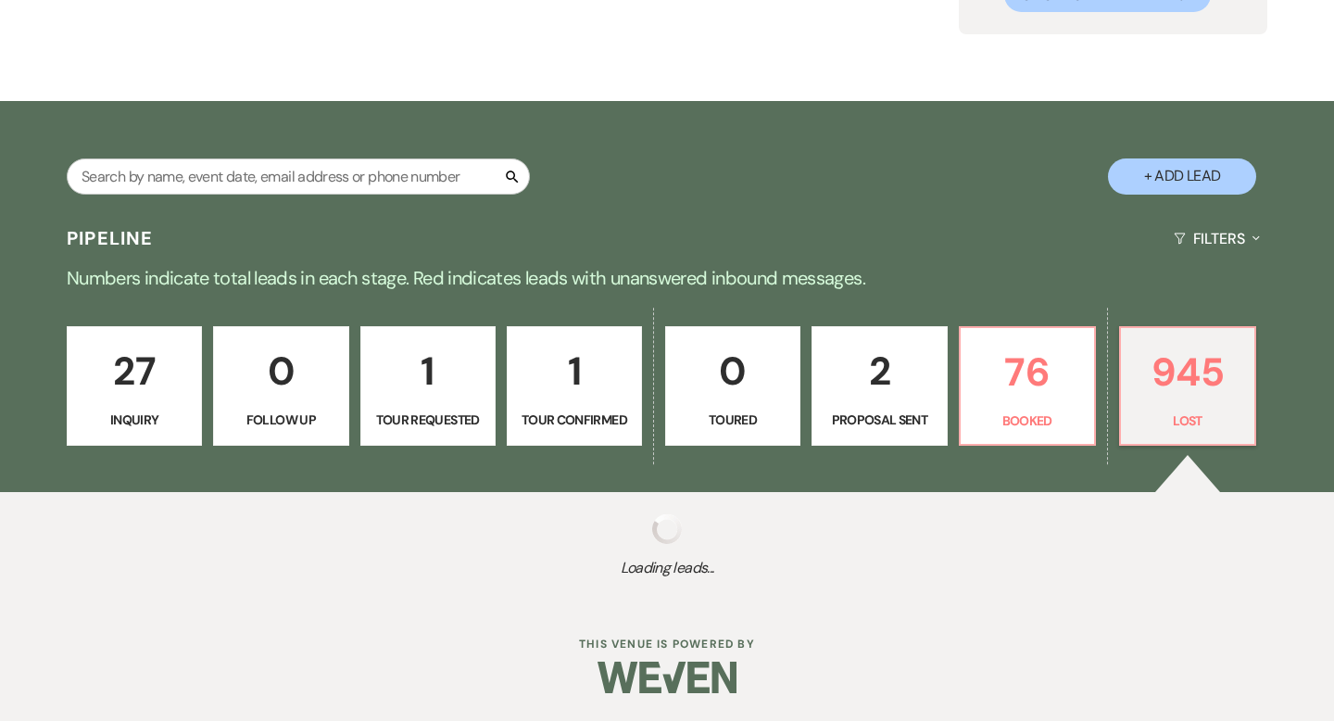
select select "8"
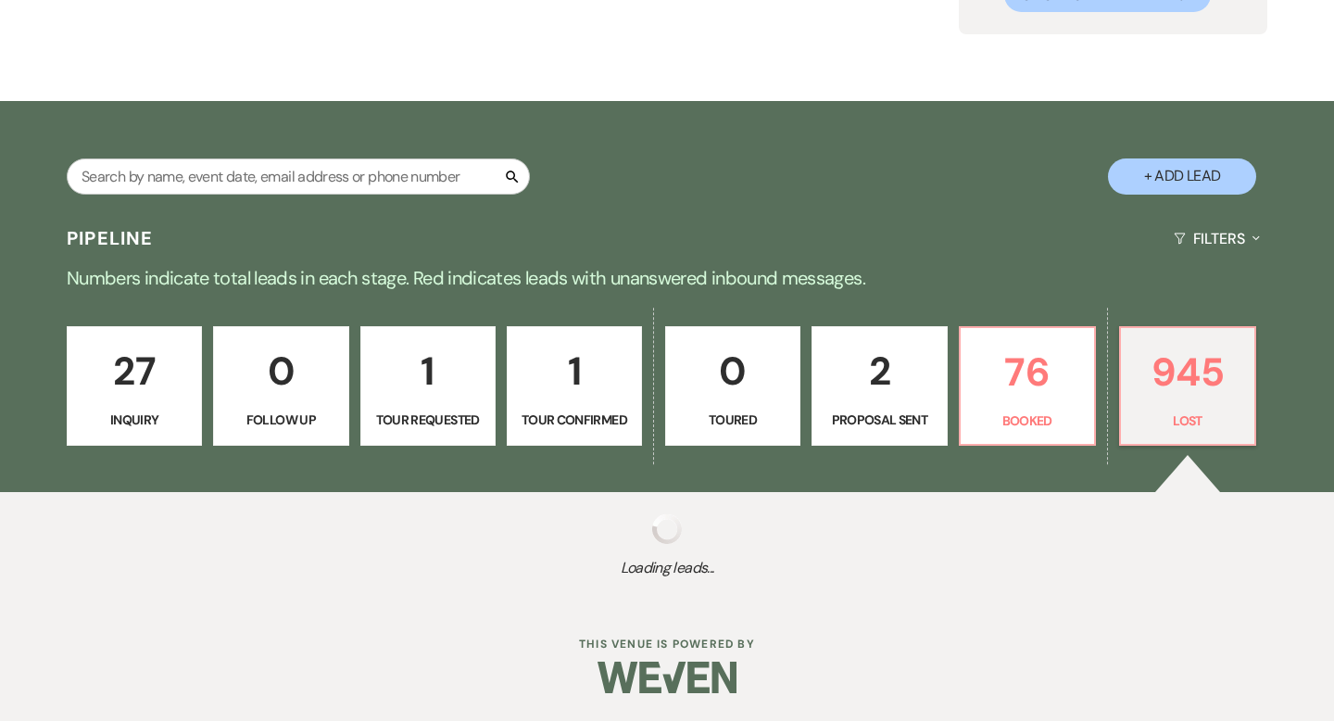
select select "8"
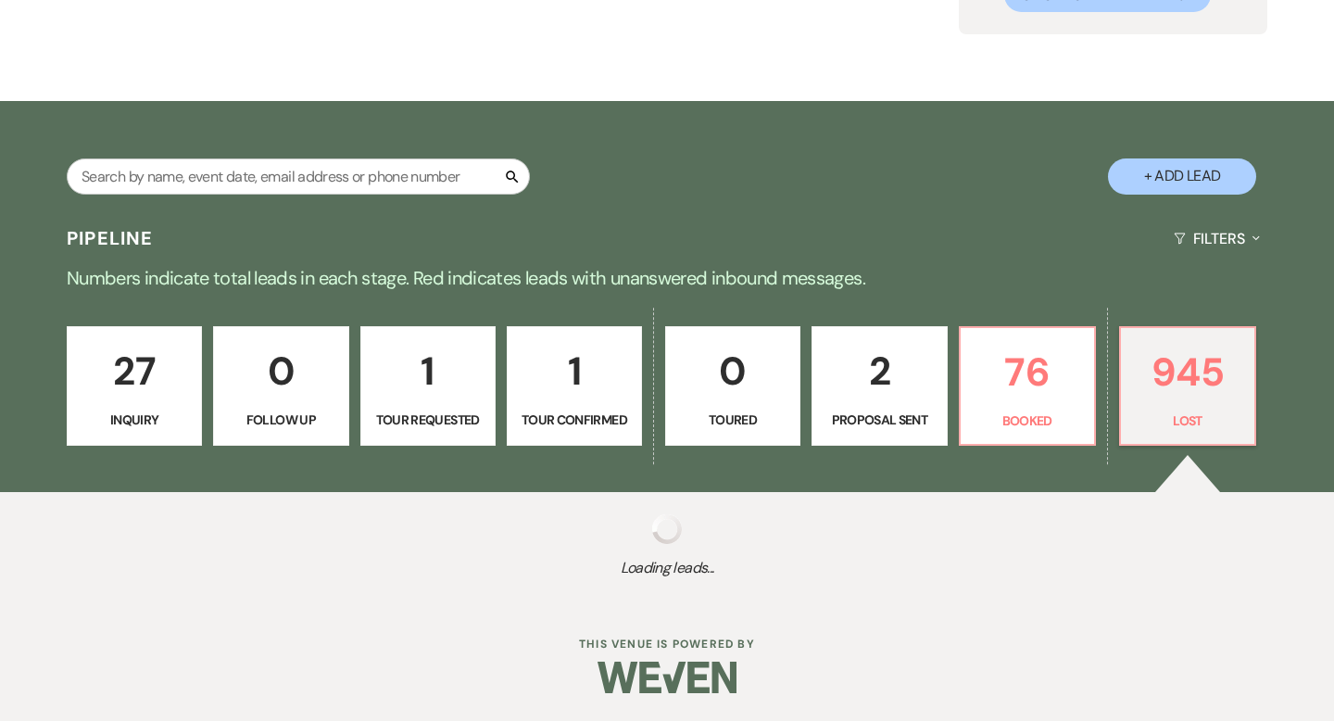
select select "8"
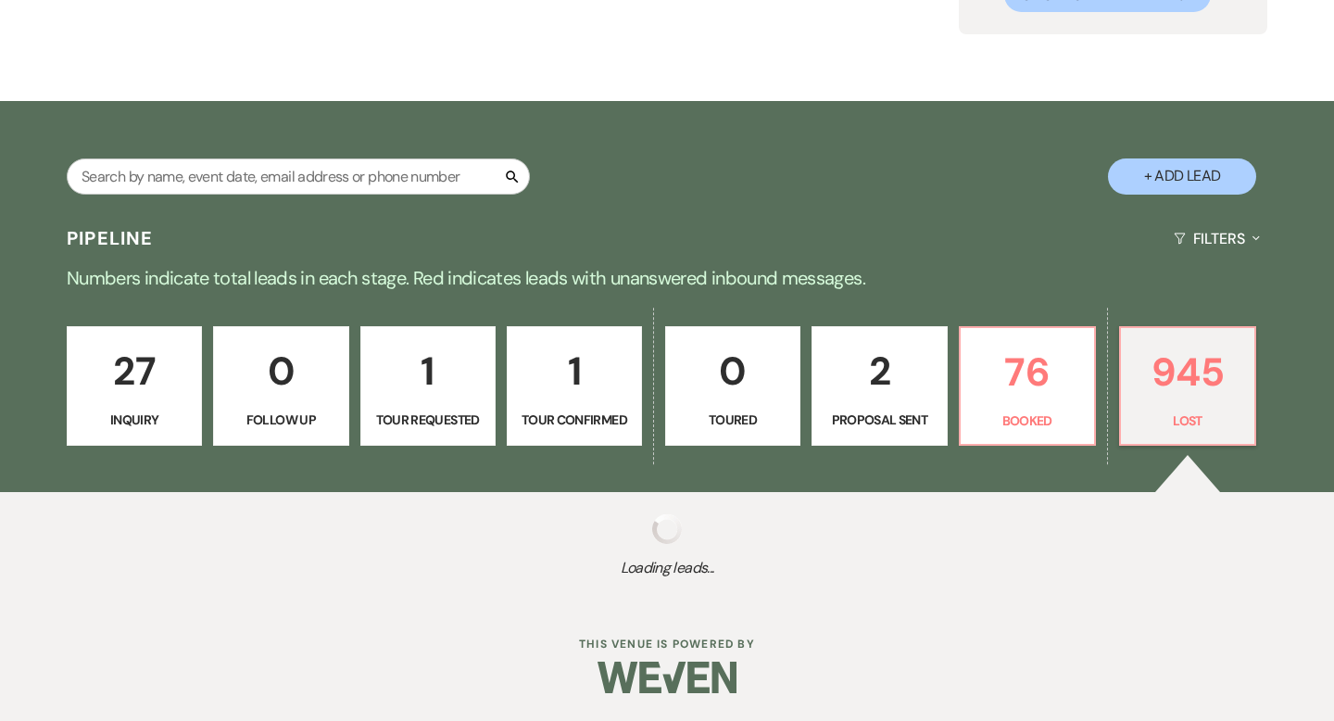
select select "8"
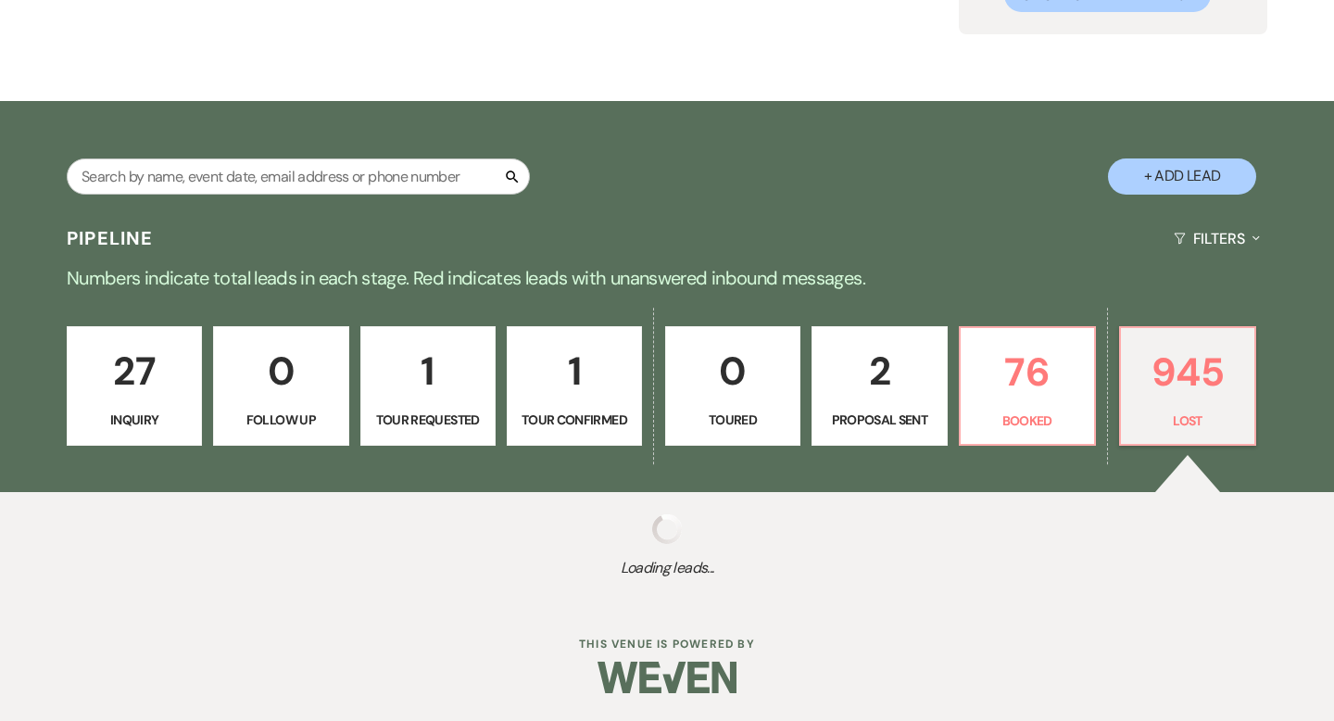
select select "8"
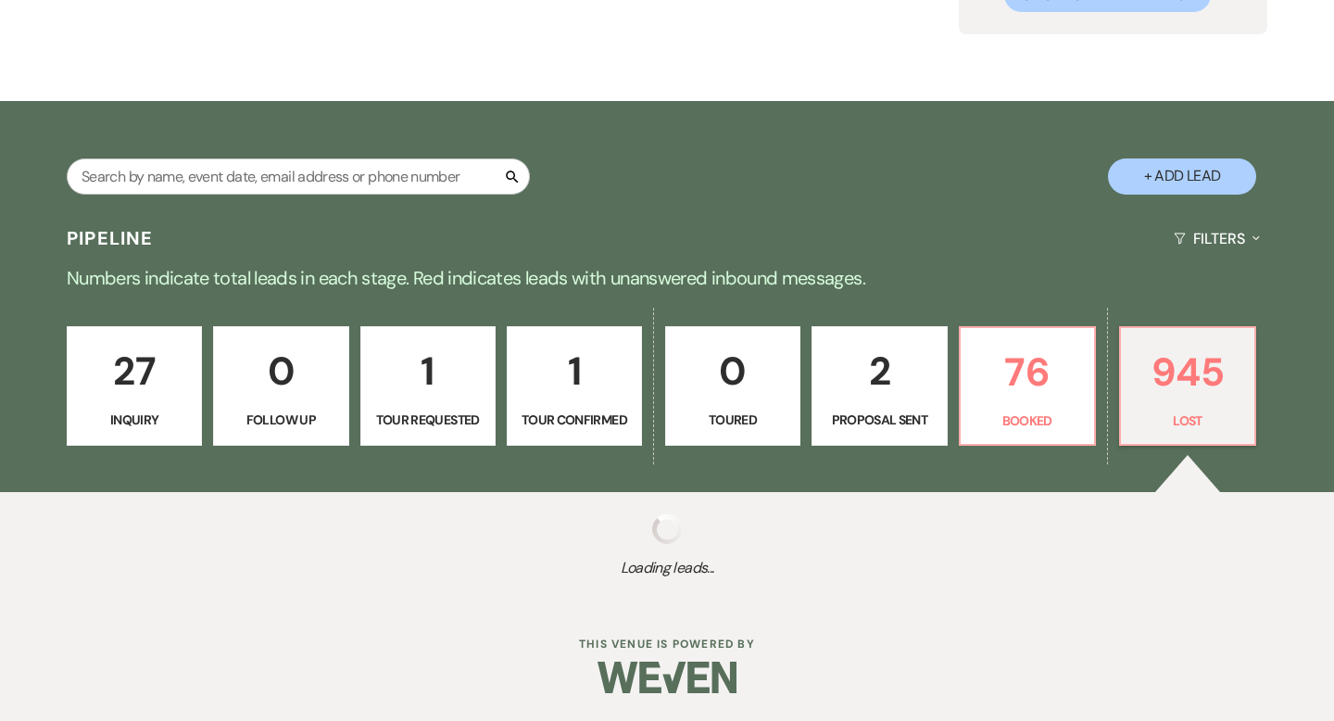
select select "8"
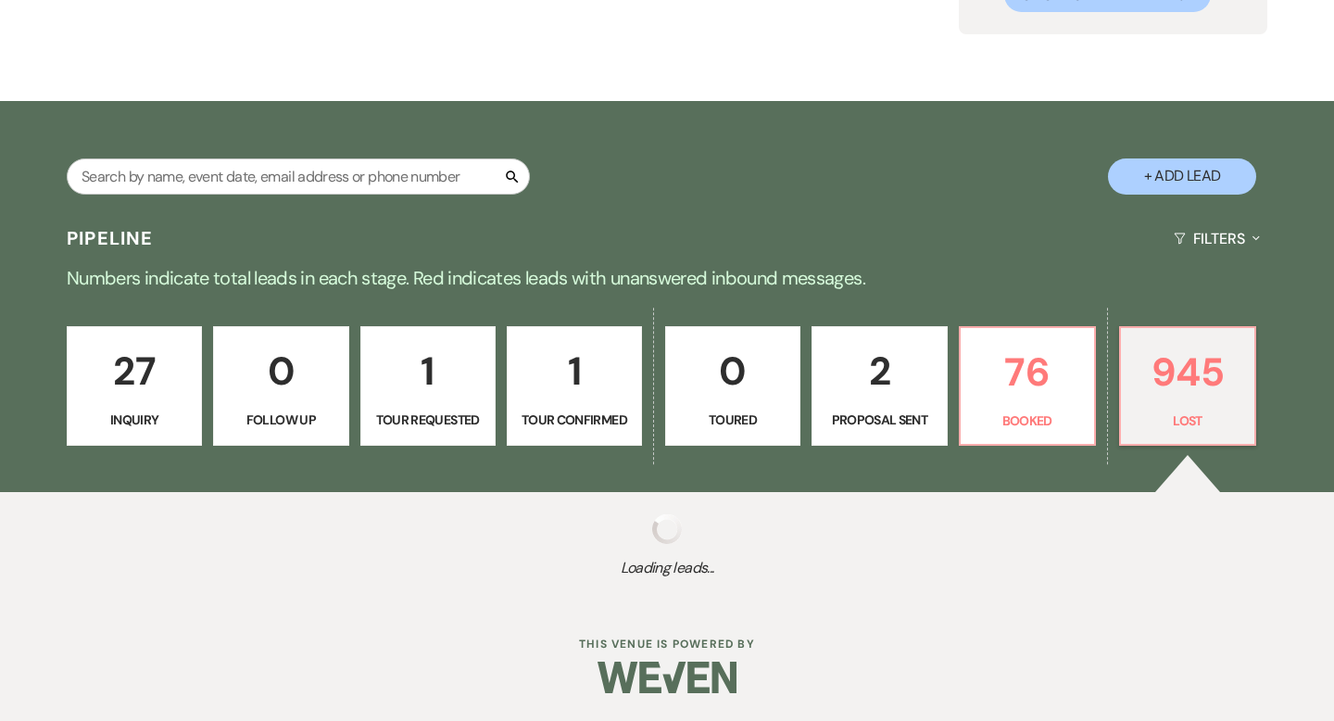
select select "8"
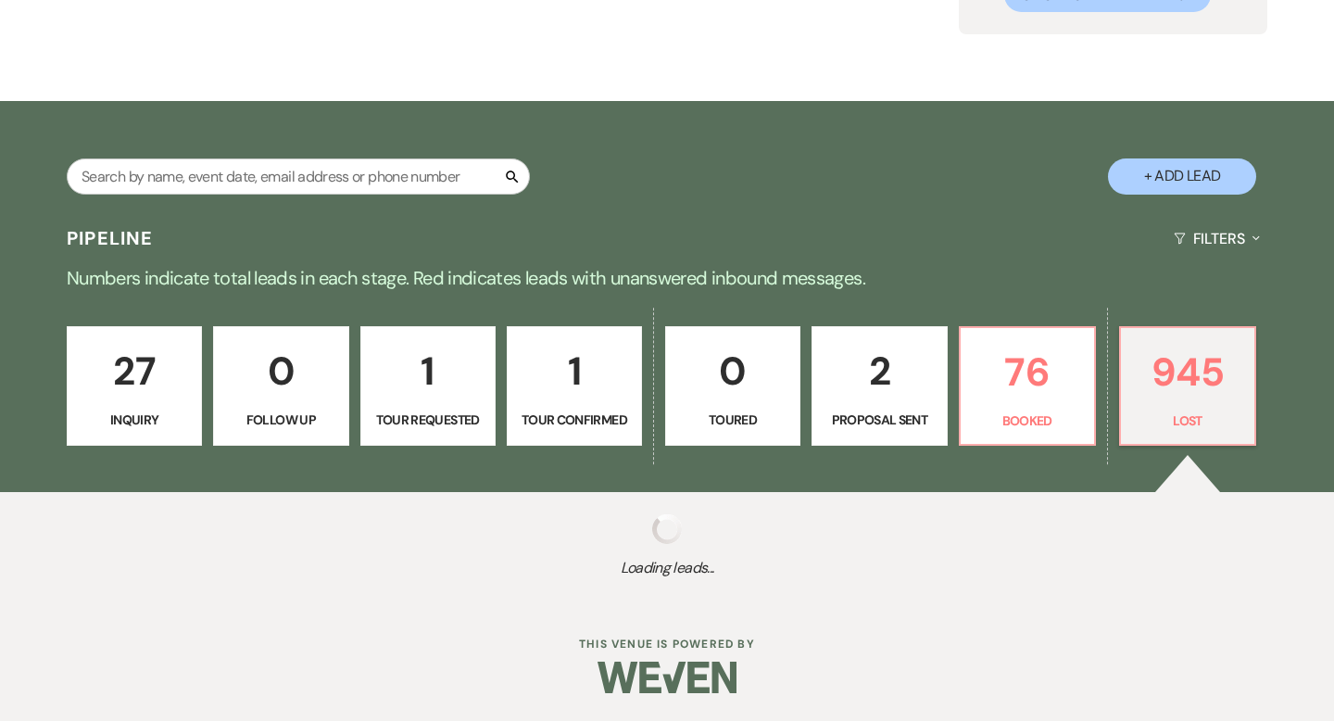
select select "8"
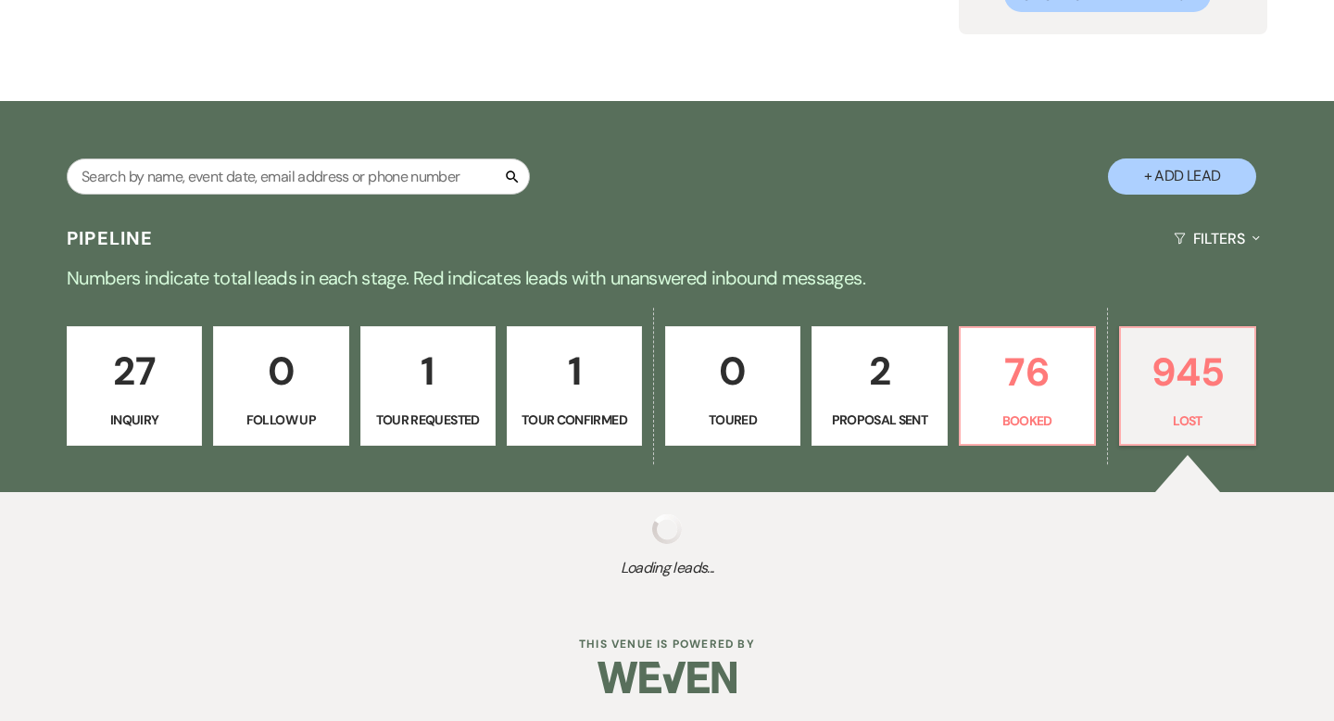
select select "8"
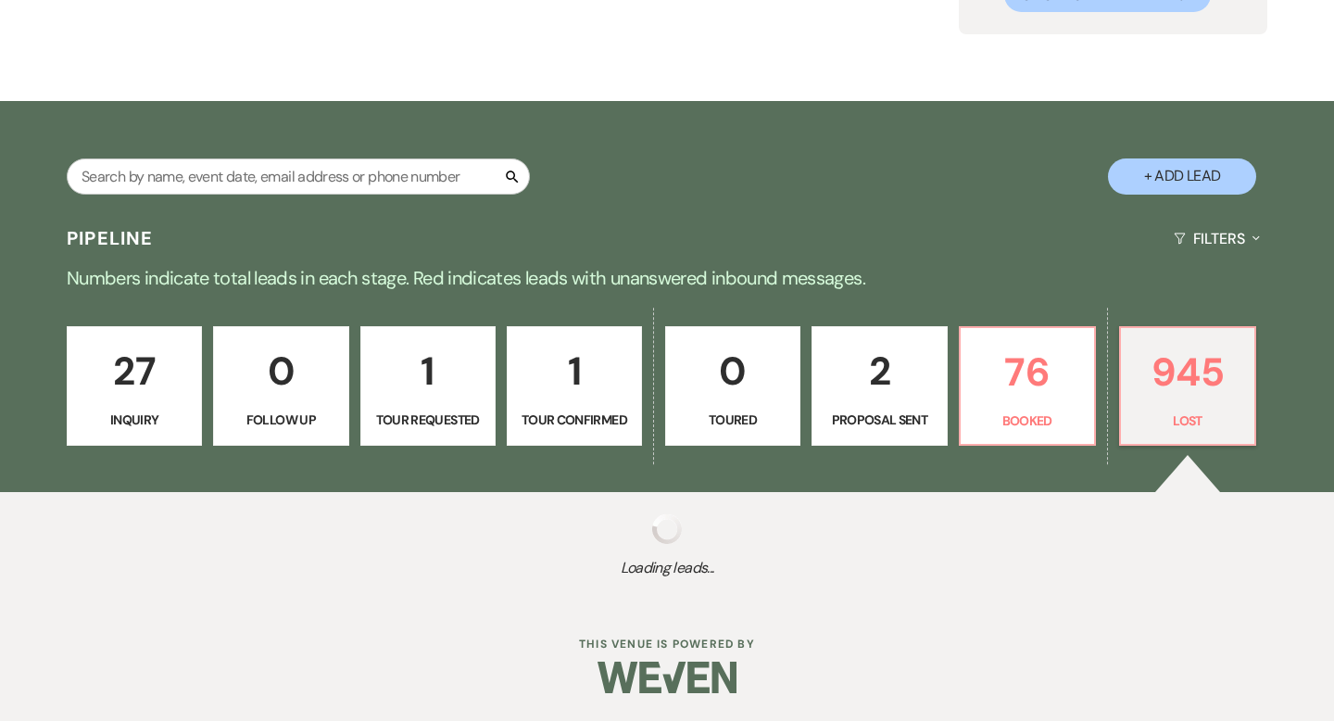
select select "8"
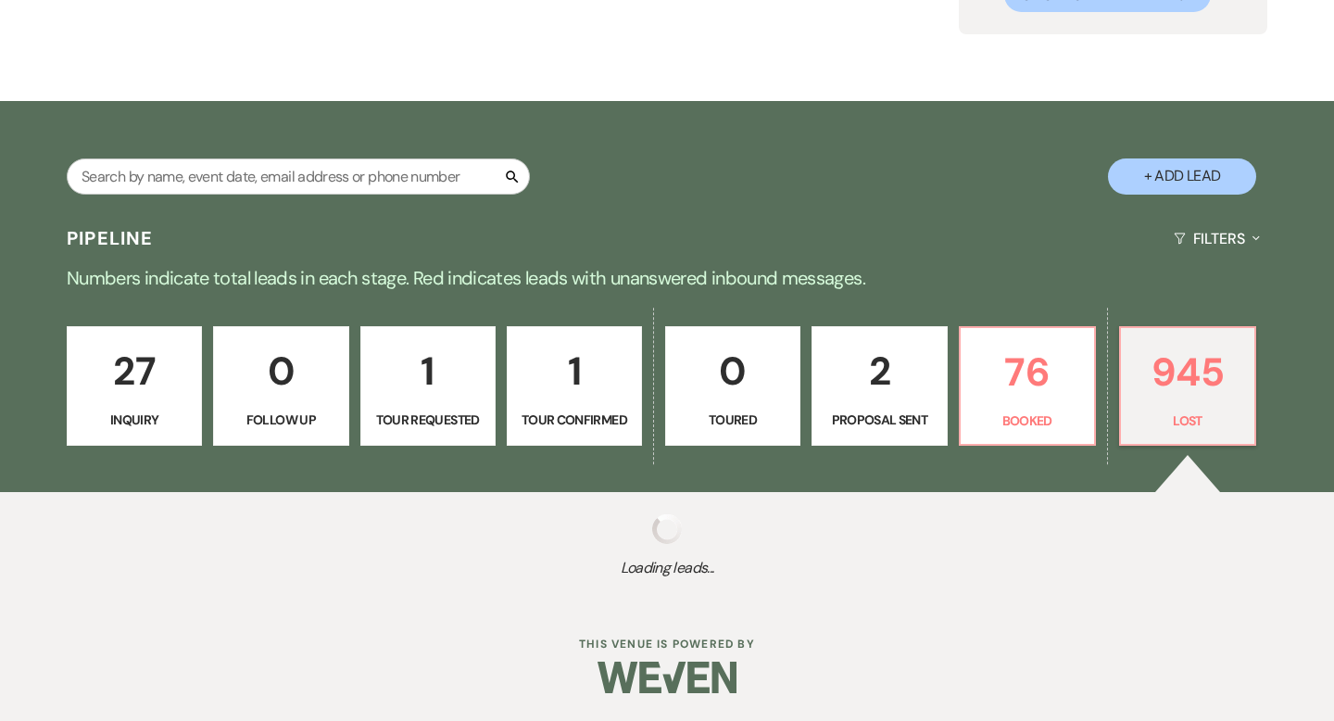
select select "8"
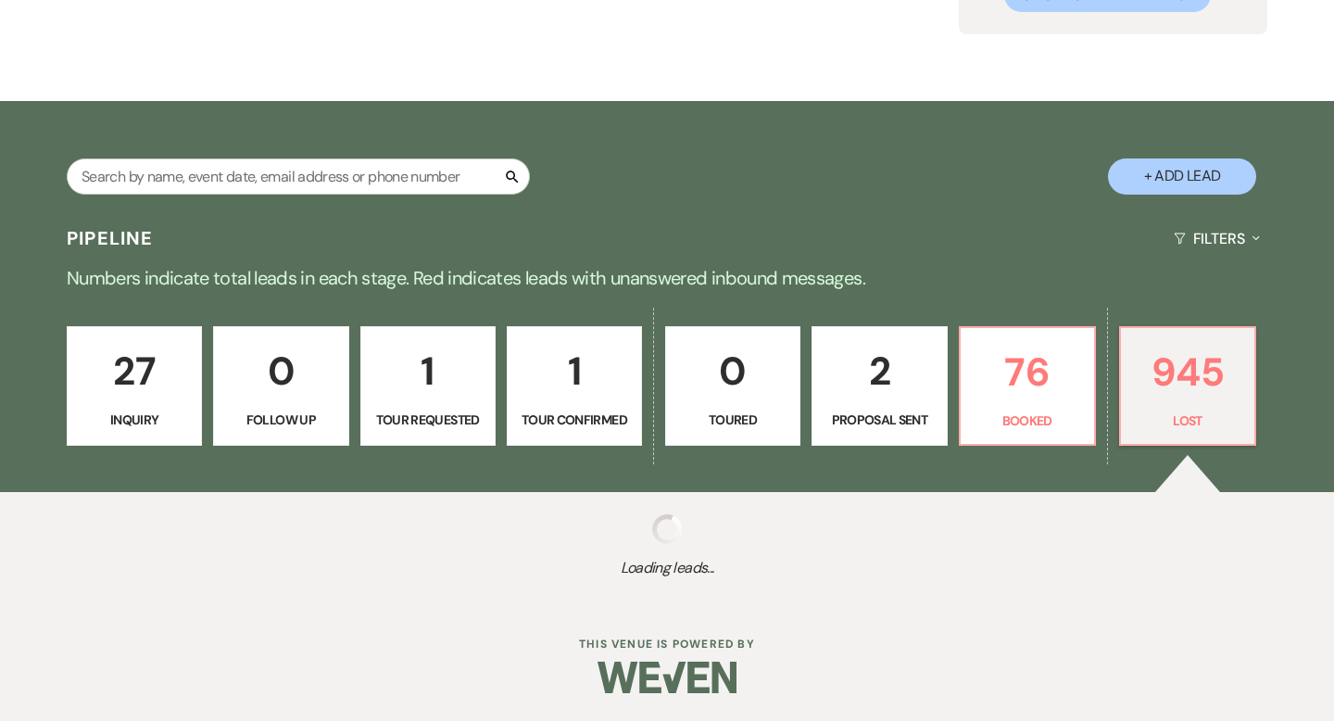
select select "8"
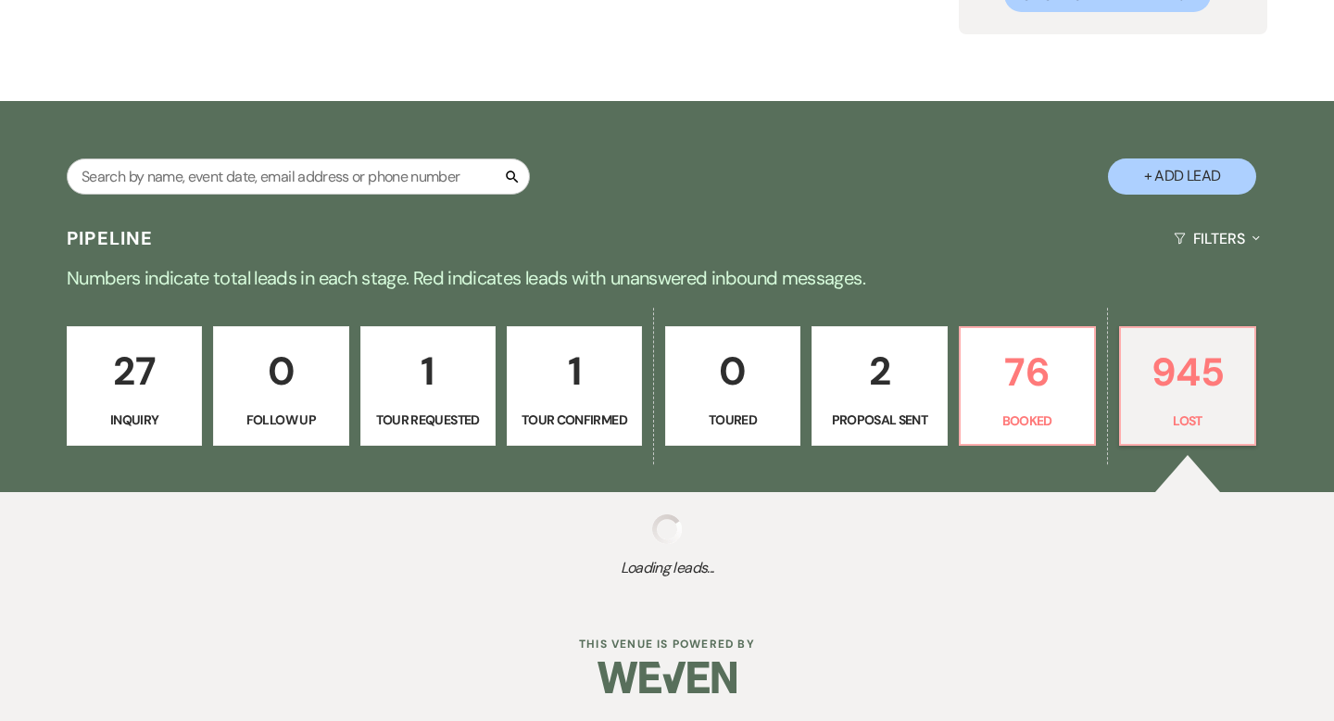
select select "8"
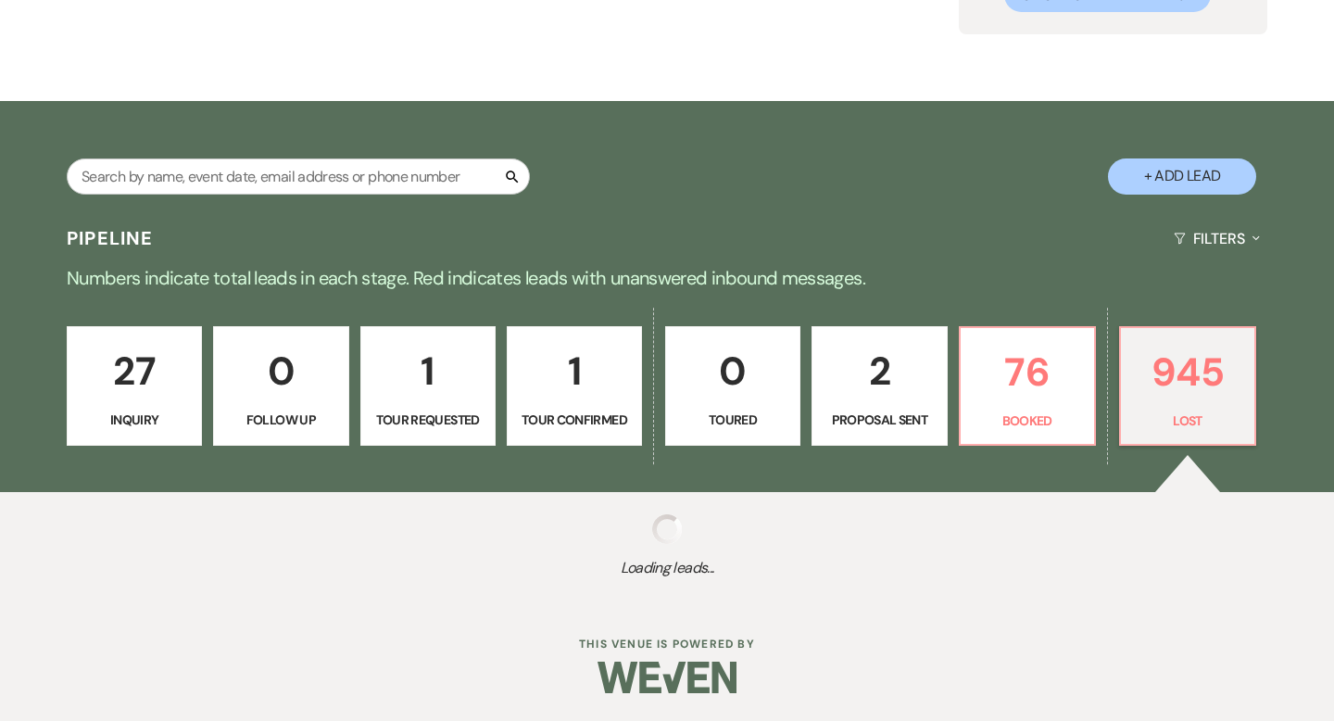
select select "8"
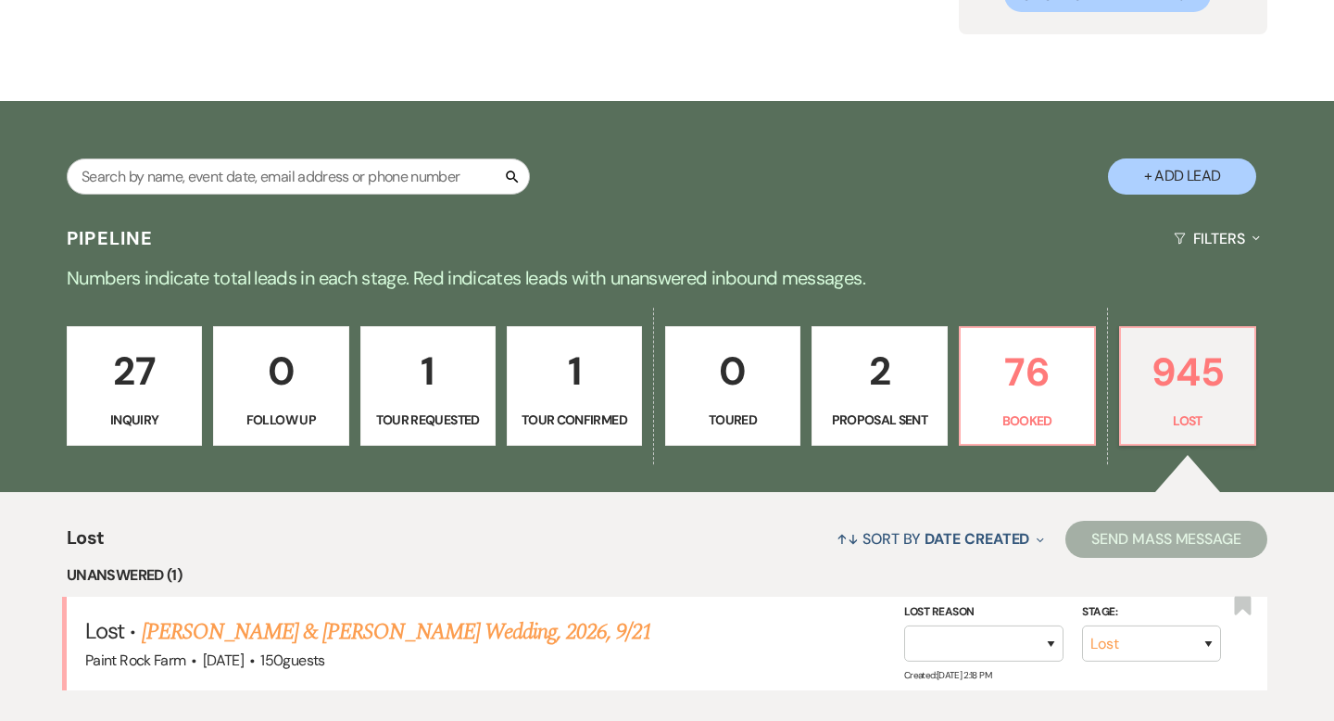
scroll to position [491, 0]
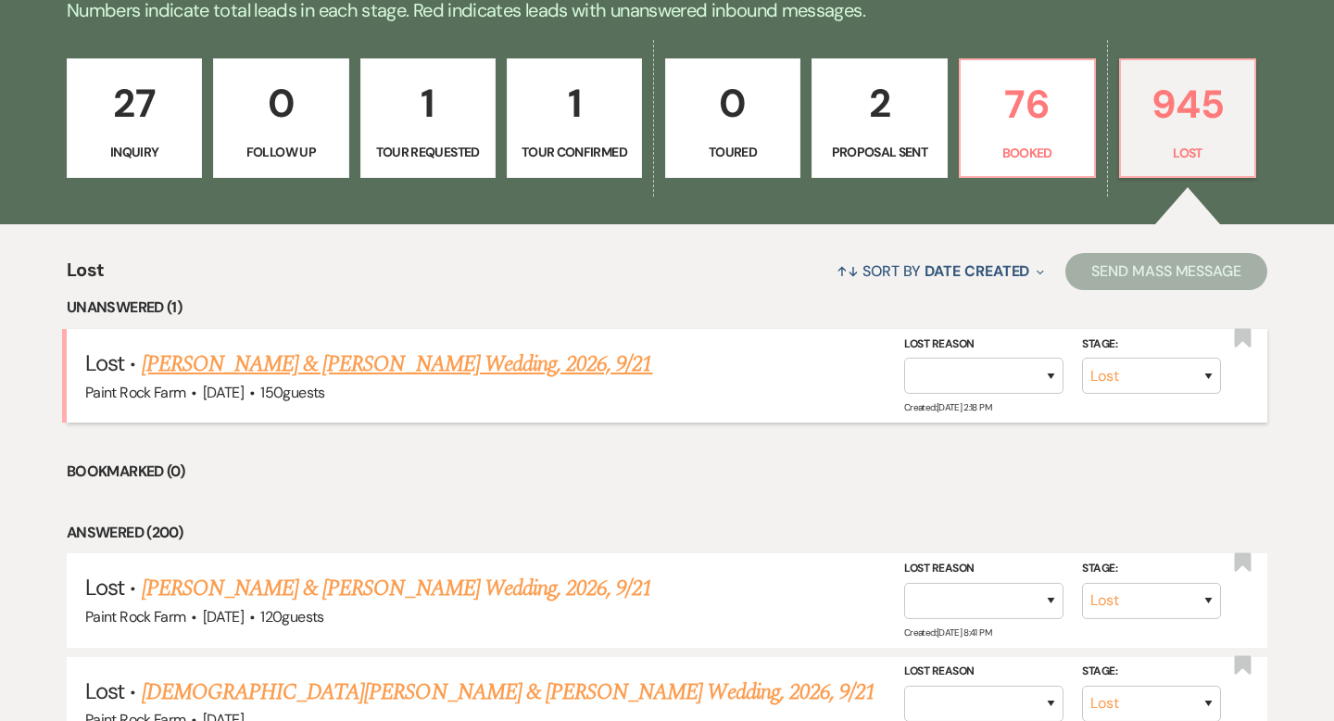
click at [449, 364] on link "[PERSON_NAME] & [PERSON_NAME] Wedding, 2026, 9/21" at bounding box center [397, 363] width 511 height 33
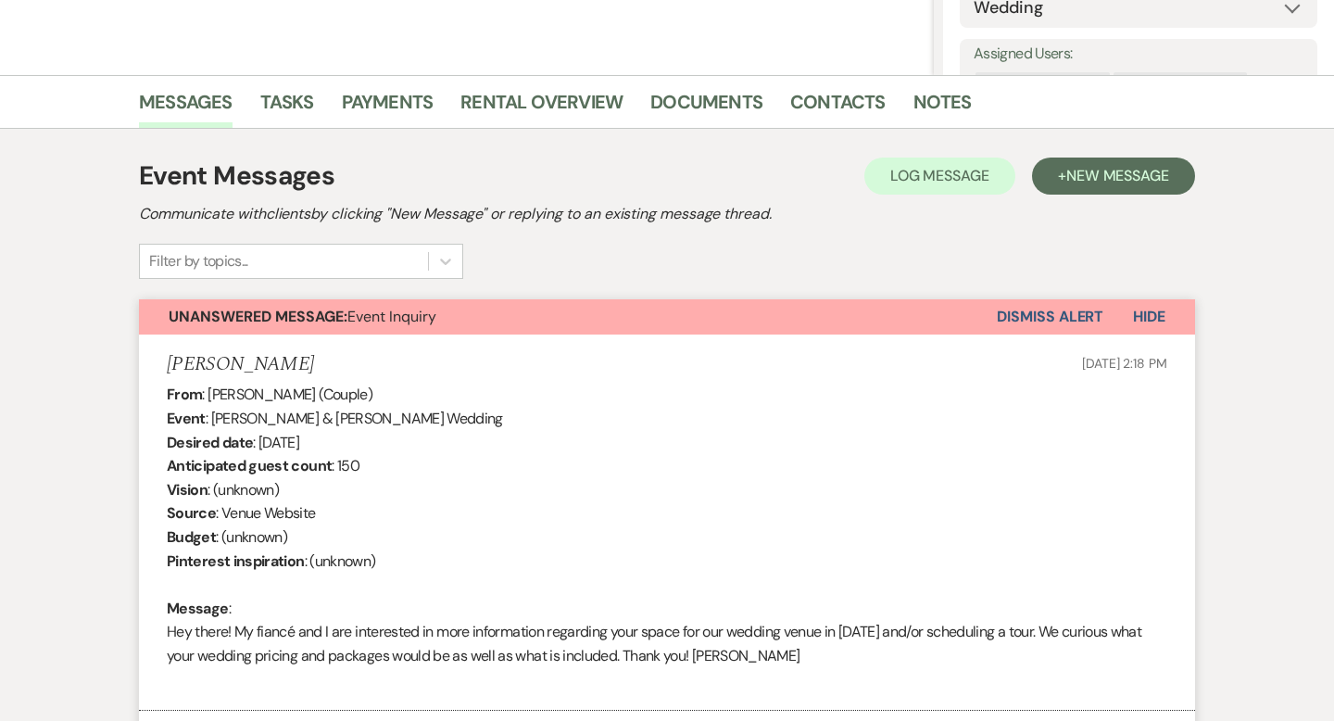
scroll to position [389, 0]
click at [1046, 316] on button "Dismiss Alert" at bounding box center [1050, 317] width 107 height 35
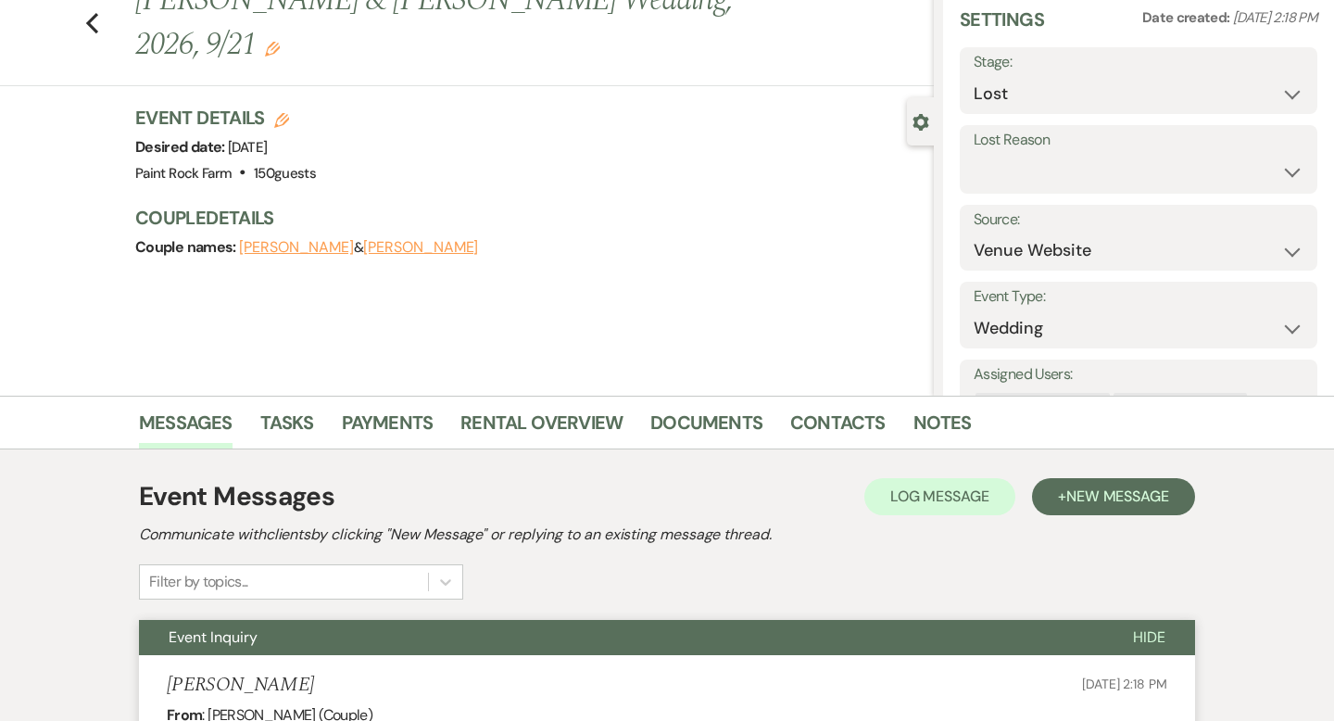
scroll to position [0, 0]
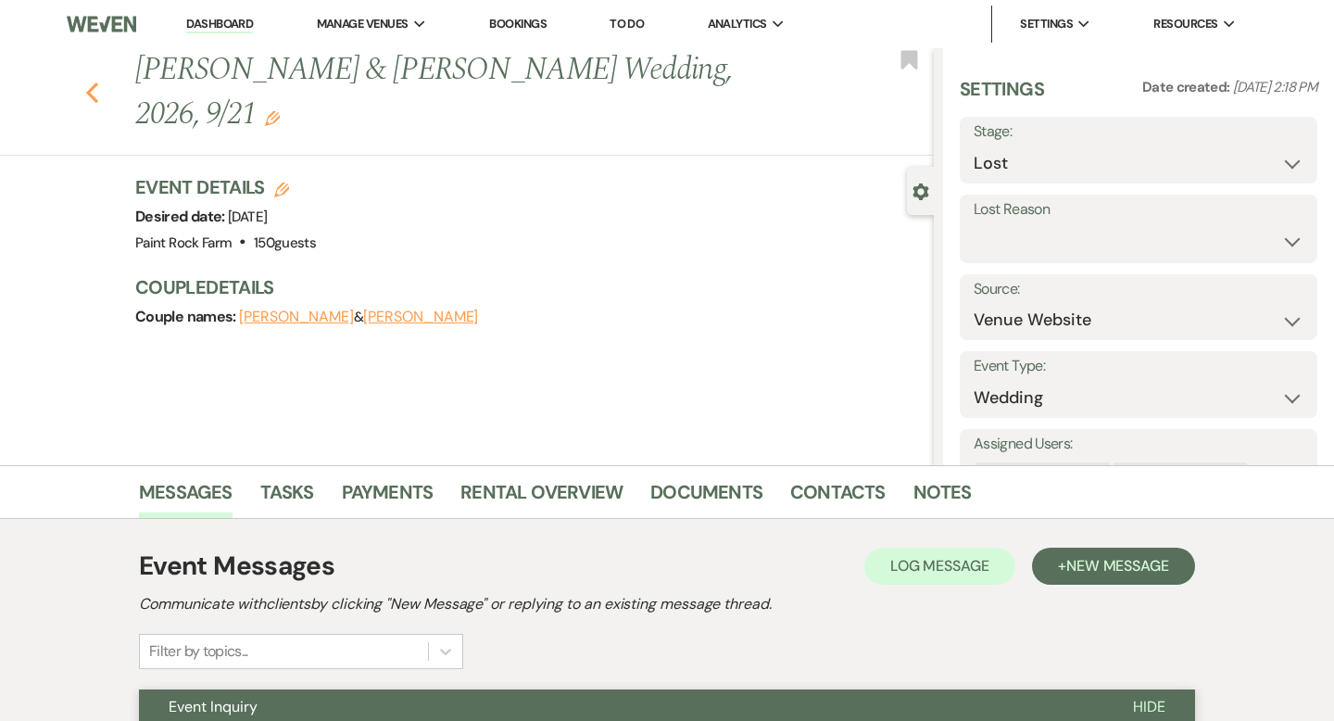
click at [95, 82] on icon "Previous" at bounding box center [92, 93] width 14 height 22
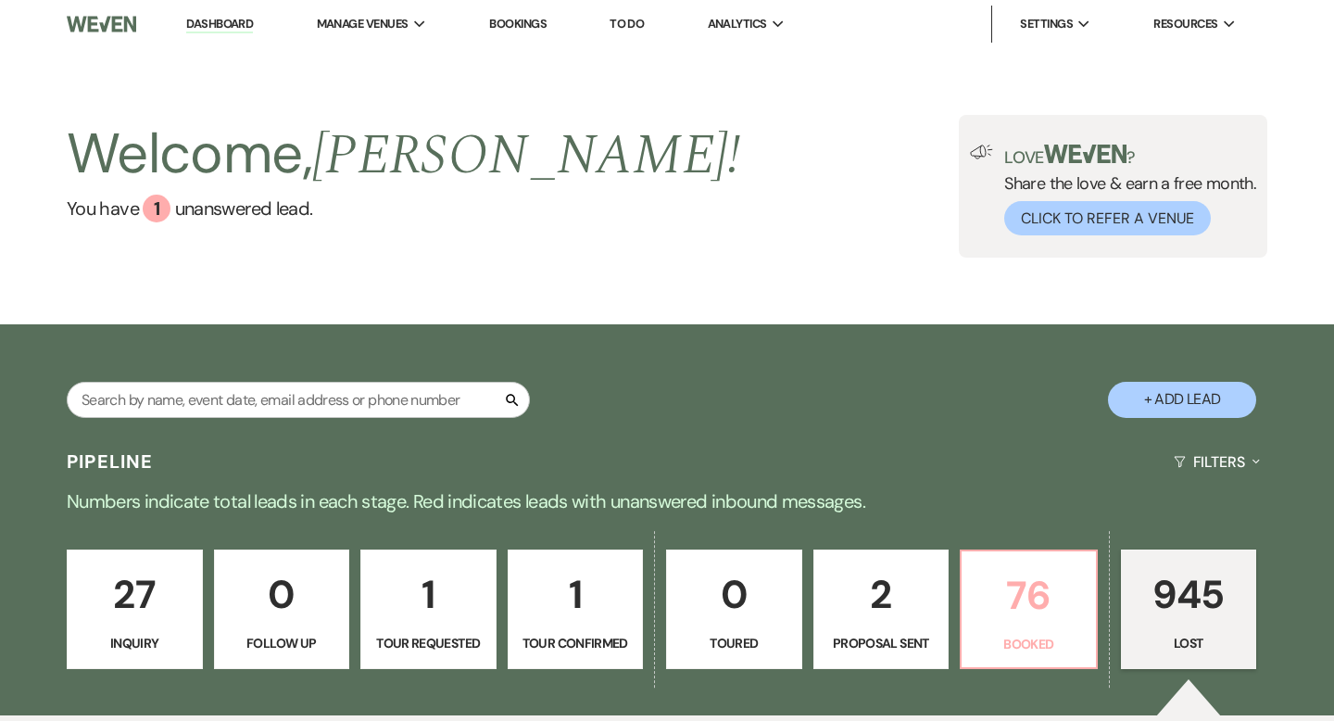
click at [1015, 594] on p "76" at bounding box center [1029, 595] width 112 height 62
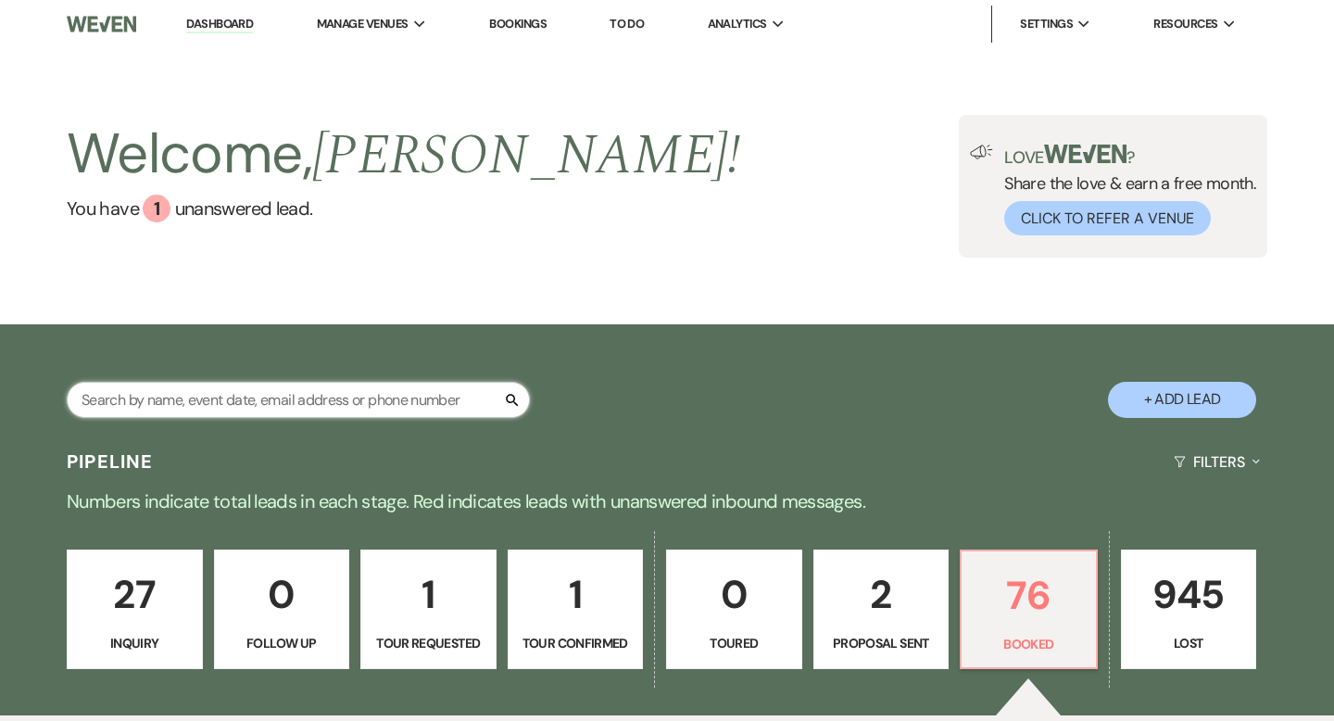
click at [321, 391] on input "text" at bounding box center [298, 400] width 463 height 36
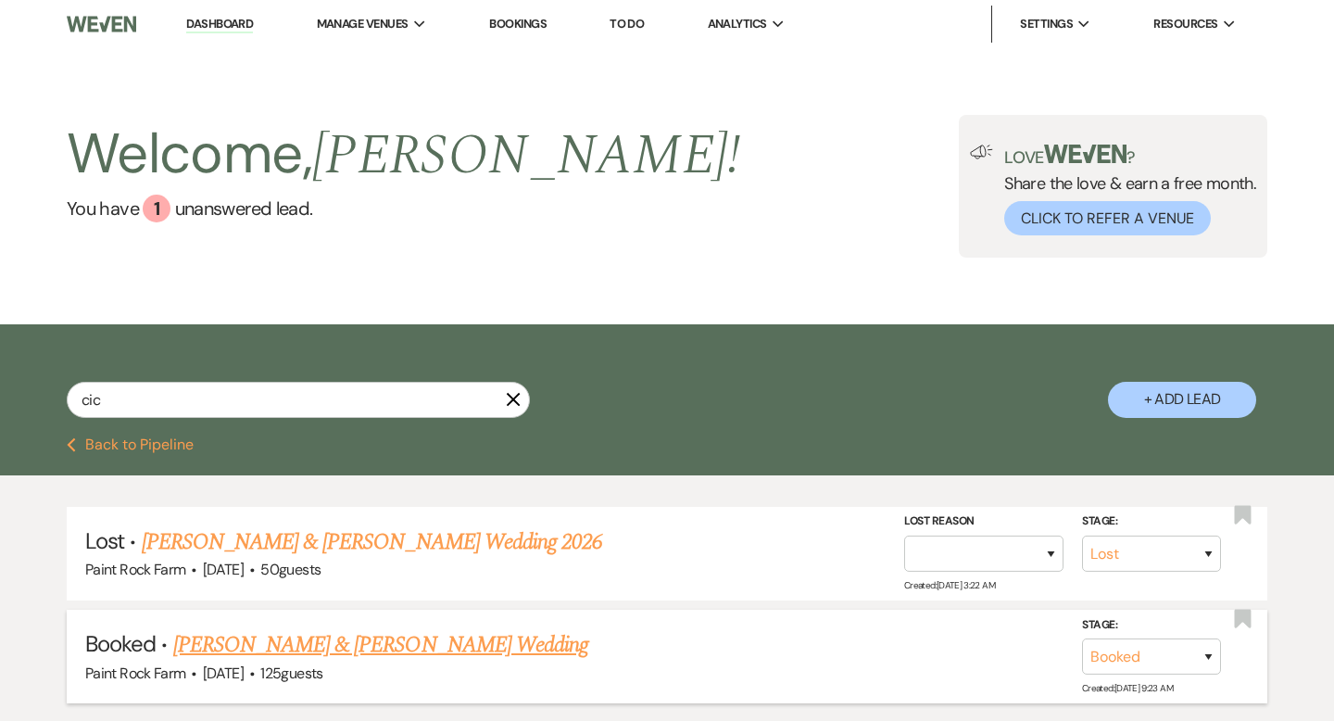
click at [360, 641] on link "[PERSON_NAME] & [PERSON_NAME] Wedding" at bounding box center [380, 644] width 415 height 33
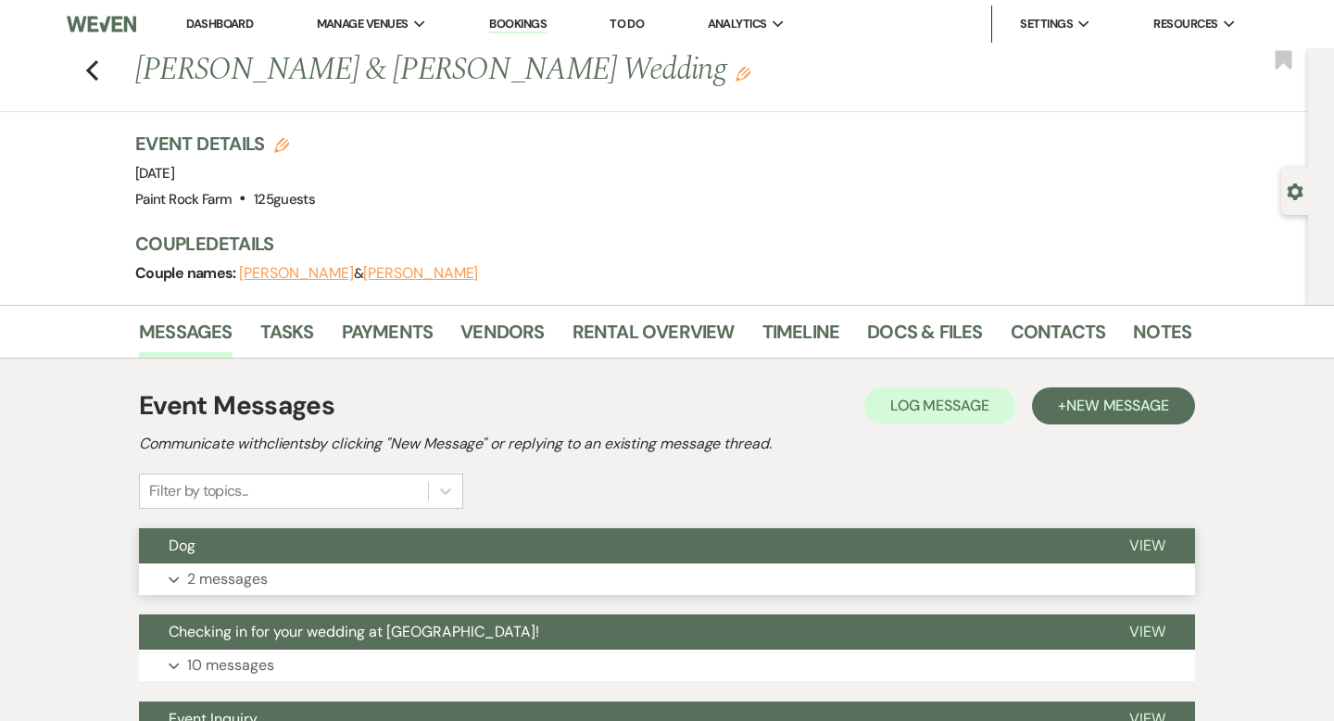
click at [229, 582] on p "2 messages" at bounding box center [227, 579] width 81 height 24
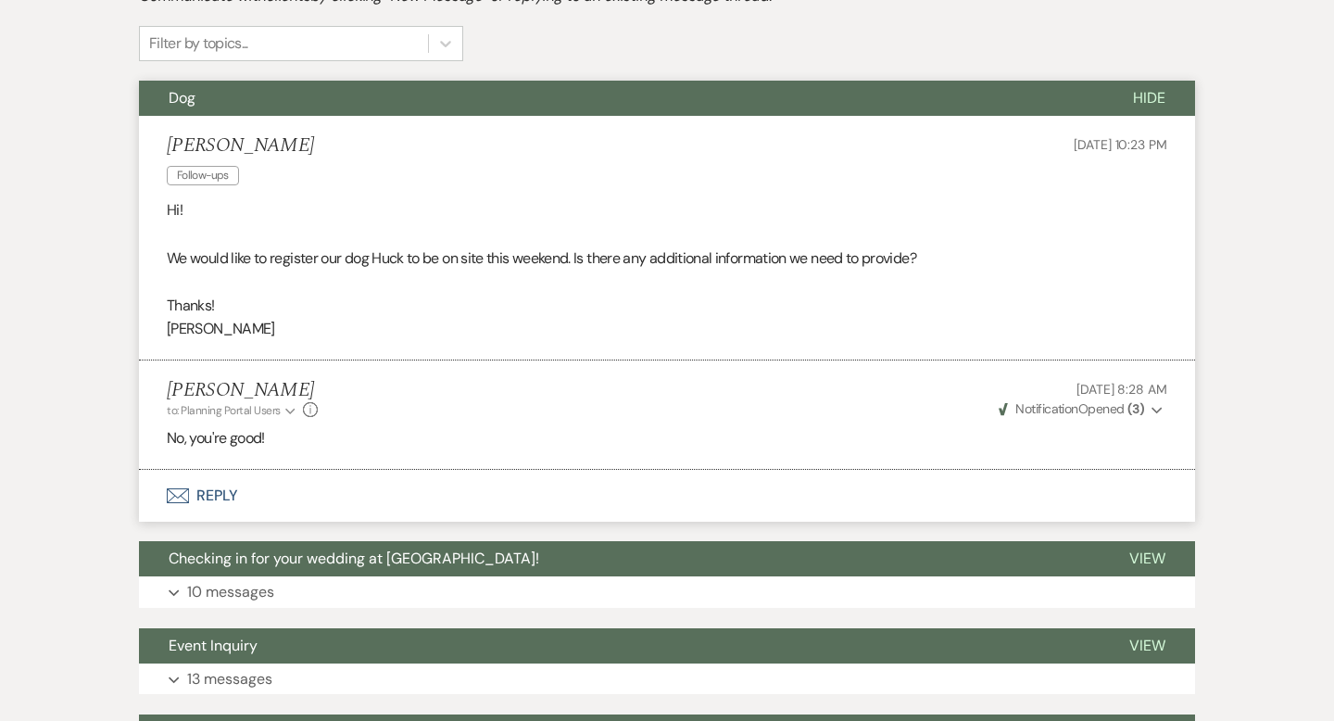
scroll to position [449, 0]
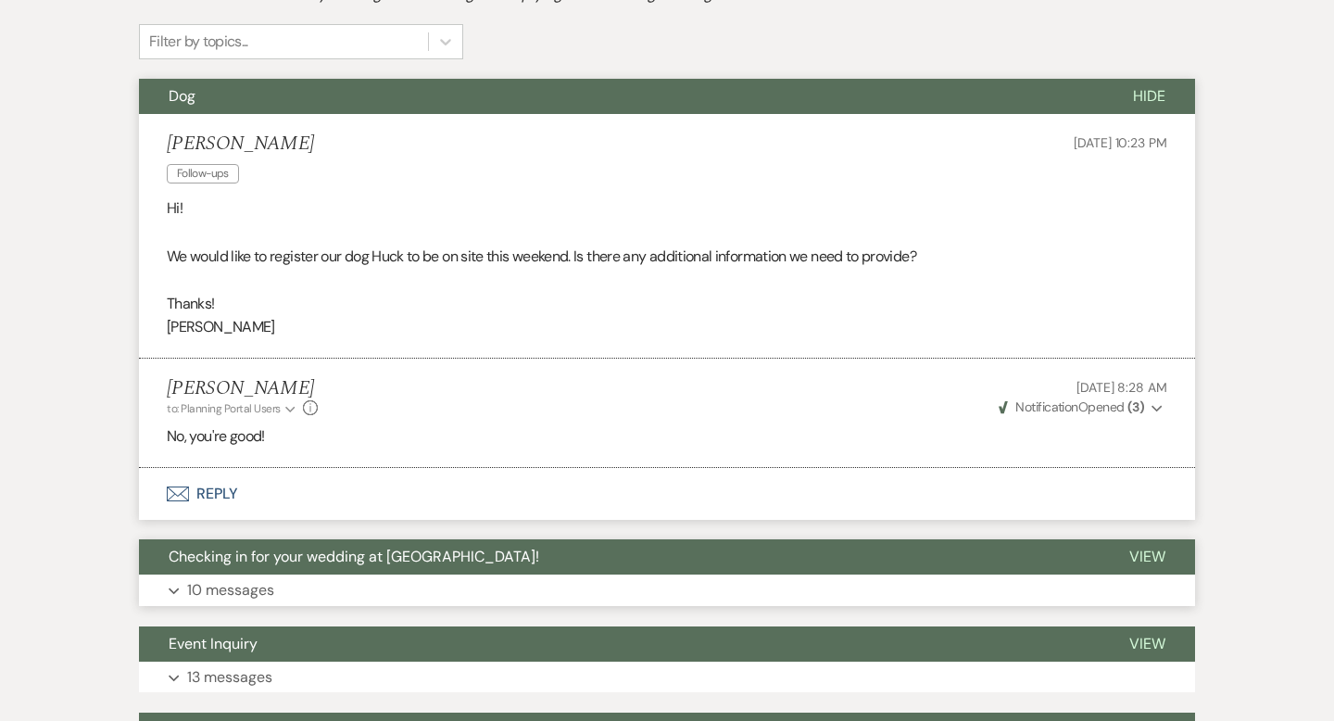
click at [258, 588] on p "10 messages" at bounding box center [230, 590] width 87 height 24
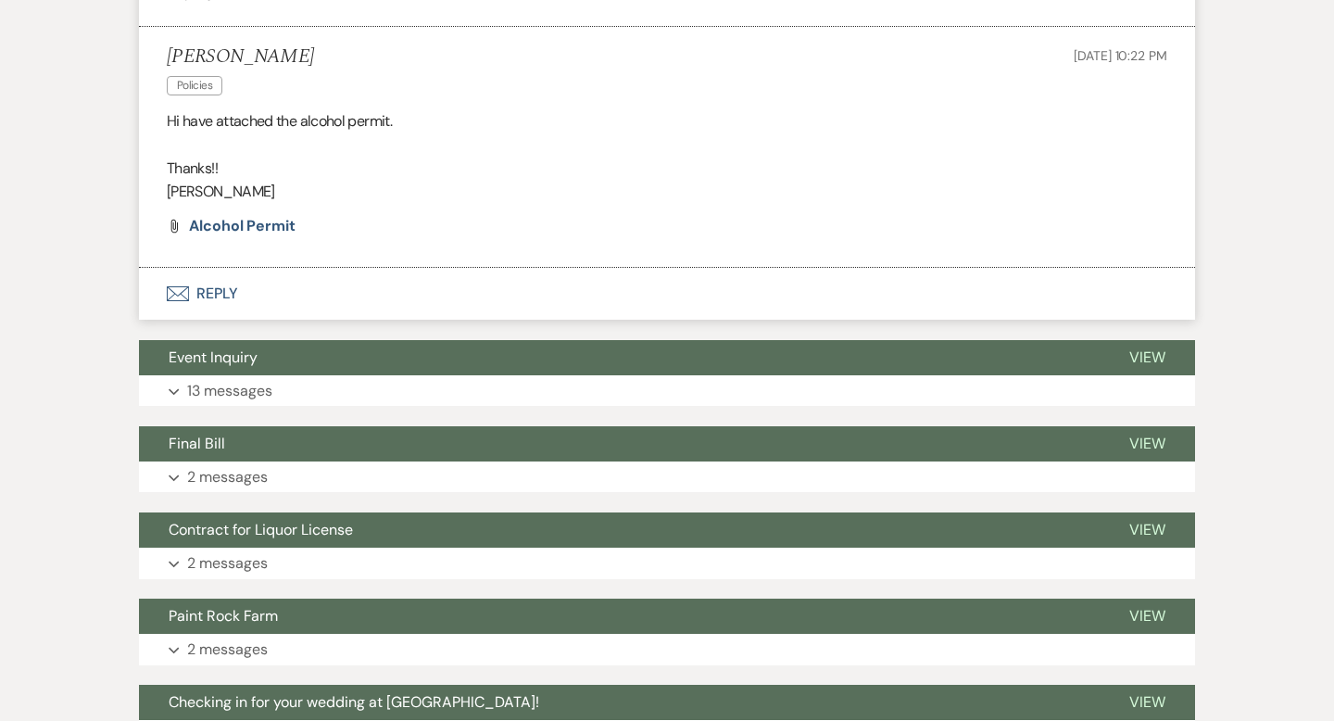
scroll to position [5266, 0]
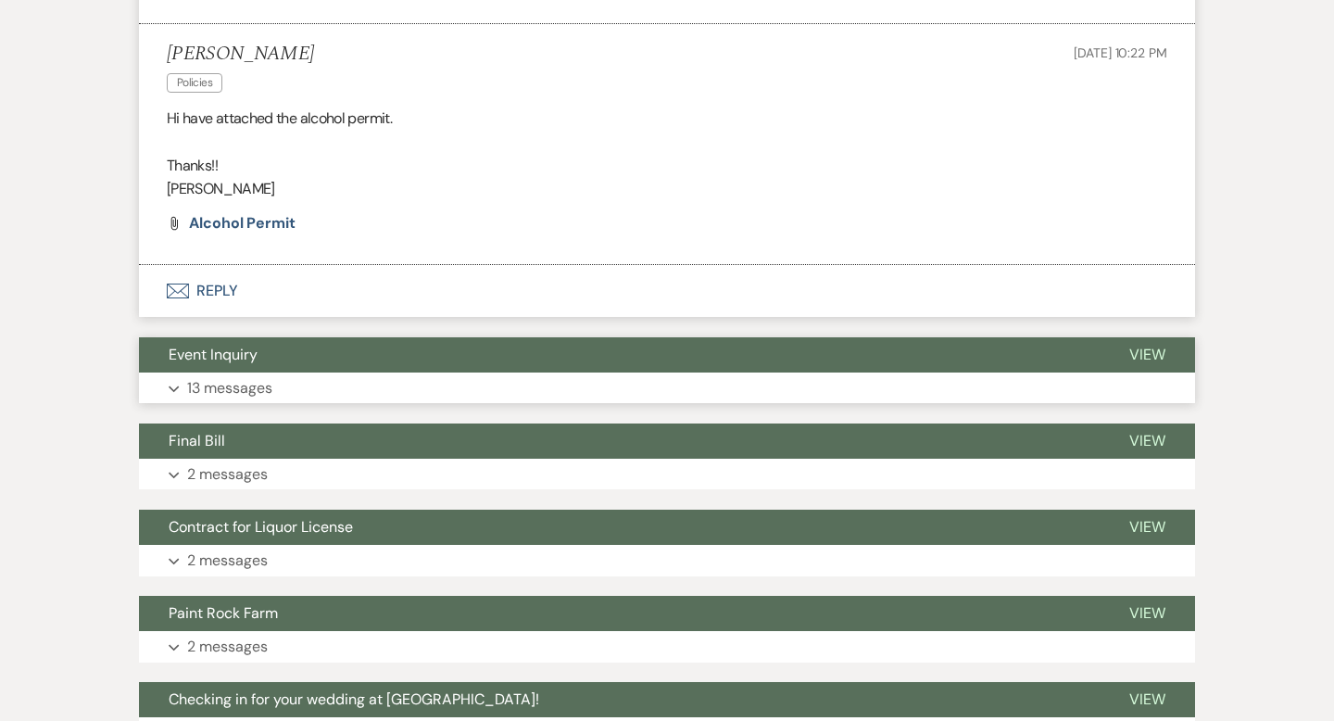
click at [256, 400] on p "13 messages" at bounding box center [229, 388] width 85 height 24
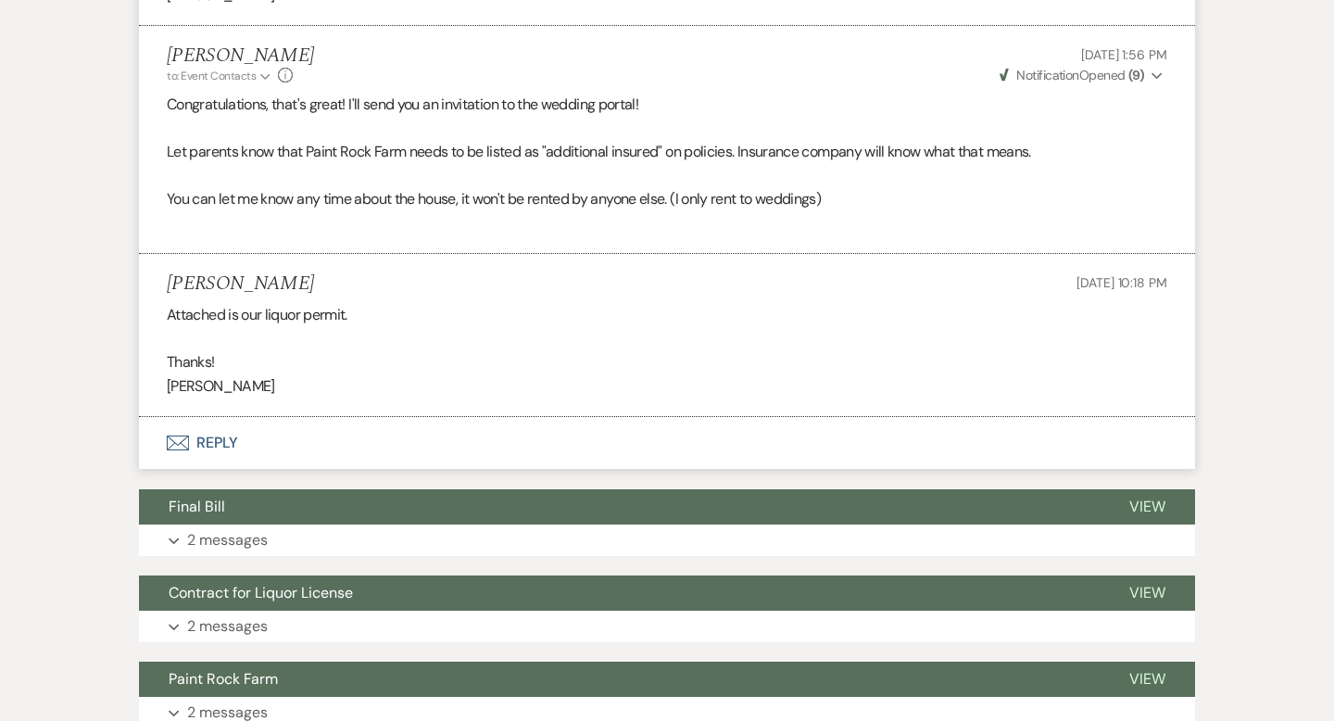
scroll to position [9097, 0]
